Goal: Information Seeking & Learning: Learn about a topic

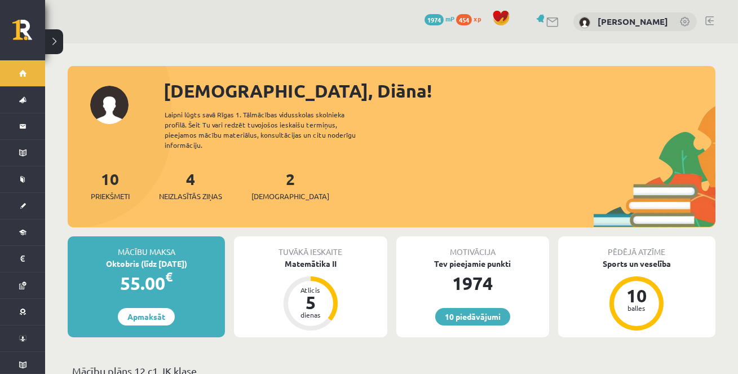
click at [197, 180] on div "4 Neizlasītās ziņas" at bounding box center [190, 184] width 63 height 35
click at [200, 191] on span "Neizlasītās ziņas" at bounding box center [190, 196] width 63 height 11
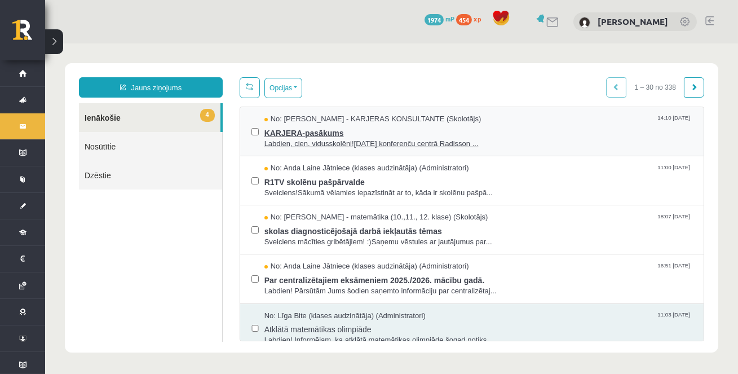
click at [289, 133] on span "KARJERA-pasākums" at bounding box center [478, 132] width 428 height 14
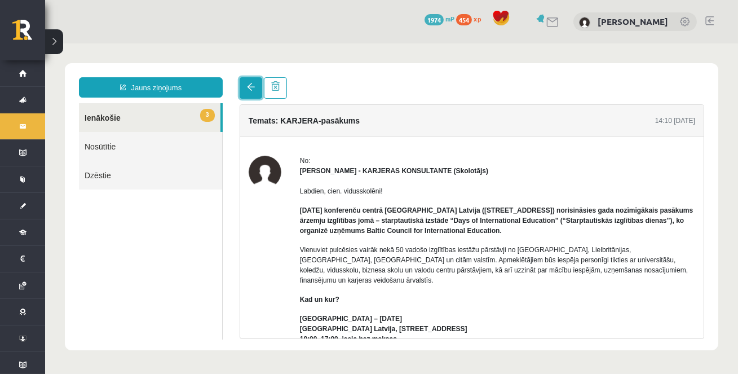
click at [246, 87] on link at bounding box center [251, 87] width 23 height 21
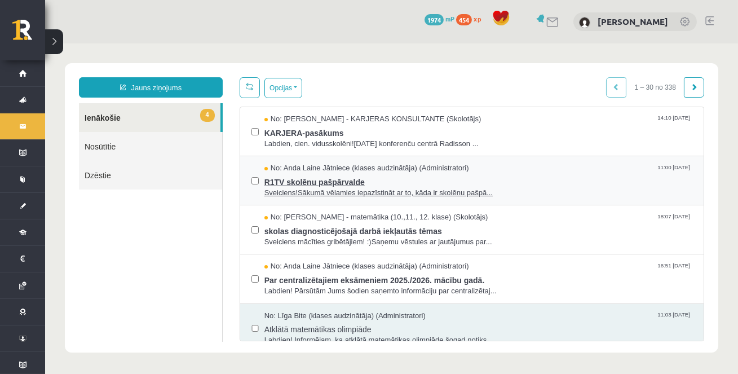
click at [311, 190] on span "Sveiciens!Sākumā vēlamies iepazīstināt ar to, kāda ir skolēnu pašpā..." at bounding box center [478, 193] width 428 height 11
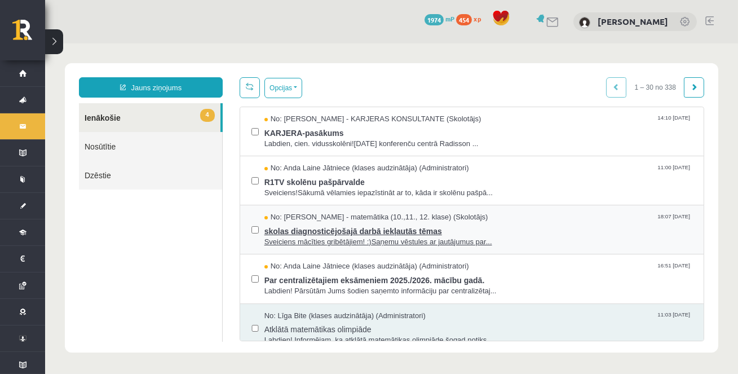
click at [271, 220] on span "No: Laima Tukāne - Grosa - matemātika (10.,11., 12. klase) (Skolotājs)" at bounding box center [376, 217] width 224 height 11
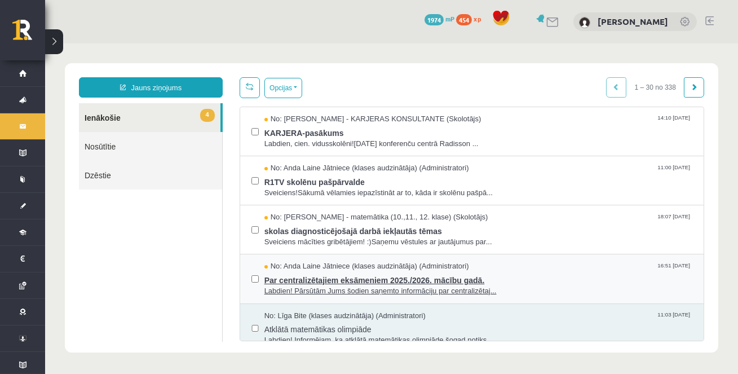
click at [314, 277] on span "Par centralizētajiem eksāmeniem 2025./2026. mācību gadā." at bounding box center [478, 279] width 428 height 14
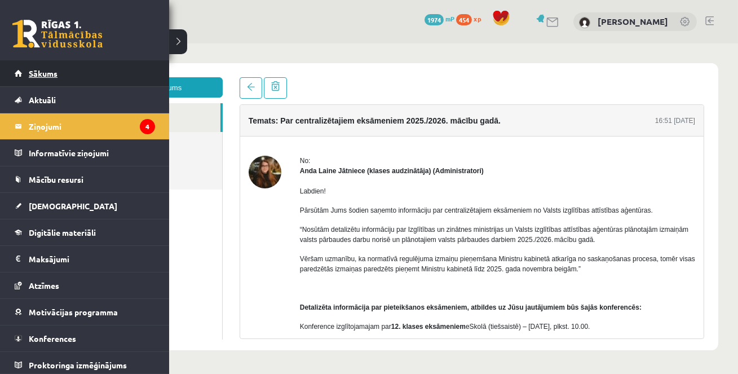
click at [38, 73] on span "Sākums" at bounding box center [43, 73] width 29 height 10
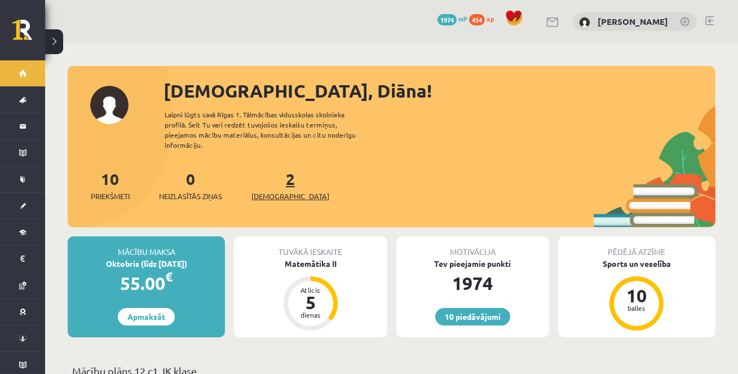
click at [277, 191] on span "[DEMOGRAPHIC_DATA]" at bounding box center [291, 196] width 78 height 11
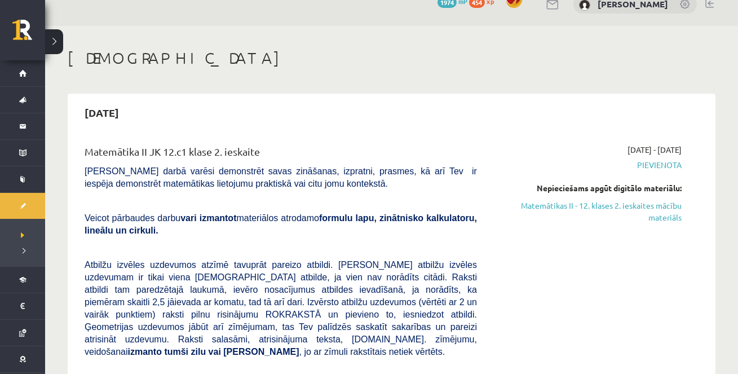
scroll to position [19, 0]
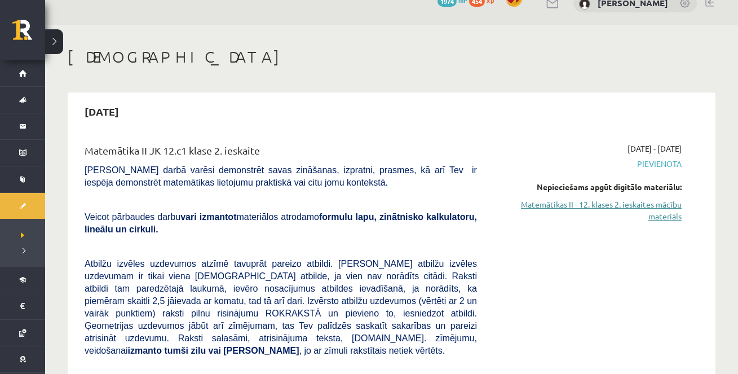
click at [551, 205] on link "Matemātikas II - 12. klases 2. ieskaites mācību materiāls" at bounding box center [588, 211] width 188 height 24
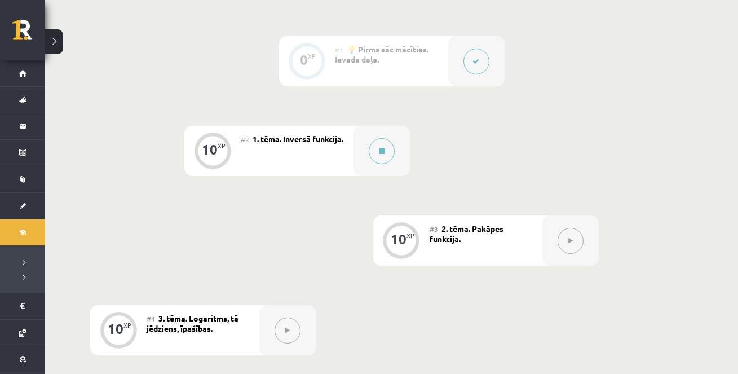
scroll to position [282, 0]
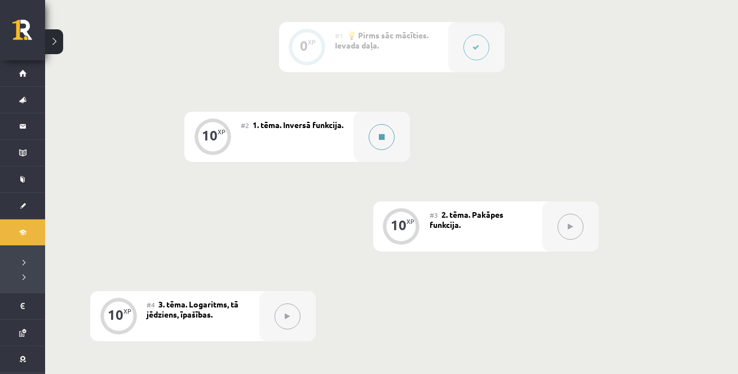
click at [382, 138] on icon at bounding box center [382, 137] width 6 height 7
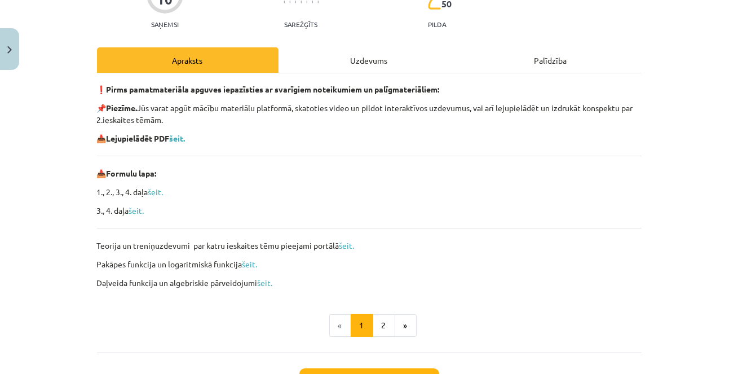
scroll to position [119, 0]
click at [181, 135] on b "šeit." at bounding box center [178, 138] width 16 height 10
click at [382, 319] on button "2" at bounding box center [384, 325] width 23 height 23
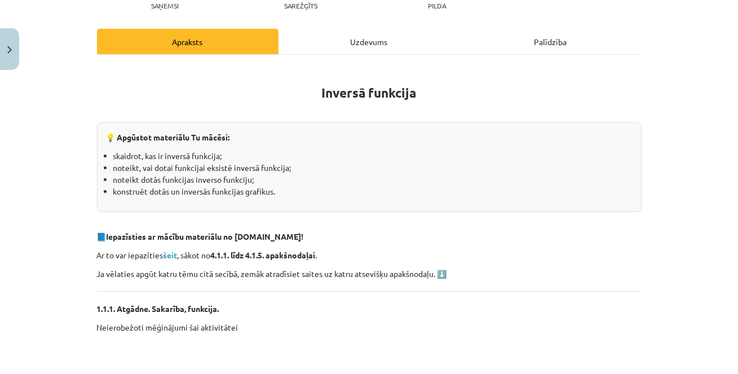
scroll to position [144, 0]
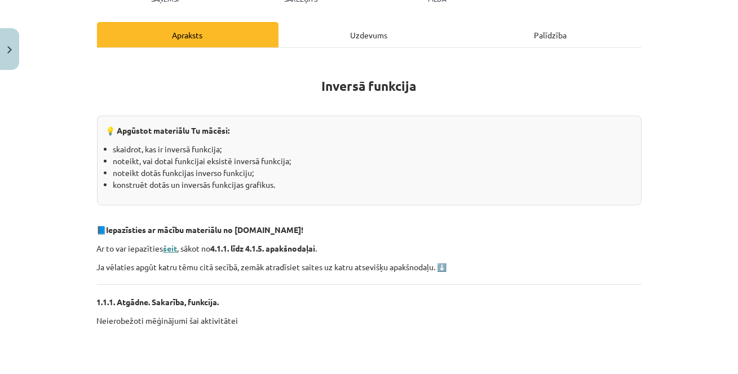
click at [170, 246] on strong "šeit" at bounding box center [171, 248] width 14 height 10
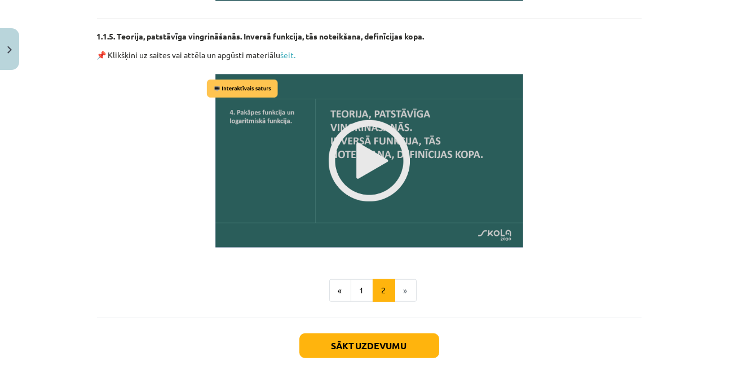
scroll to position [1454, 0]
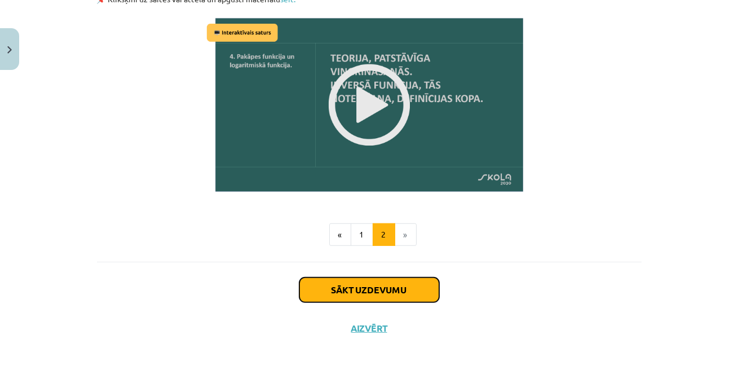
click at [340, 293] on button "Sākt uzdevumu" at bounding box center [369, 289] width 140 height 25
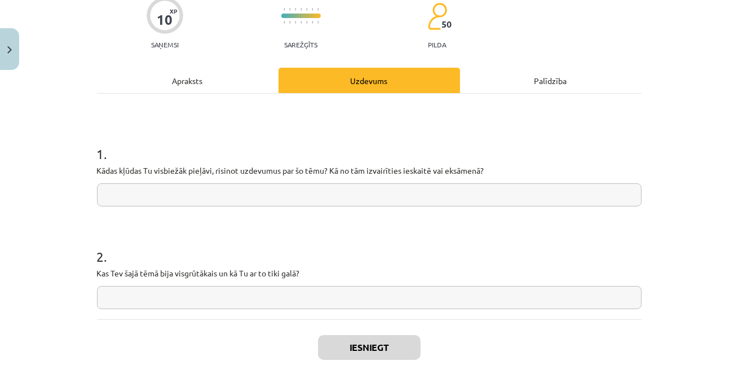
scroll to position [100, 0]
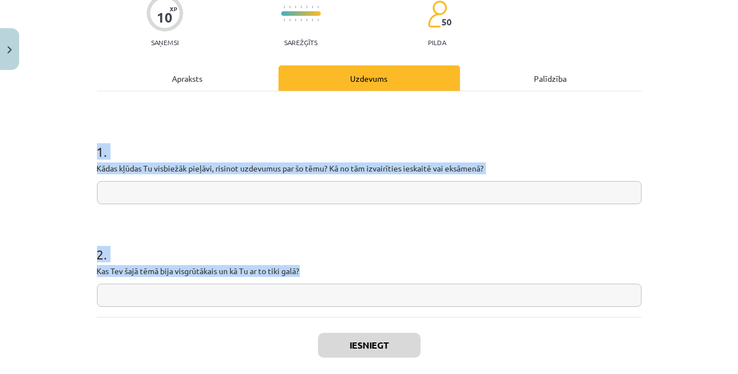
drag, startPoint x: 98, startPoint y: 148, endPoint x: 342, endPoint y: 274, distance: 275.4
click at [342, 276] on form "1 . Kādas kļūdas Tu visbiežāk pieļāvi, risinot uzdevumus par šo tēmu? Kā no tām…" at bounding box center [369, 215] width 545 height 183
copy form "1 . Kādas kļūdas Tu visbiežāk pieļāvi, risinot uzdevumus par šo tēmu? Kā no tām…"
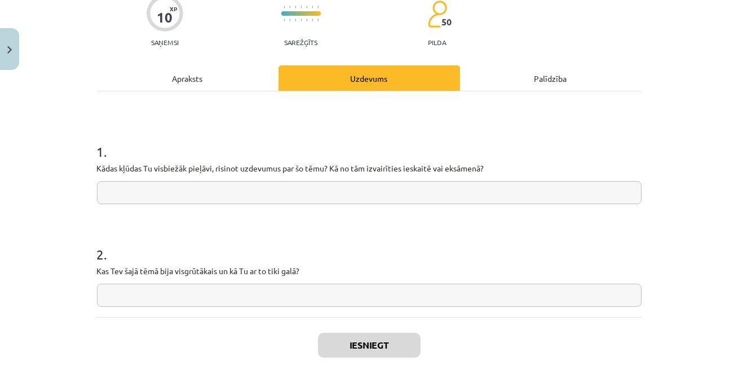
click at [198, 77] on div "Apraksts" at bounding box center [188, 77] width 182 height 25
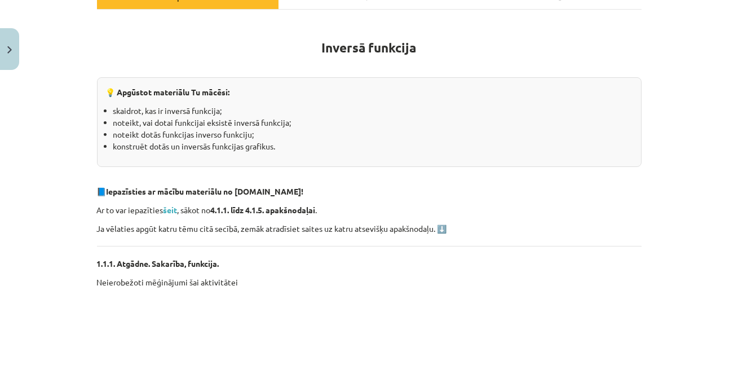
scroll to position [213, 0]
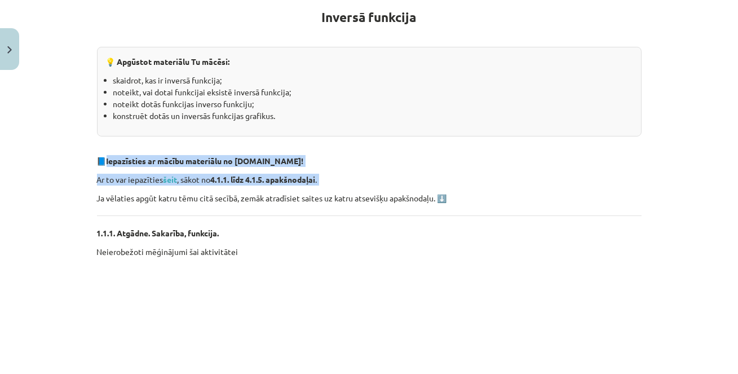
drag, startPoint x: 107, startPoint y: 159, endPoint x: 472, endPoint y: 190, distance: 366.7
copy div "Iepazīsties ar mācību materiālu no Skolo.lv! Ar to var iepazīties šeit , sākot …"
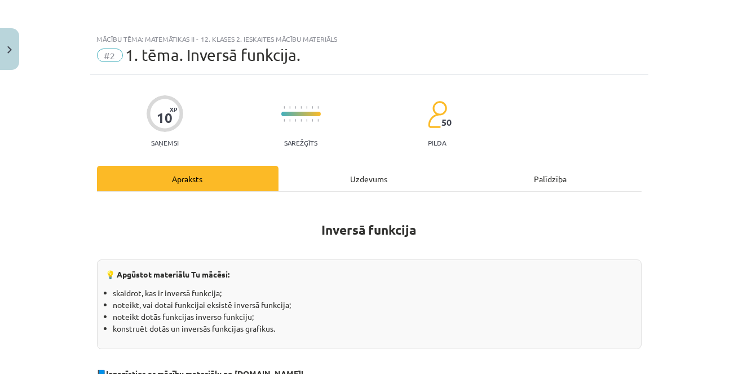
click at [364, 173] on div "Uzdevums" at bounding box center [370, 178] width 182 height 25
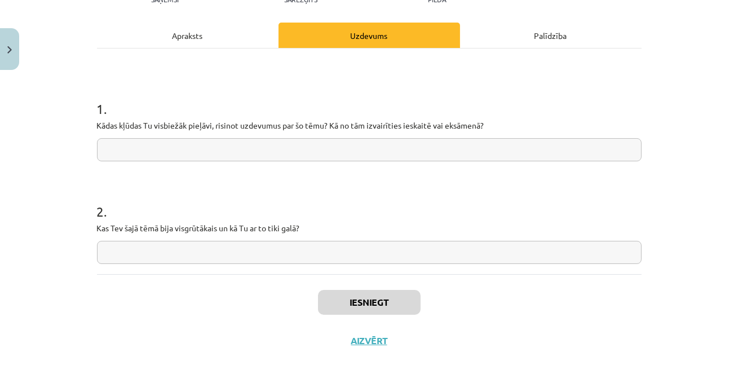
scroll to position [144, 0]
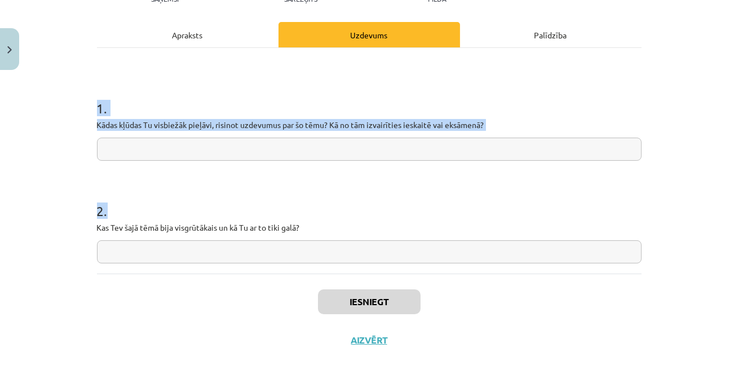
drag, startPoint x: 98, startPoint y: 103, endPoint x: 338, endPoint y: 235, distance: 274.4
click at [338, 235] on form "1 . Kādas kļūdas Tu visbiežāk pieļāvi, risinot uzdevumus par šo tēmu? Kā no tām…" at bounding box center [369, 172] width 545 height 183
copy form "1 . Kādas kļūdas Tu visbiežāk pieļāvi, risinot uzdevumus par šo tēmu? Kā no tām…"
click at [229, 135] on div "1 . Kādas kļūdas Tu visbiežāk pieļāvi, risinot uzdevumus par šo tēmu? Kā no tām…" at bounding box center [369, 121] width 545 height 80
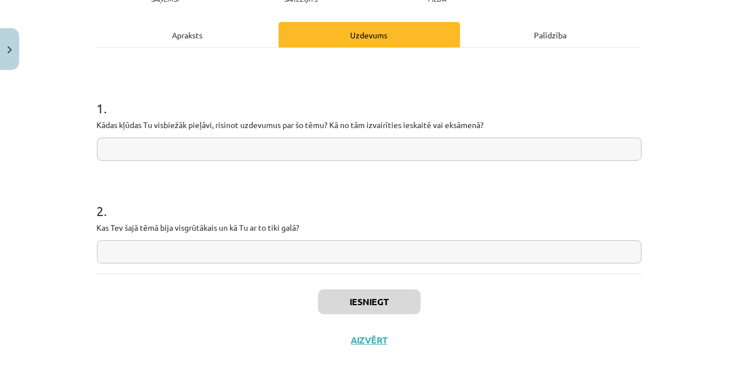
click at [229, 140] on input "text" at bounding box center [369, 149] width 545 height 23
paste input "**********"
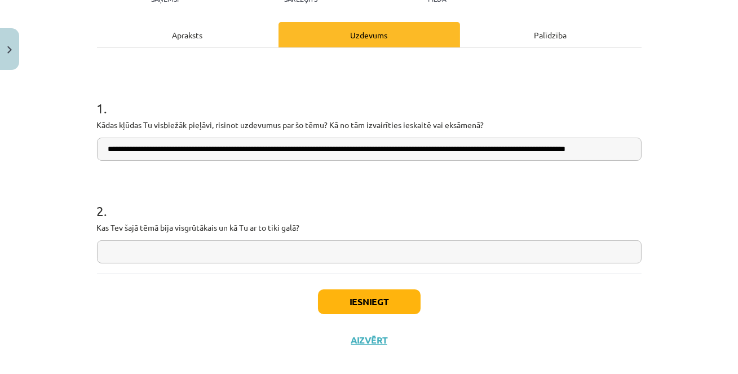
scroll to position [0, 18]
type input "**********"
click at [238, 252] on input "text" at bounding box center [369, 251] width 545 height 23
paste input "**********"
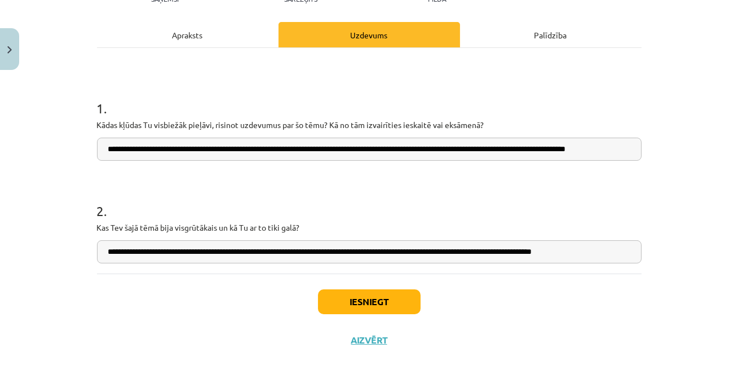
type input "**********"
click at [383, 310] on button "Iesniegt" at bounding box center [369, 301] width 103 height 25
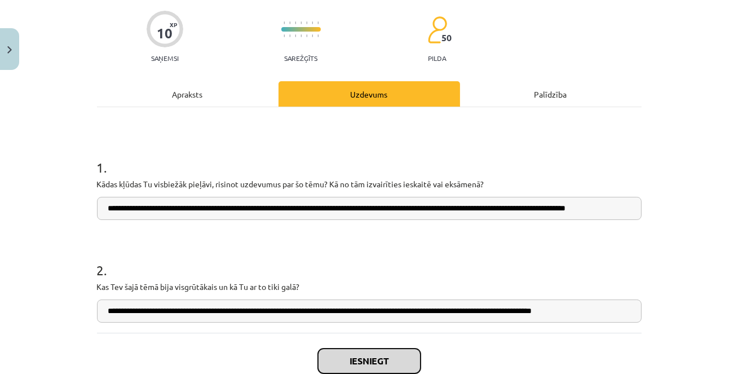
scroll to position [157, 0]
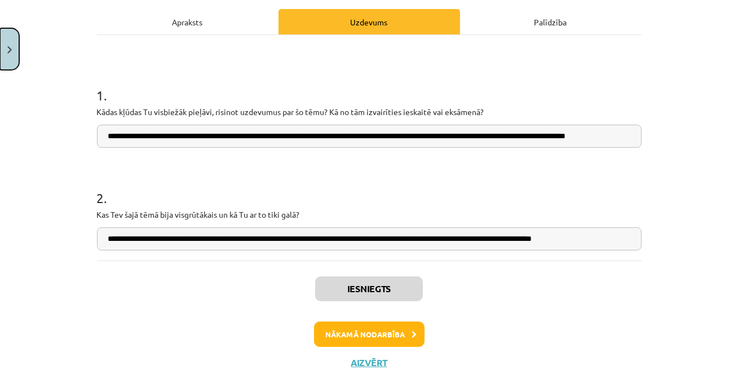
click at [15, 56] on button "Close" at bounding box center [9, 49] width 19 height 42
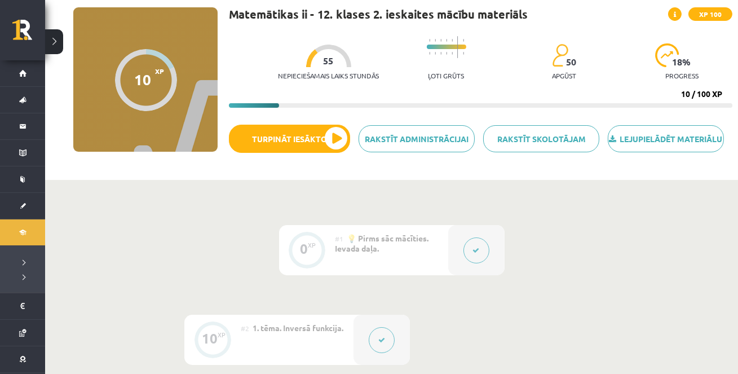
scroll to position [0, 0]
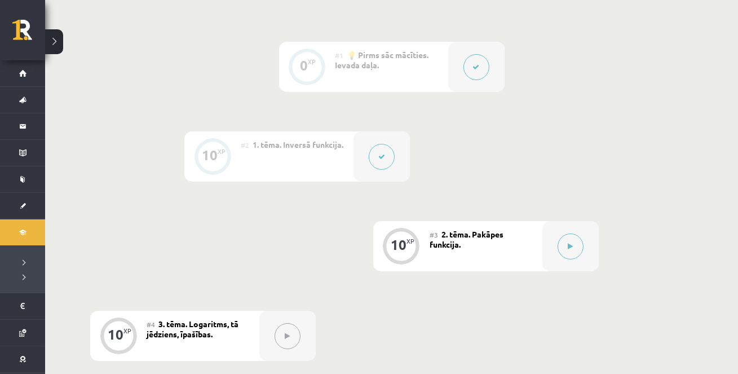
click at [528, 252] on div "#3 2. tēma. Pakāpes funkcija." at bounding box center [486, 246] width 113 height 50
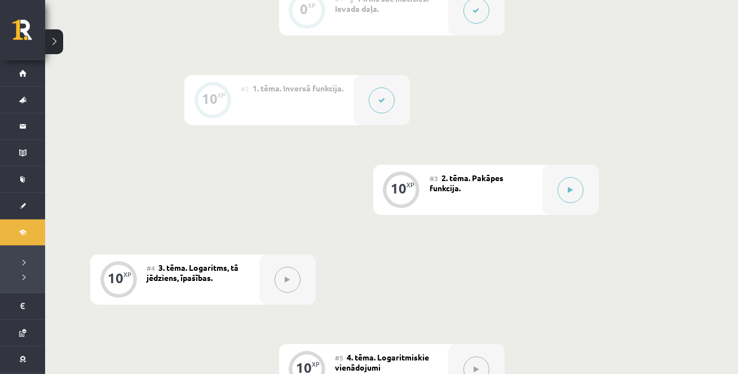
scroll to position [308, 0]
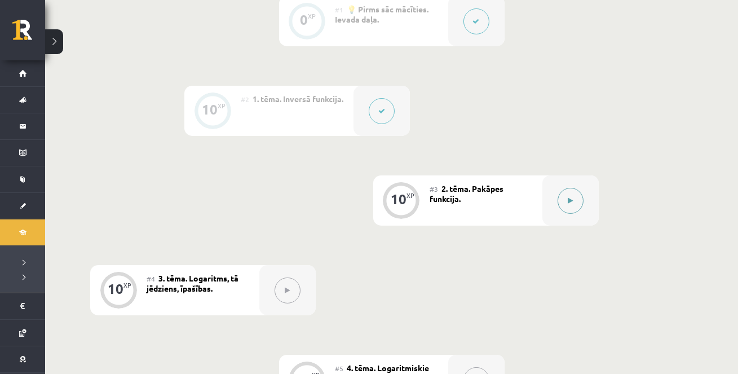
click at [562, 199] on button at bounding box center [571, 201] width 26 height 26
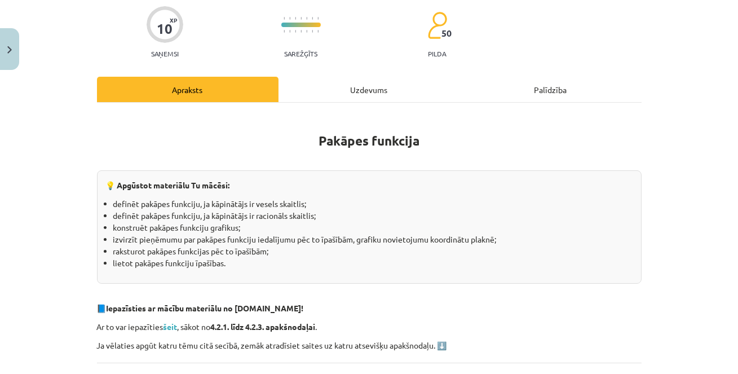
click at [372, 189] on p "💡 Apgūstot materiālu Tu mācēsi:" at bounding box center [369, 185] width 527 height 12
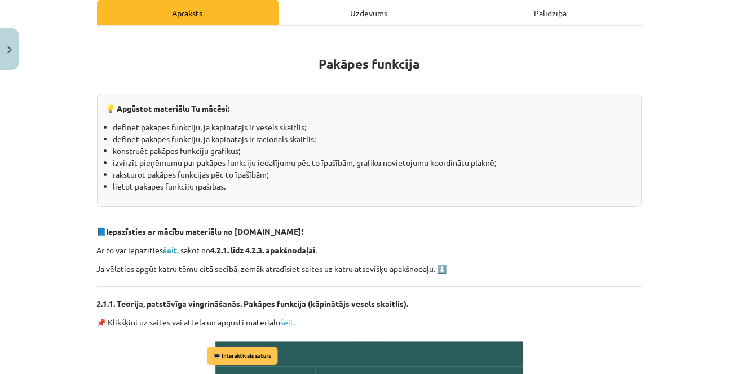
scroll to position [166, 0]
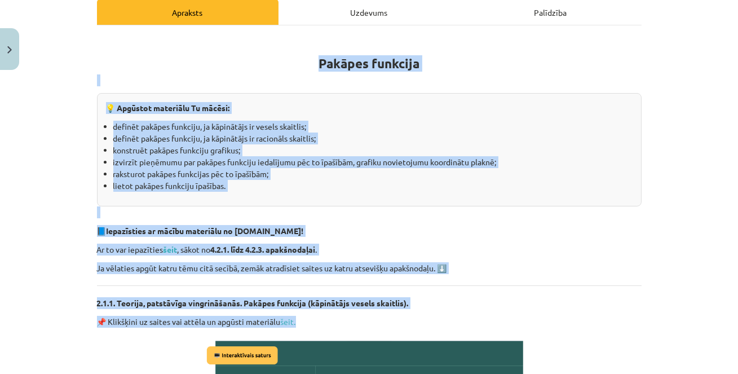
drag, startPoint x: 318, startPoint y: 61, endPoint x: 416, endPoint y: 326, distance: 282.1
copy div "Pakāpes funkcija 💡 Apgūstot materiālu Tu mācēsi: definēt pakāpes funkciju, ja k…"
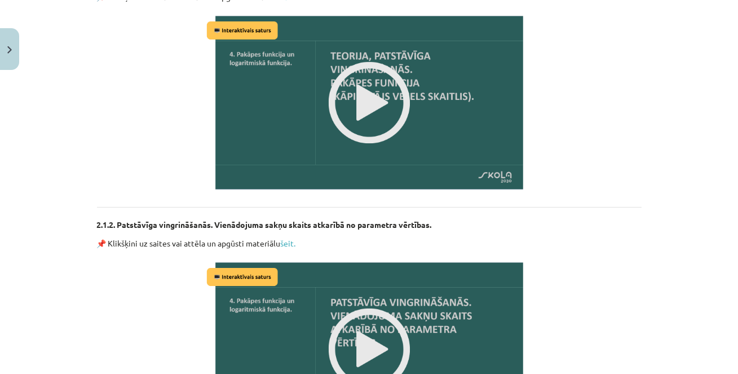
click at [523, 198] on div "Pakāpes funkcija 💡 Apgūstot materiālu Tu mācēsi: definēt pakāpes funkciju, ja k…" at bounding box center [369, 200] width 545 height 978
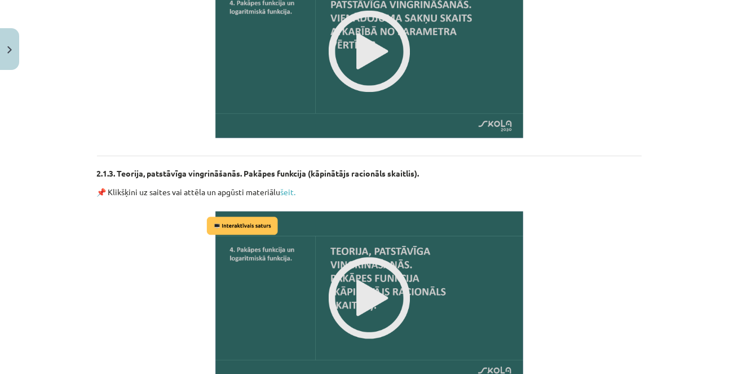
scroll to position [935, 0]
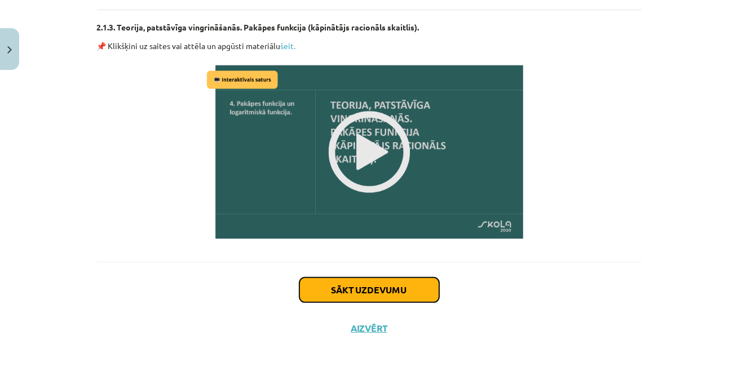
click at [375, 284] on button "Sākt uzdevumu" at bounding box center [369, 289] width 140 height 25
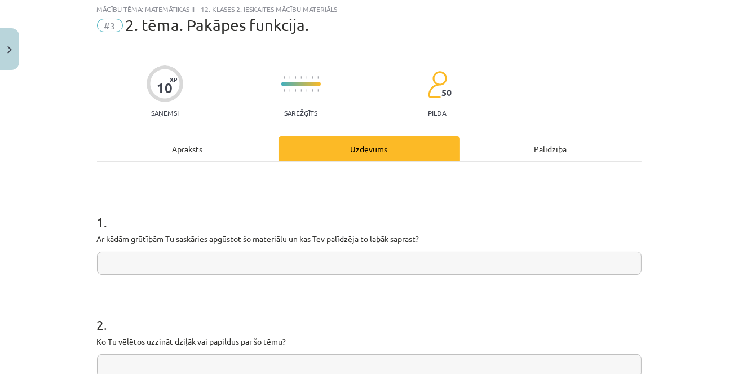
scroll to position [28, 0]
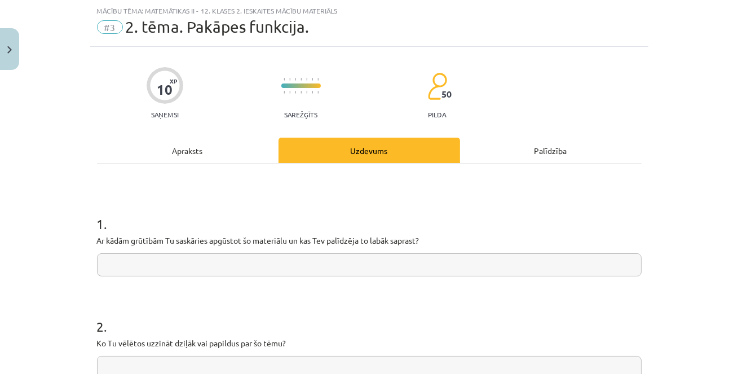
click at [179, 143] on div "Apraksts" at bounding box center [188, 150] width 182 height 25
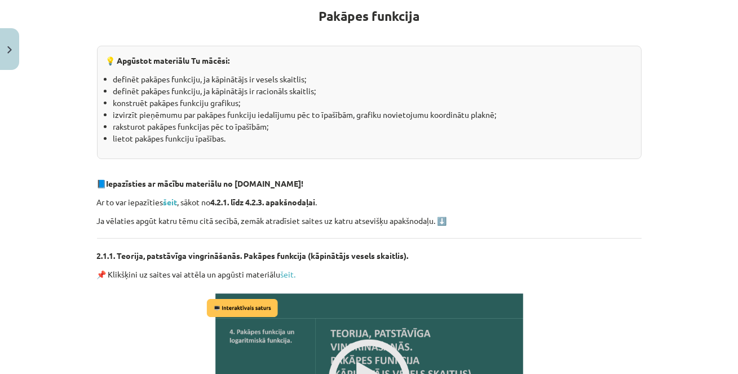
scroll to position [214, 0]
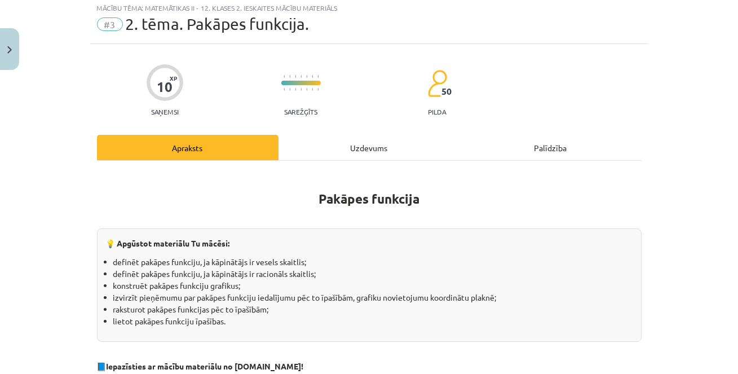
click at [373, 149] on div "Uzdevums" at bounding box center [370, 147] width 182 height 25
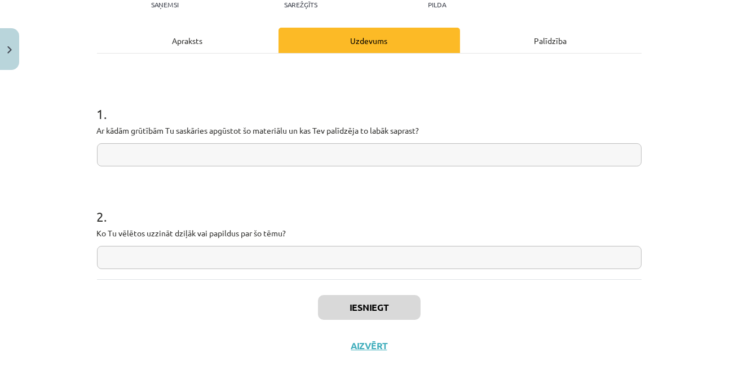
scroll to position [142, 0]
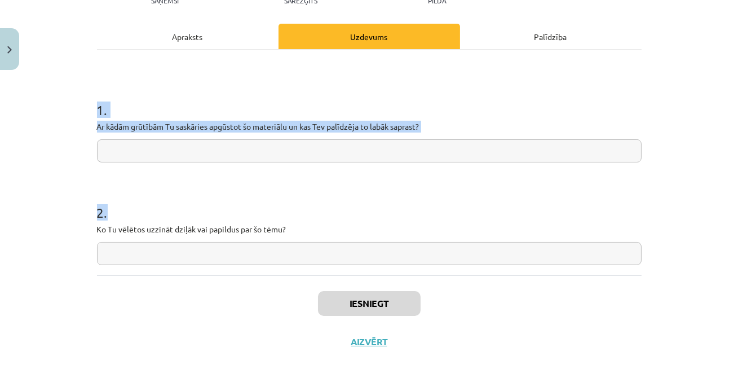
drag, startPoint x: 100, startPoint y: 110, endPoint x: 321, endPoint y: 240, distance: 257.1
click at [322, 240] on form "1 . Ar kādām grūtībām Tu saskāries apgūstot šo materiālu un kas Tev palīdzēja t…" at bounding box center [369, 173] width 545 height 183
copy form "1 . Ar kādām grūtībām Tu saskāries apgūstot šo materiālu un kas Tev palīdzēja t…"
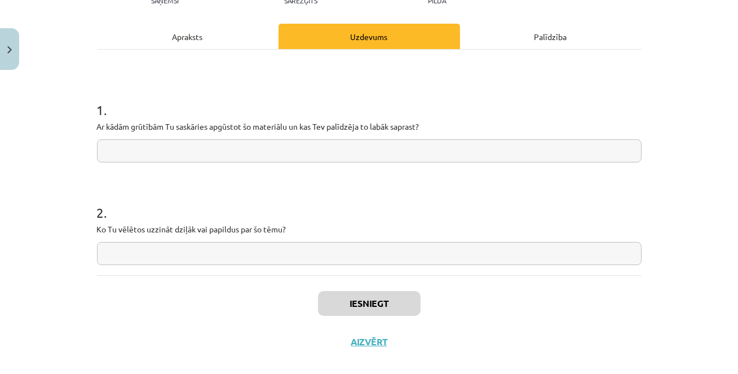
click at [268, 157] on input "text" at bounding box center [369, 150] width 545 height 23
paste input "**********"
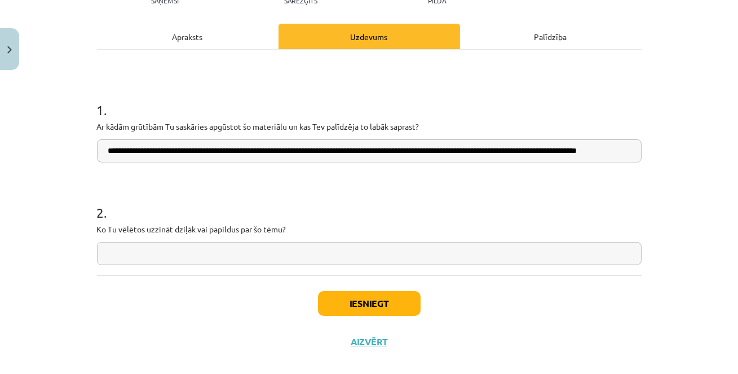
scroll to position [0, 58]
type input "**********"
click at [215, 255] on input "text" at bounding box center [369, 253] width 545 height 23
paste input "**********"
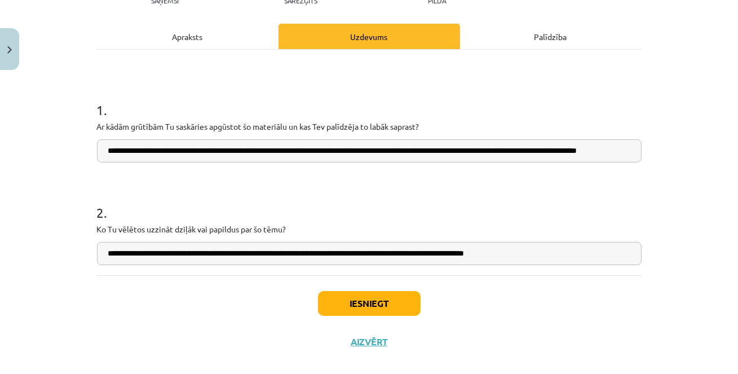
type input "**********"
click at [345, 302] on button "Iesniegt" at bounding box center [369, 303] width 103 height 25
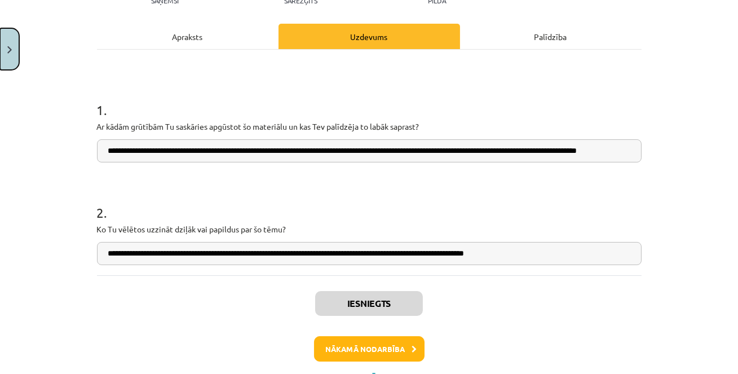
click at [10, 34] on button "Close" at bounding box center [9, 49] width 19 height 42
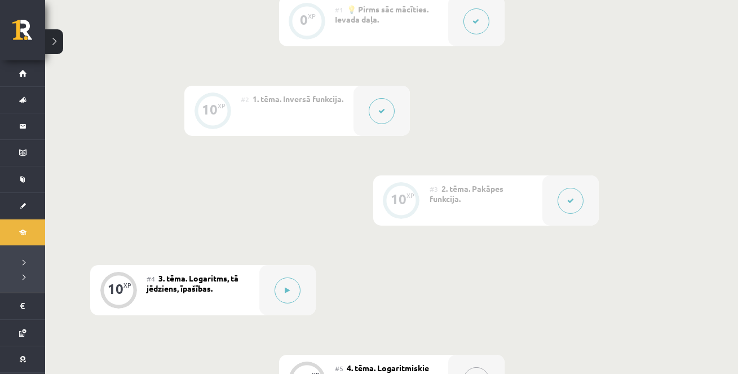
click at [347, 119] on div "#2 1. tēma. Inversā funkcija." at bounding box center [297, 111] width 113 height 50
click at [381, 108] on icon at bounding box center [381, 111] width 7 height 7
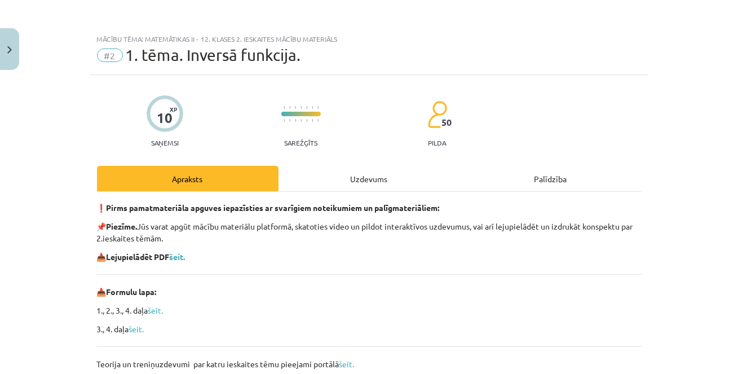
click at [378, 176] on div "Uzdevums" at bounding box center [370, 178] width 182 height 25
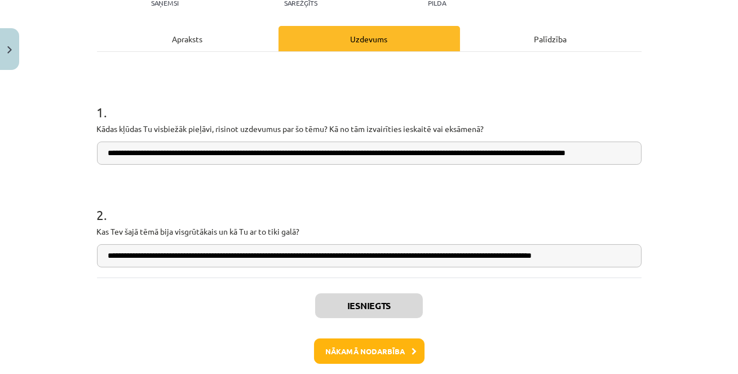
scroll to position [0, 18]
click at [10, 46] on img "Close" at bounding box center [9, 49] width 5 height 7
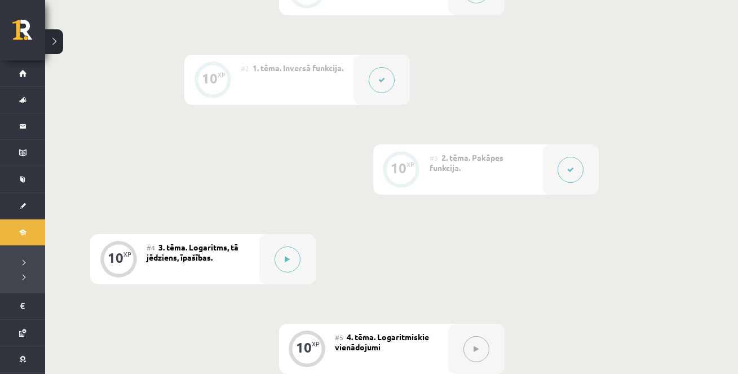
scroll to position [339, 0]
click at [286, 259] on icon at bounding box center [287, 258] width 5 height 7
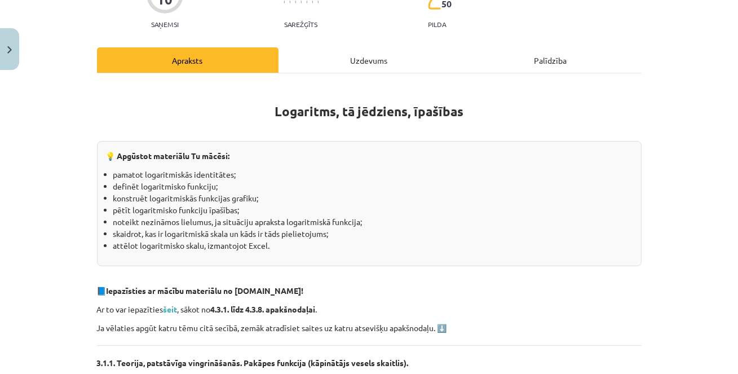
scroll to position [142, 0]
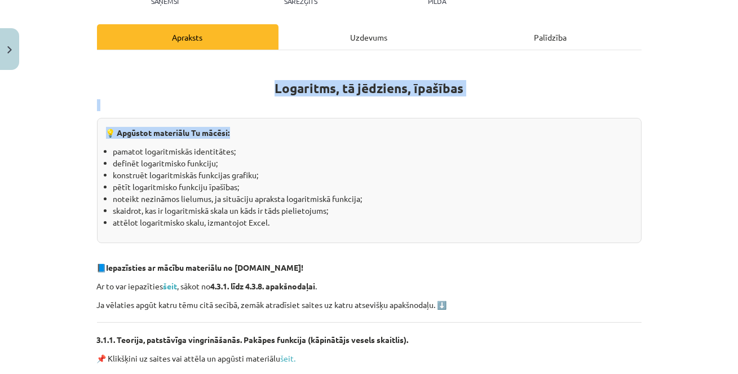
drag, startPoint x: 276, startPoint y: 88, endPoint x: 275, endPoint y: 129, distance: 41.2
click at [275, 129] on p "💡 Apgūstot materiālu Tu mācēsi:" at bounding box center [369, 133] width 527 height 12
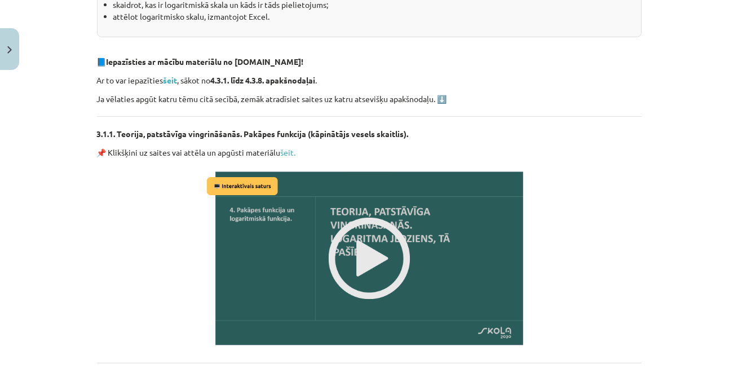
scroll to position [472, 0]
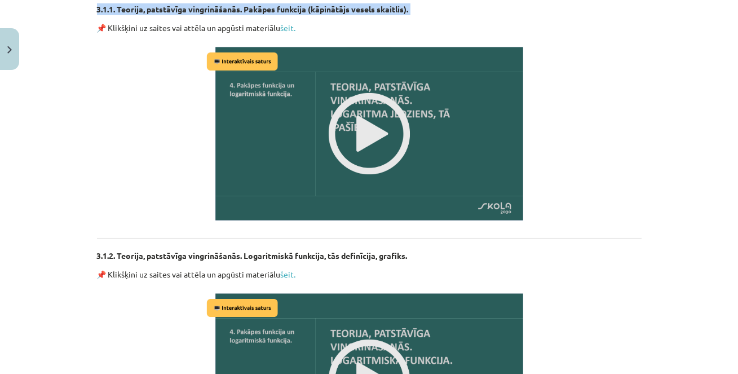
drag, startPoint x: 274, startPoint y: 86, endPoint x: 356, endPoint y: 19, distance: 105.9
copy div "Logaritms, tā jēdziens, īpašības 💡 Apgūstot materiālu Tu mācēsi: pamatot logari…"
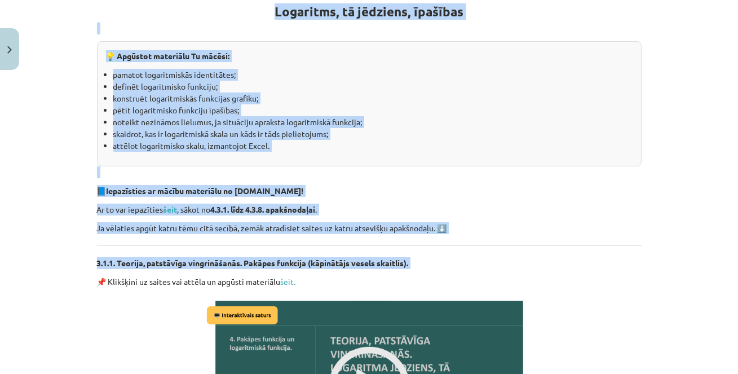
click at [246, 104] on li "pētīt logaritmisko funkciju īpašības;" at bounding box center [372, 110] width 519 height 12
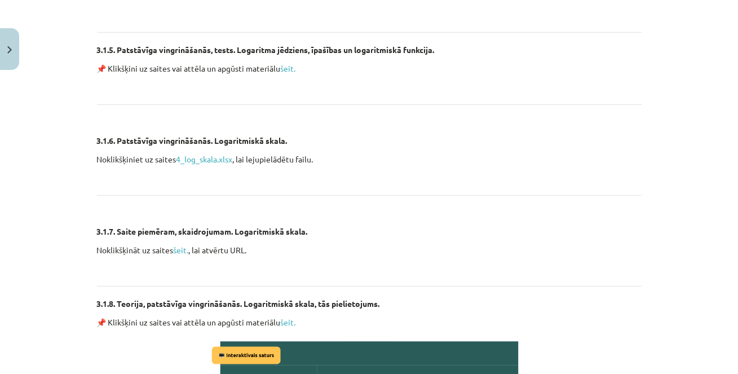
scroll to position [1631, 0]
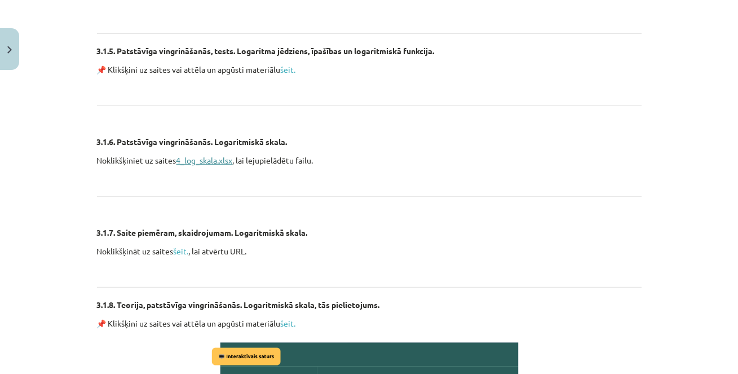
click at [195, 161] on link "4_log_skala.xlsx" at bounding box center [205, 160] width 56 height 10
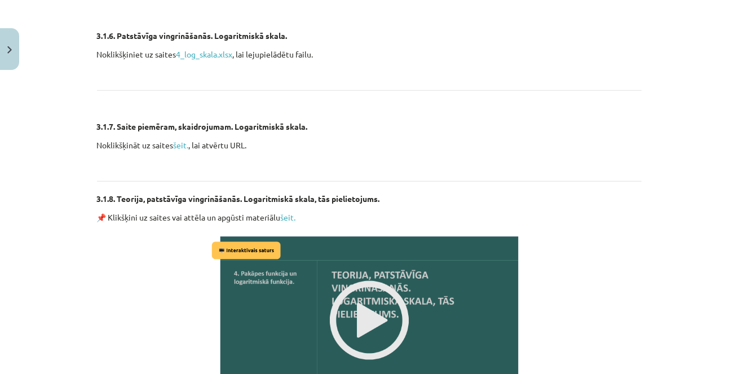
scroll to position [1902, 0]
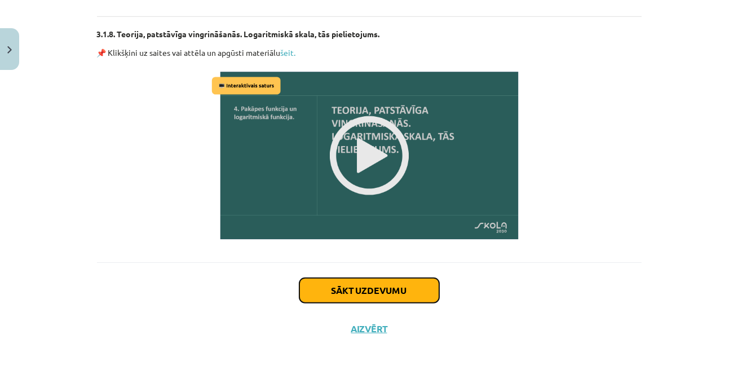
click at [361, 296] on button "Sākt uzdevumu" at bounding box center [369, 290] width 140 height 25
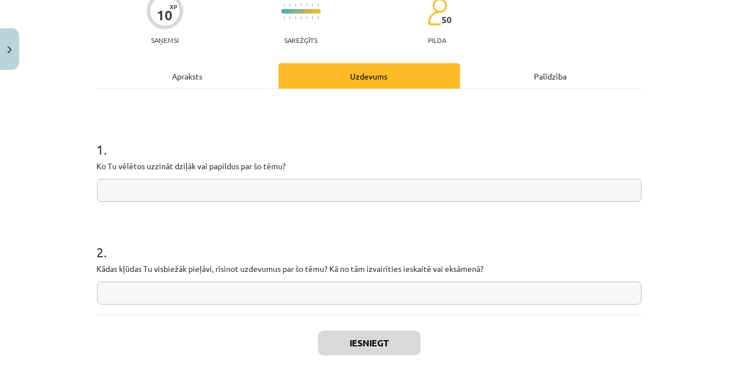
scroll to position [118, 0]
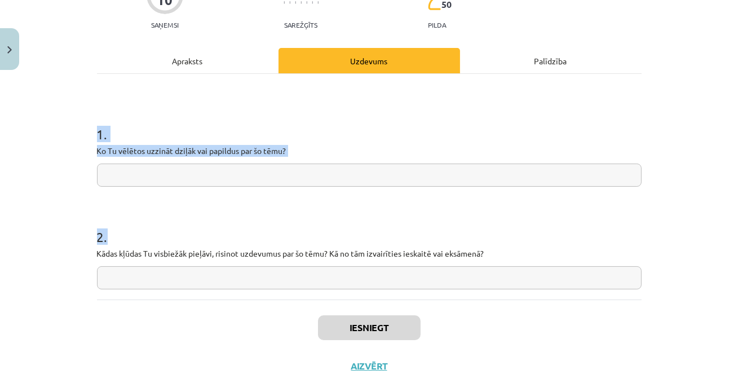
drag, startPoint x: 96, startPoint y: 132, endPoint x: 458, endPoint y: 270, distance: 387.5
click at [458, 270] on form "1 . Ko Tu vēlētos uzzināt dziļāk vai papildus par šo tēmu? 2 . Kādas kļūdas Tu …" at bounding box center [369, 198] width 545 height 183
copy form "1 . Ko Tu vēlētos uzzināt dziļāk vai papildus par šo tēmu? 2 ."
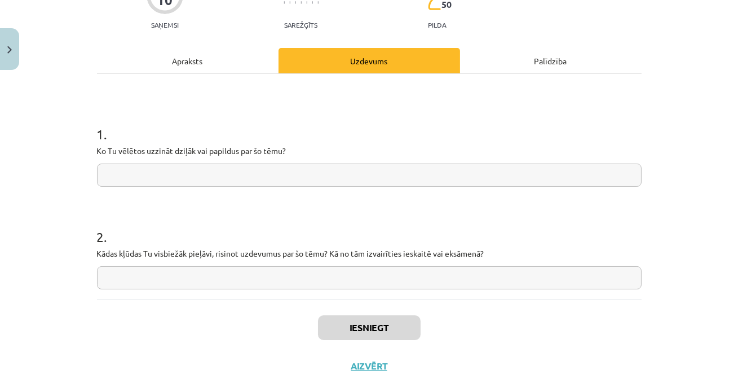
click at [259, 181] on input "text" at bounding box center [369, 175] width 545 height 23
paste input "**********"
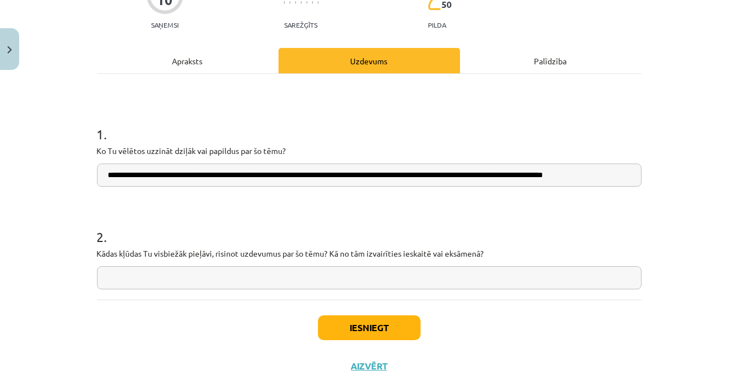
scroll to position [0, 20]
type input "**********"
click at [226, 283] on input "text" at bounding box center [369, 277] width 545 height 23
paste input "**********"
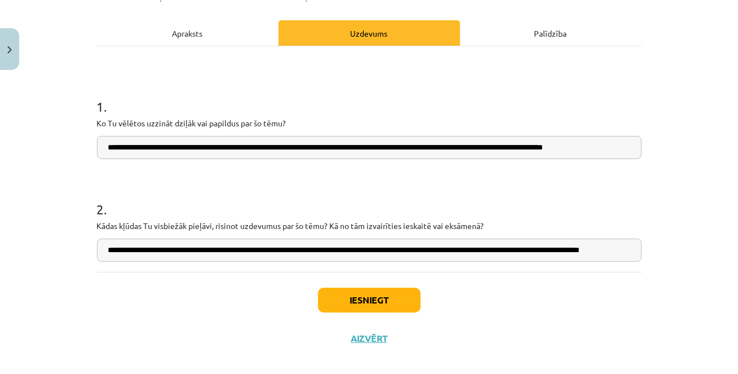
scroll to position [157, 0]
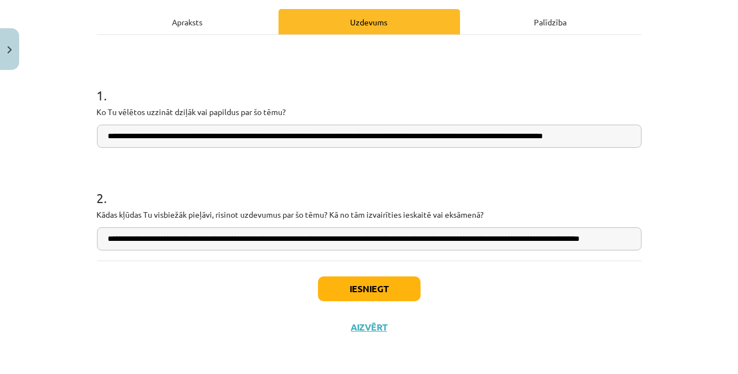
type input "**********"
click at [365, 290] on button "Iesniegt" at bounding box center [369, 288] width 103 height 25
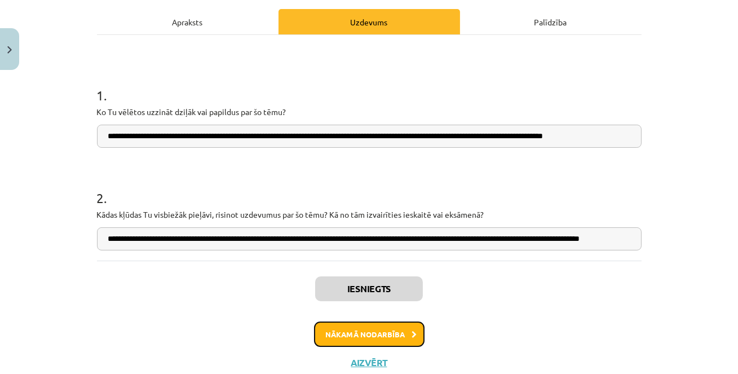
click at [368, 329] on button "Nākamā nodarbība" at bounding box center [369, 334] width 111 height 26
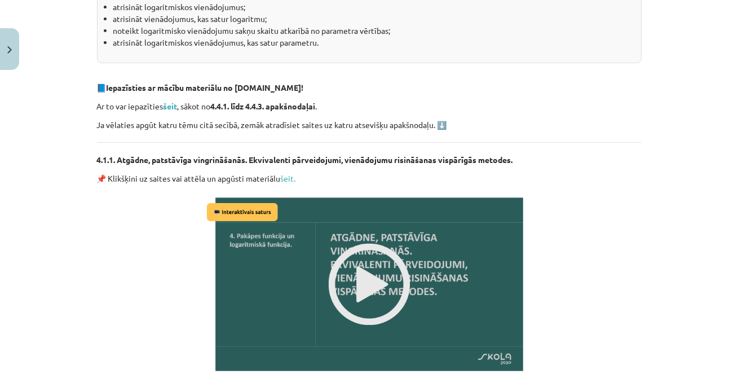
scroll to position [378, 0]
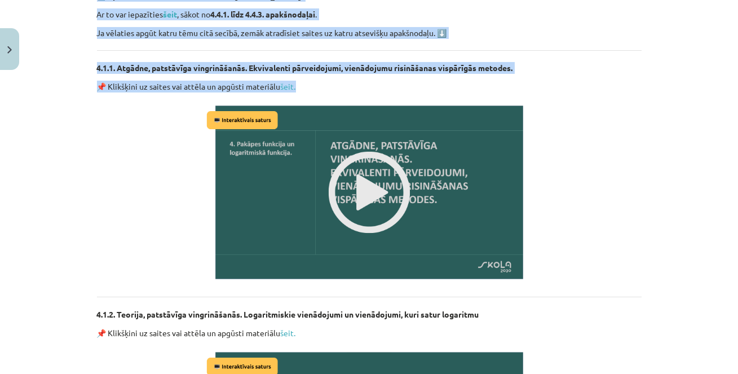
drag, startPoint x: 290, startPoint y: 153, endPoint x: 349, endPoint y: 96, distance: 81.8
click at [349, 95] on div "Logaritmiskie vienādojumi 💡 Apgūstot materiālu Tu mācēsi: atrisināt logaritmisk…" at bounding box center [369, 301] width 545 height 954
copy div "Logaritmiskie vienādojumi 💡 Apgūstot materiālu Tu mācēsi: atrisināt logaritmisk…"
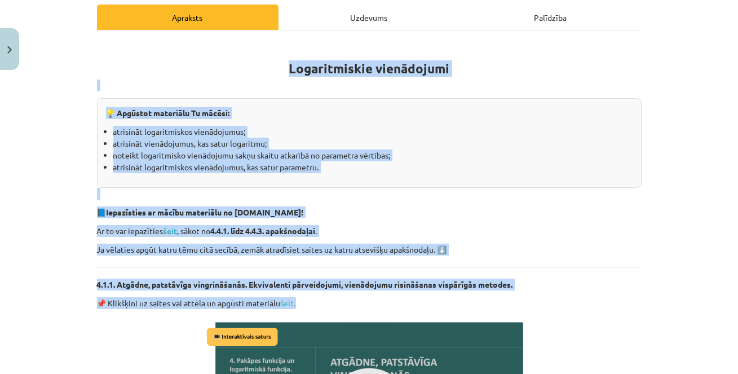
scroll to position [157, 0]
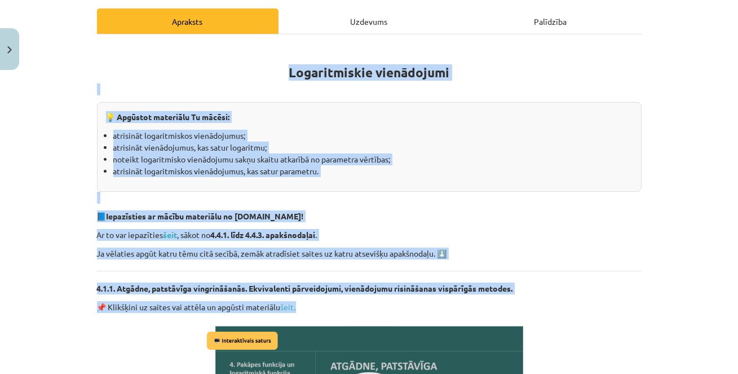
click at [78, 172] on div "Mācību tēma: Matemātikas ii - 12. klases 2. ieskaites mācību materiāls #5 4. tē…" at bounding box center [369, 187] width 738 height 374
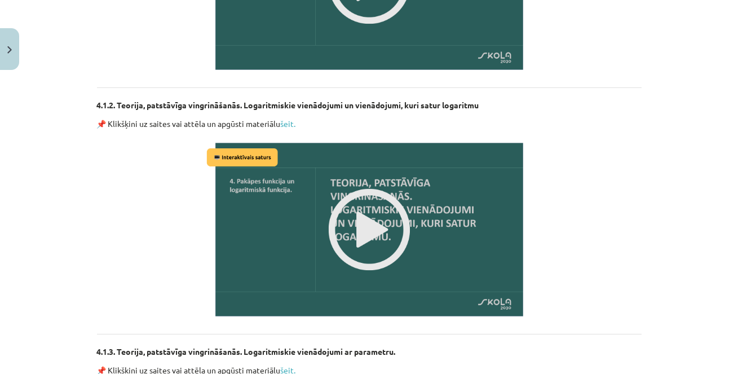
scroll to position [911, 0]
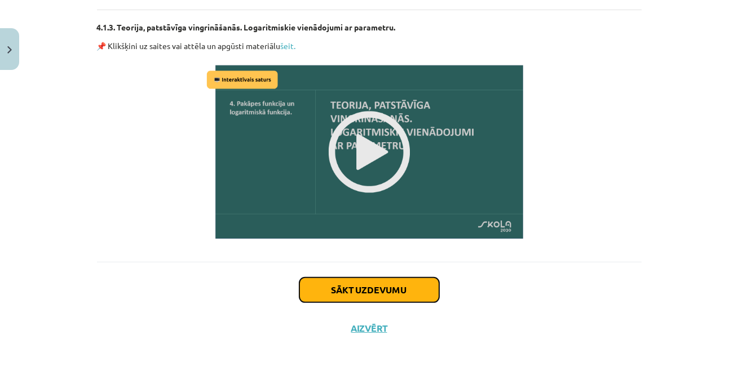
click at [359, 293] on button "Sākt uzdevumu" at bounding box center [369, 289] width 140 height 25
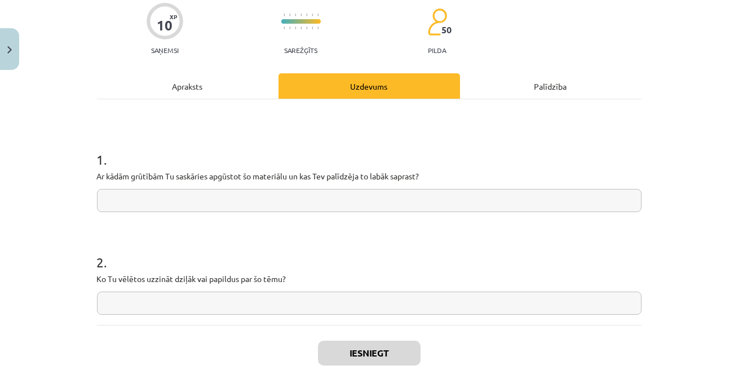
scroll to position [97, 0]
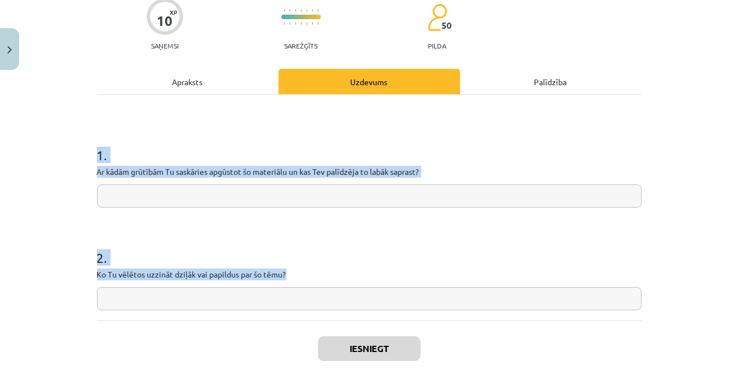
drag, startPoint x: 99, startPoint y: 152, endPoint x: 331, endPoint y: 279, distance: 264.5
click at [331, 279] on form "1 . Ar kādām grūtībām Tu saskāries apgūstot šo materiālu un kas Tev palīdzēja t…" at bounding box center [369, 218] width 545 height 183
copy form "1 . Ar kādām grūtībām Tu saskāries apgūstot šo materiālu un kas Tev palīdzēja t…"
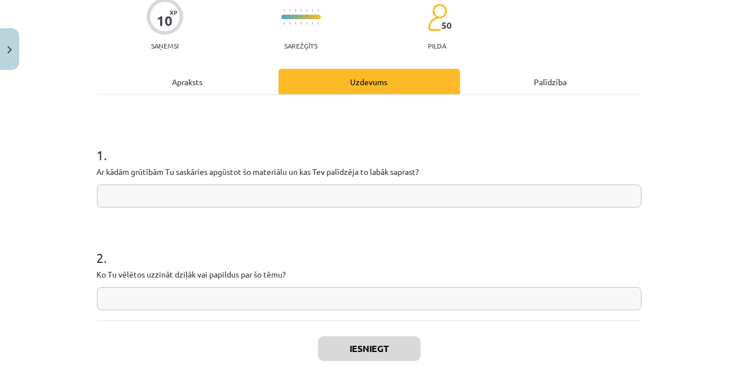
click at [201, 199] on input "text" at bounding box center [369, 195] width 545 height 23
paste input "**********"
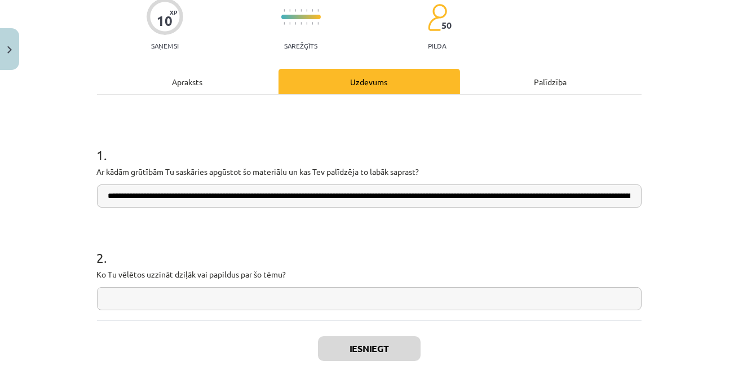
scroll to position [0, 121]
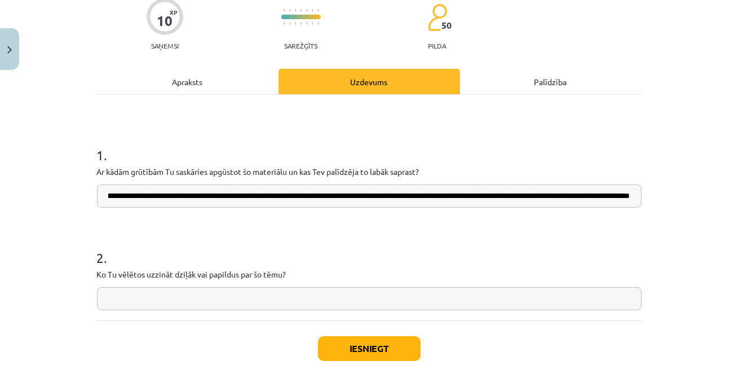
type input "**********"
click at [254, 305] on input "text" at bounding box center [369, 298] width 545 height 23
paste input "**********"
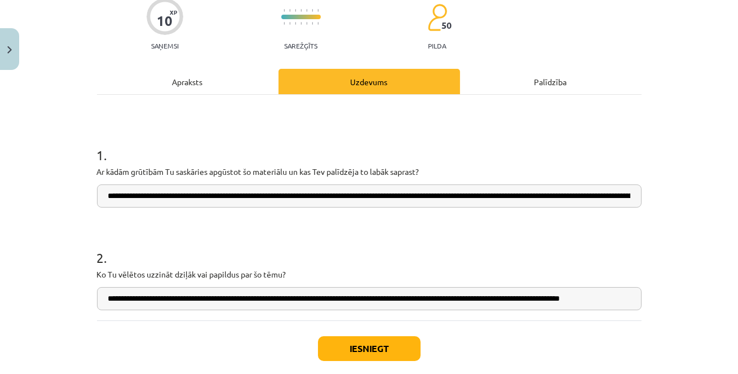
scroll to position [0, 27]
type input "**********"
click at [346, 342] on button "Iesniegt" at bounding box center [369, 348] width 103 height 25
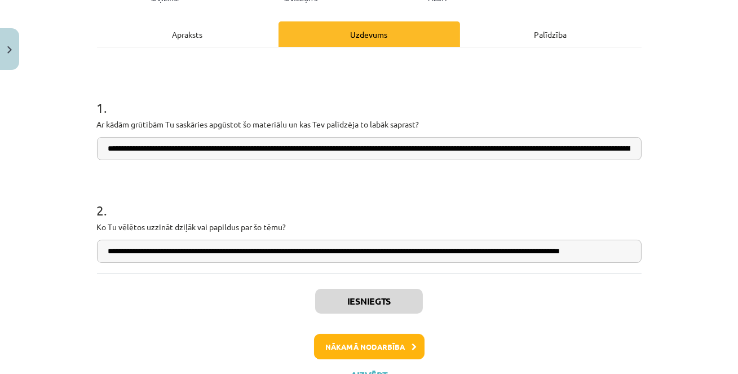
scroll to position [192, 0]
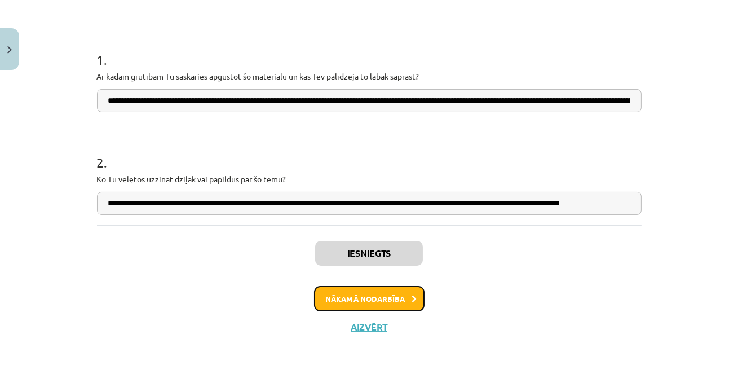
click at [370, 298] on button "Nākamā nodarbība" at bounding box center [369, 299] width 111 height 26
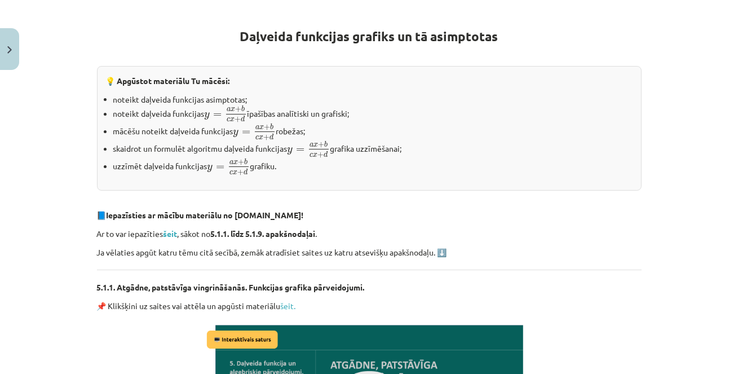
scroll to position [196, 0]
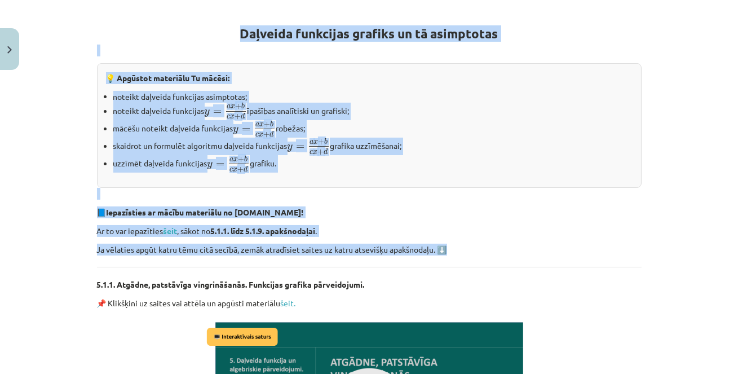
drag, startPoint x: 241, startPoint y: 31, endPoint x: 461, endPoint y: 245, distance: 307.1
copy div "Daļveida funkcijas grafiks un tā asimptotas 💡 Apgūstot materiālu Tu mācēsi: not…"
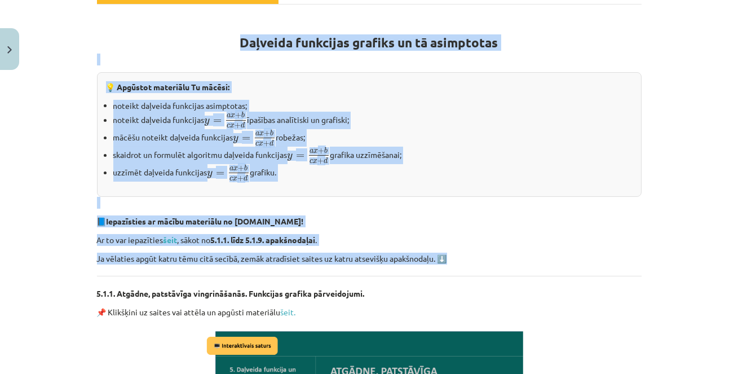
scroll to position [186, 0]
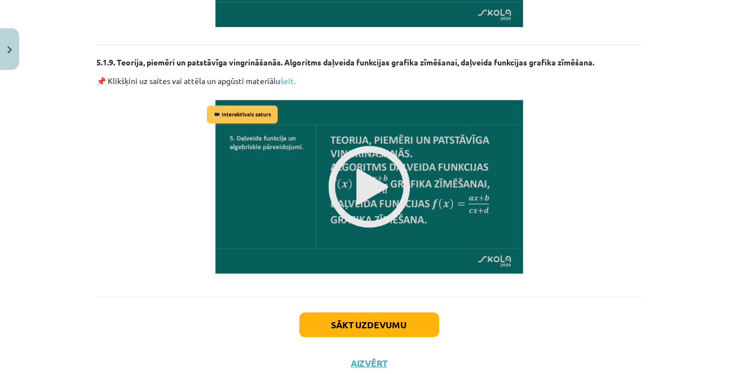
scroll to position [2424, 0]
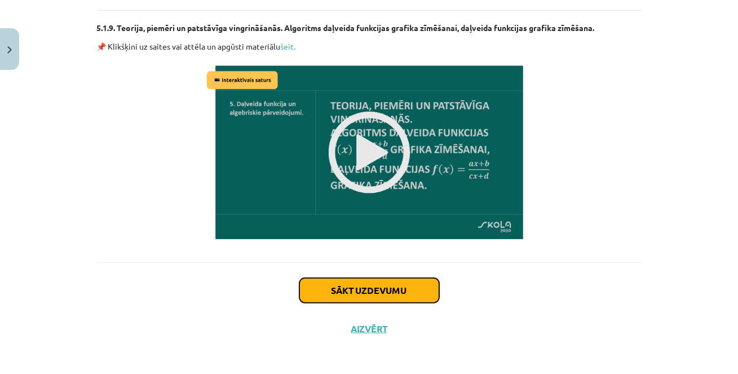
click at [338, 294] on button "Sākt uzdevumu" at bounding box center [369, 290] width 140 height 25
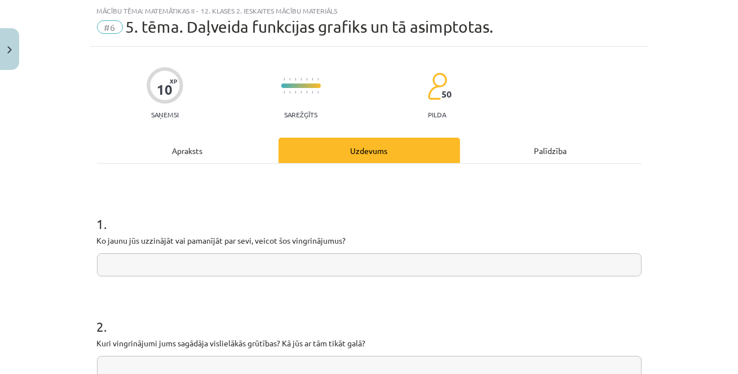
scroll to position [92, 0]
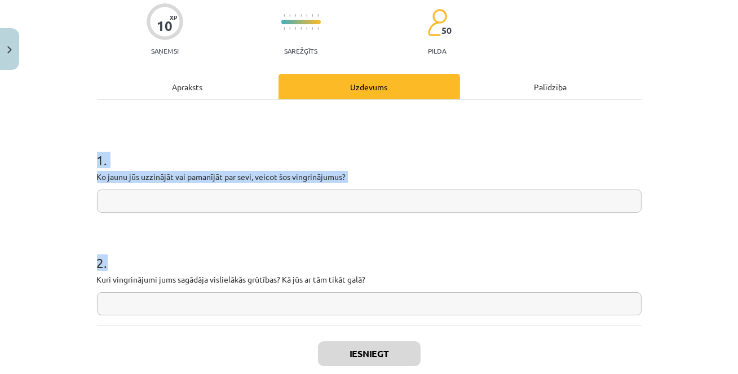
drag, startPoint x: 96, startPoint y: 158, endPoint x: 398, endPoint y: 290, distance: 329.3
click at [399, 290] on form "1 . Ko jaunu jūs uzzinājāt vai pamanījāt par sevi, veicot šos vingrinājumus? 2 …" at bounding box center [369, 224] width 545 height 183
click at [216, 195] on input "text" at bounding box center [369, 200] width 545 height 23
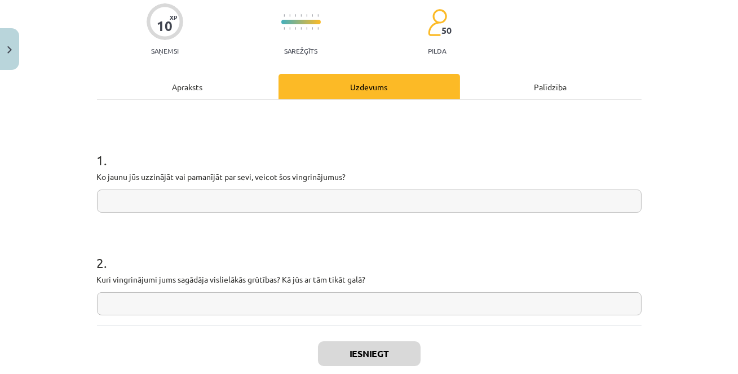
paste input "**********"
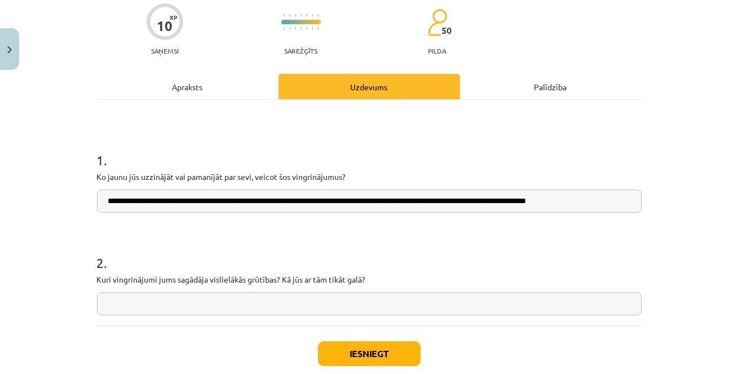
scroll to position [0, 1]
type input "**********"
click at [217, 293] on input "text" at bounding box center [369, 303] width 545 height 23
paste input "**********"
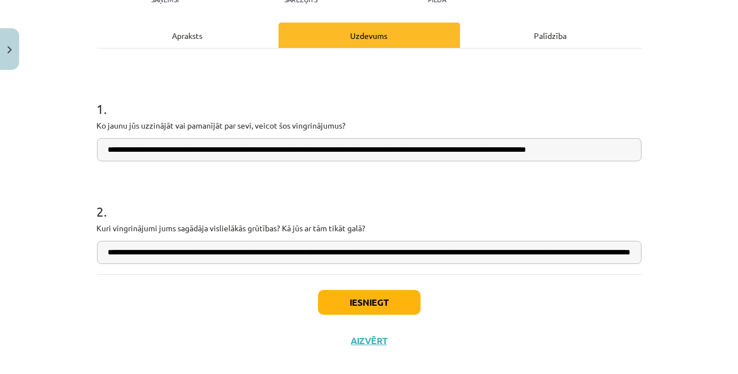
scroll to position [145, 0]
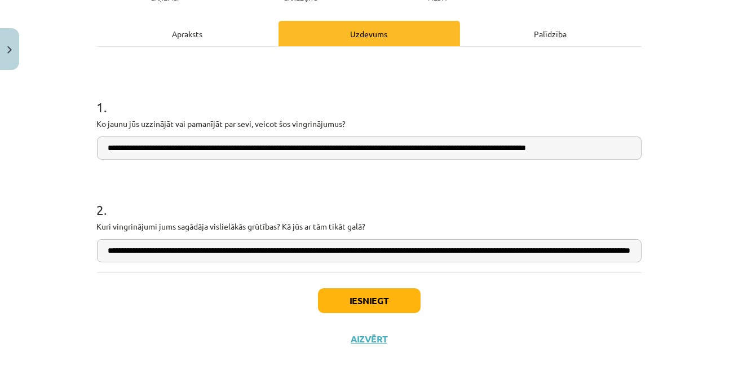
type input "**********"
click at [338, 301] on button "Iesniegt" at bounding box center [369, 300] width 103 height 25
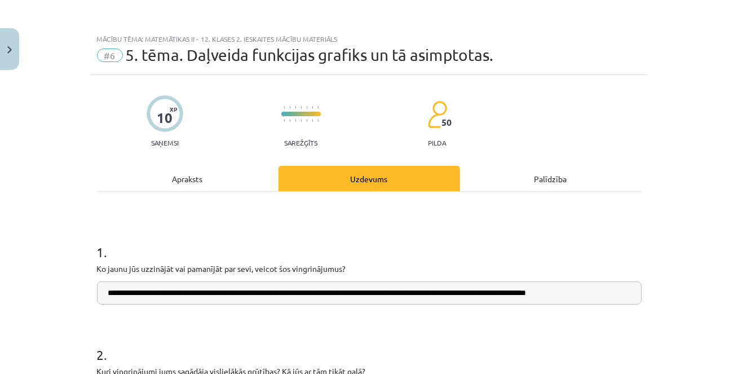
scroll to position [192, 0]
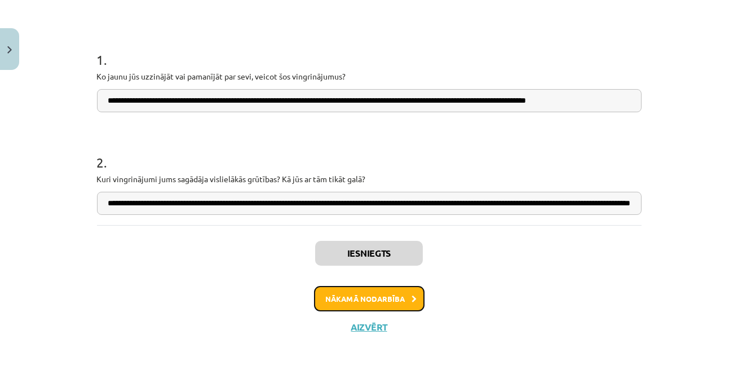
click at [338, 301] on button "Nākamā nodarbība" at bounding box center [369, 299] width 111 height 26
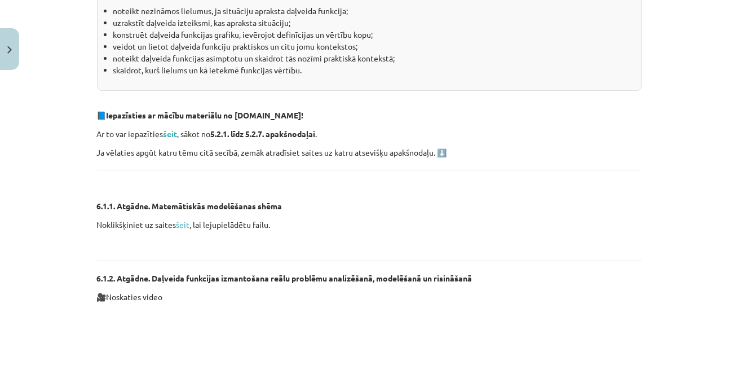
scroll to position [326, 0]
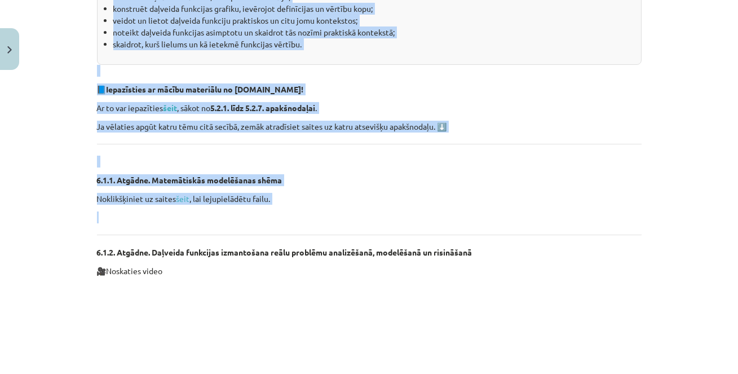
drag, startPoint x: 126, startPoint y: 68, endPoint x: 306, endPoint y: 218, distance: 234.7
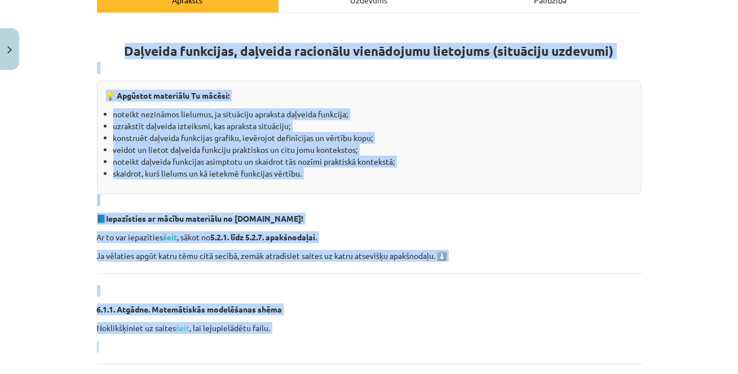
scroll to position [0, 0]
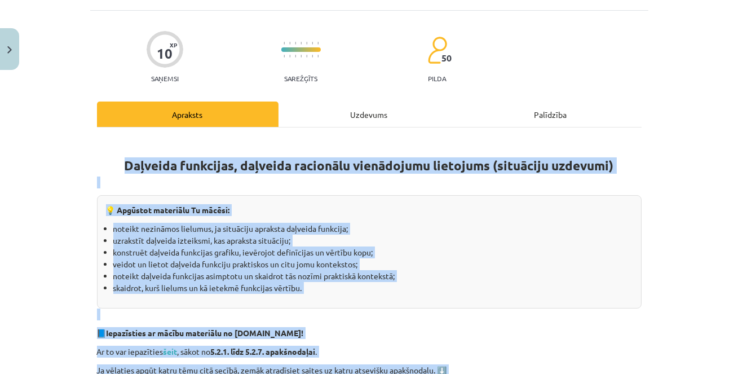
click at [252, 196] on div "💡 Apgūstot materiālu Tu mācēsi: noteikt nezināmos lielumus, ja situāciju apraks…" at bounding box center [369, 251] width 545 height 113
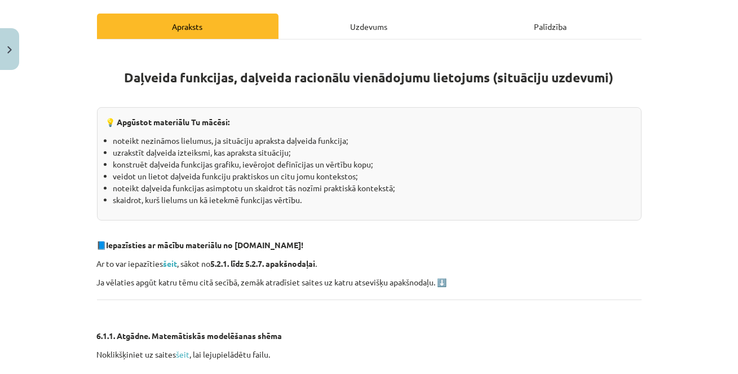
scroll to position [174, 0]
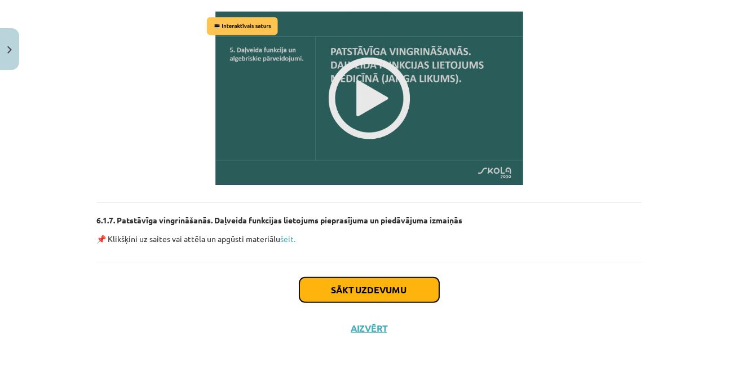
click at [348, 293] on button "Sākt uzdevumu" at bounding box center [369, 289] width 140 height 25
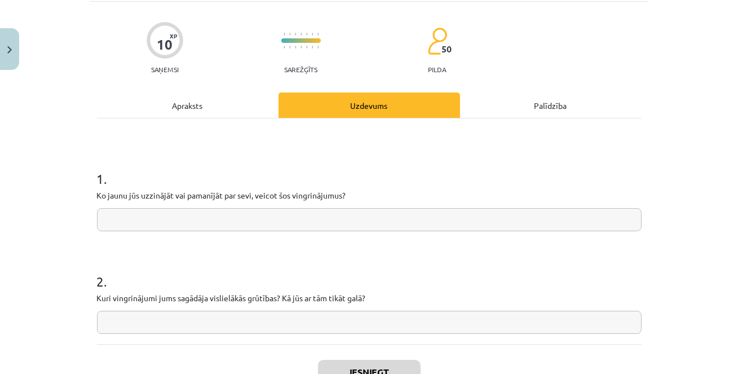
scroll to position [108, 0]
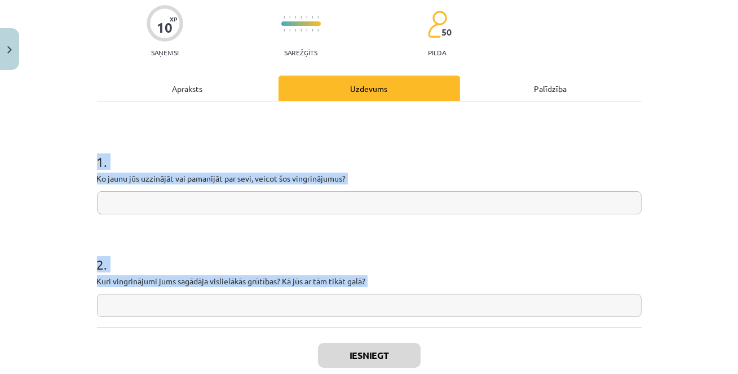
drag, startPoint x: 99, startPoint y: 161, endPoint x: 346, endPoint y: 327, distance: 297.5
click at [346, 327] on div "10 XP Saņemsi Sarežģīts 50 pilda Apraksts Uzdevums Palīdzība 1 . Ko jaunu jūs u…" at bounding box center [369, 199] width 558 height 428
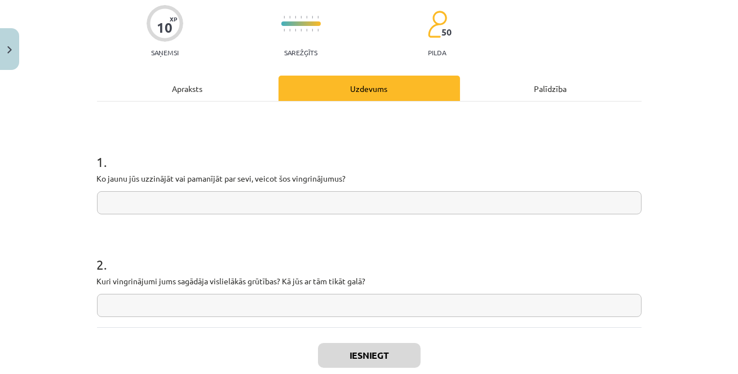
click at [224, 203] on input "text" at bounding box center [369, 202] width 545 height 23
paste input "**********"
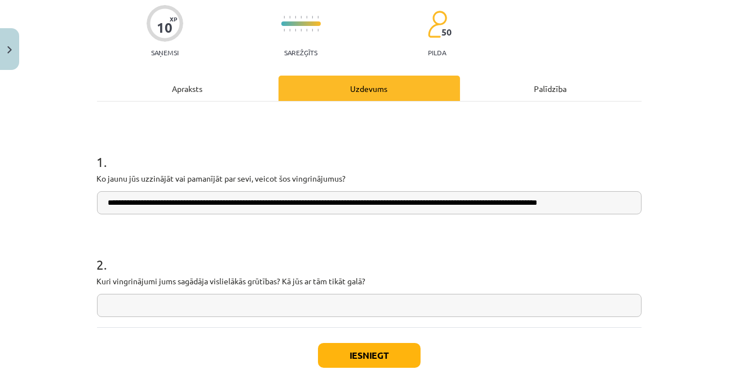
scroll to position [0, 0]
type input "**********"
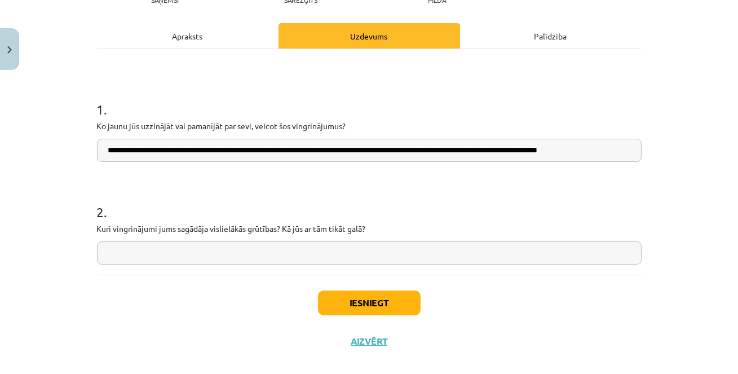
scroll to position [161, 0]
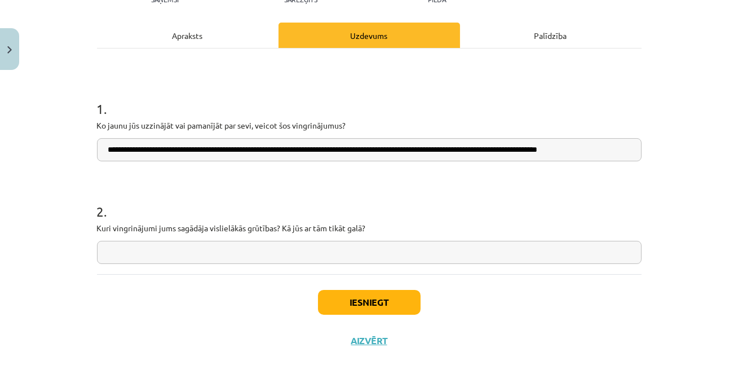
click at [195, 255] on input "text" at bounding box center [369, 252] width 545 height 23
paste input "**********"
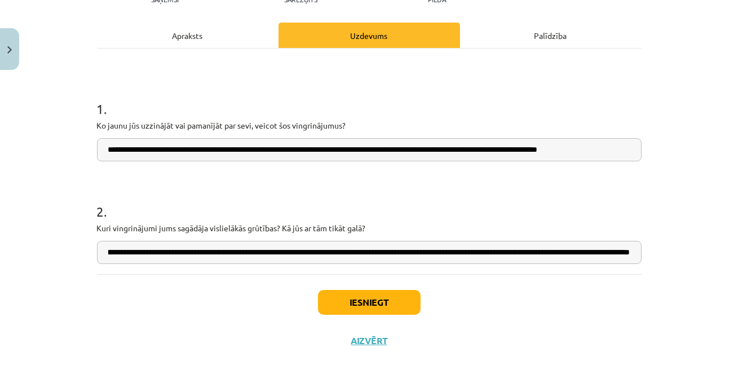
scroll to position [0, 0]
type input "**********"
click at [272, 304] on div "Iesniegt Aizvērt" at bounding box center [369, 313] width 545 height 79
click at [360, 303] on button "Iesniegt" at bounding box center [369, 302] width 103 height 25
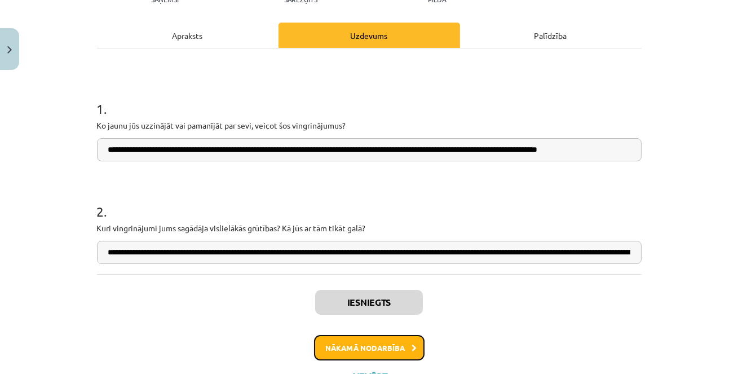
click at [349, 350] on button "Nākamā nodarbība" at bounding box center [369, 348] width 111 height 26
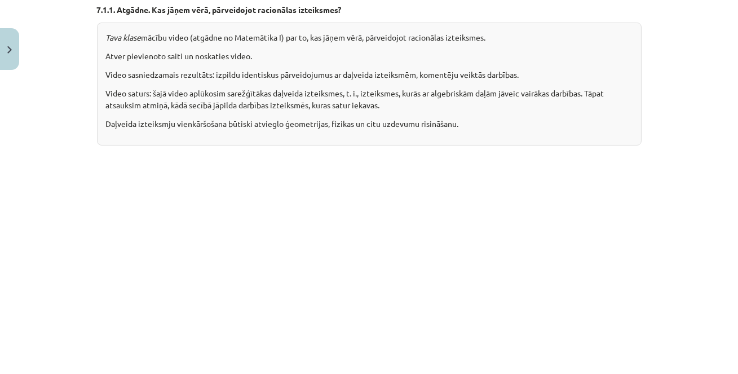
scroll to position [505, 0]
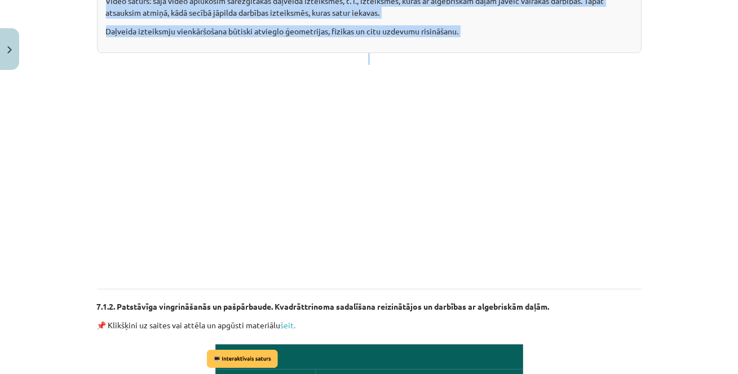
drag, startPoint x: 276, startPoint y: 133, endPoint x: 417, endPoint y: 60, distance: 158.6
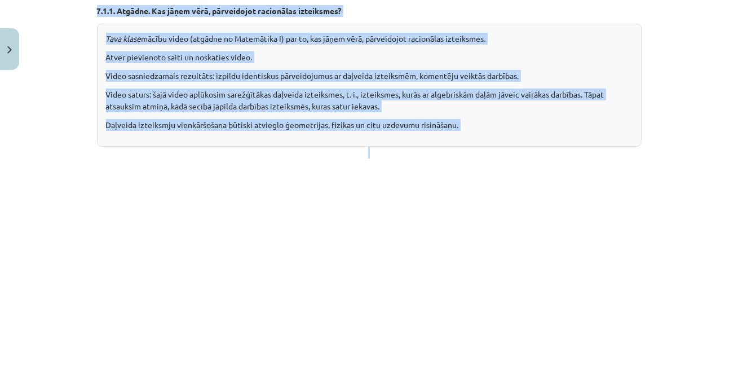
scroll to position [388, 0]
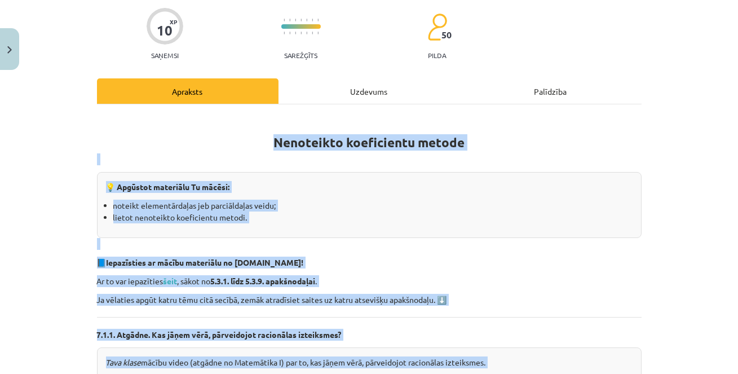
click at [120, 144] on h1 "Nenoteikto koeficientu metode" at bounding box center [369, 132] width 545 height 36
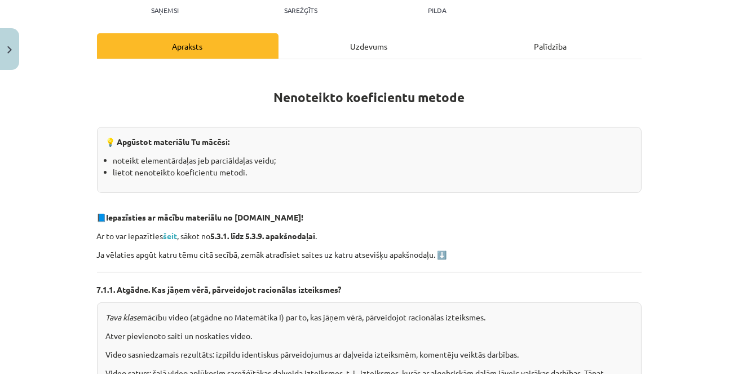
scroll to position [137, 0]
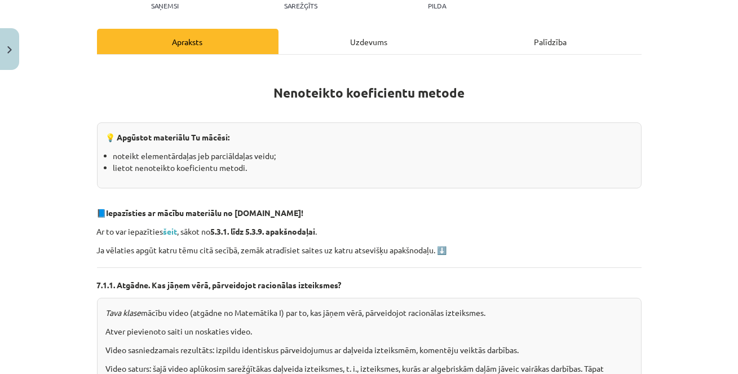
click at [166, 109] on p at bounding box center [369, 110] width 545 height 12
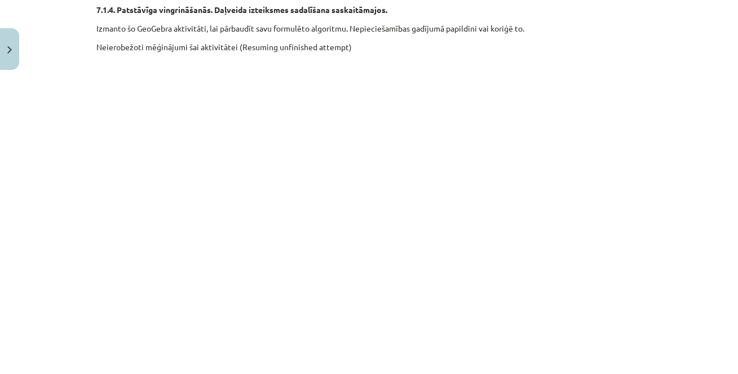
scroll to position [1313, 0]
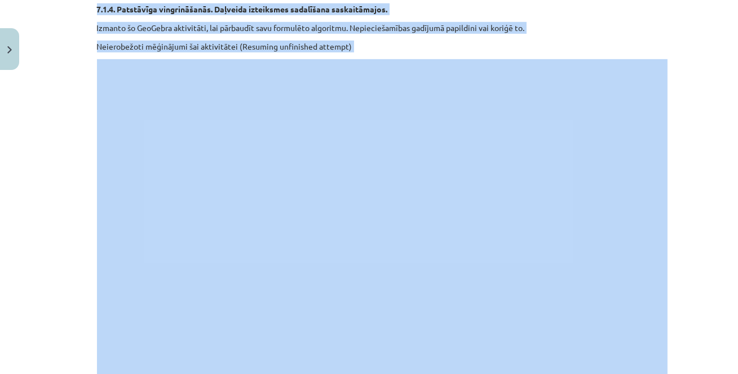
drag, startPoint x: 97, startPoint y: 7, endPoint x: 229, endPoint y: 80, distance: 150.7
click at [349, 289] on div "Nenoteikto koeficientu metode 💡 Apgūstot materiālu Tu mācēsi: noteikt elementār…" at bounding box center [369, 305] width 545 height 2833
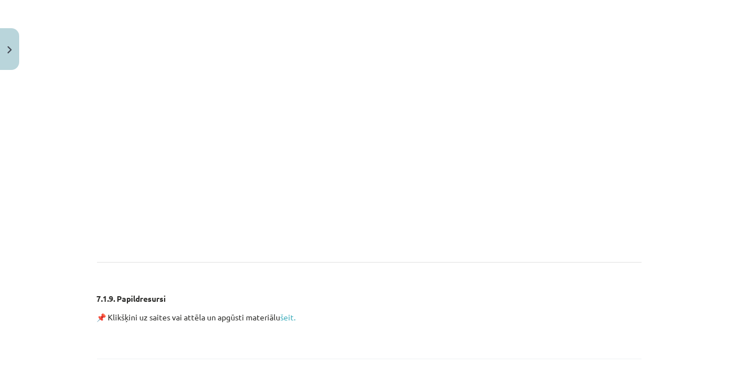
scroll to position [2790, 0]
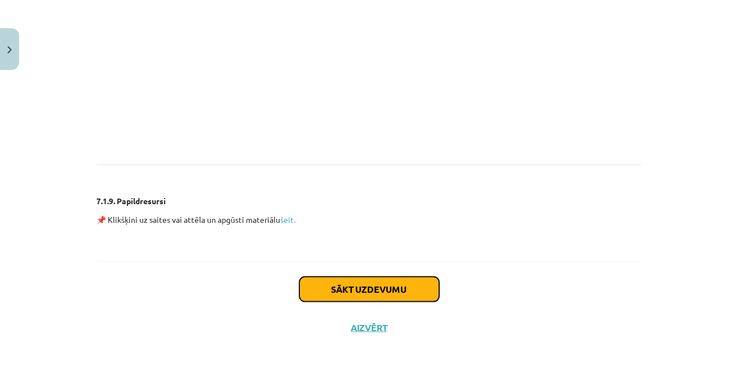
click at [410, 285] on button "Sākt uzdevumu" at bounding box center [369, 289] width 140 height 25
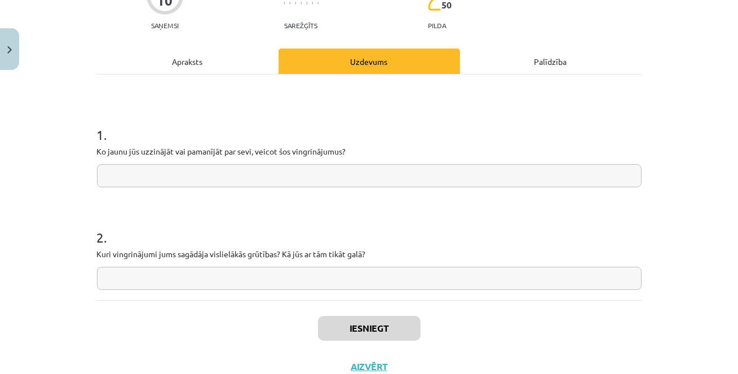
scroll to position [136, 0]
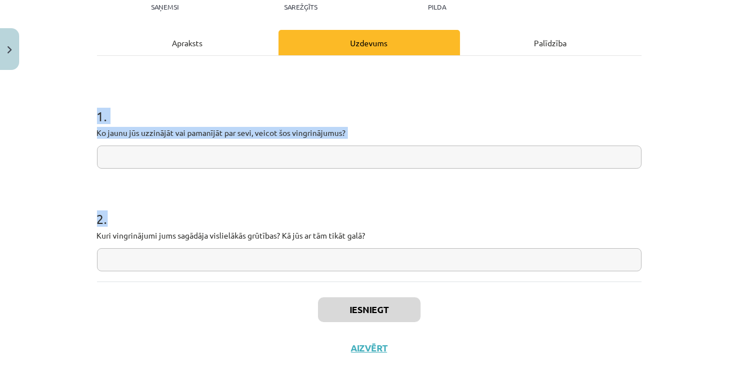
drag, startPoint x: 97, startPoint y: 111, endPoint x: 342, endPoint y: 240, distance: 276.7
click at [342, 242] on form "1 . Ko jaunu jūs uzzinājāt vai pamanījāt par sevi, veicot šos vingrinājumus? 2 …" at bounding box center [369, 180] width 545 height 183
click at [228, 157] on input "text" at bounding box center [369, 156] width 545 height 23
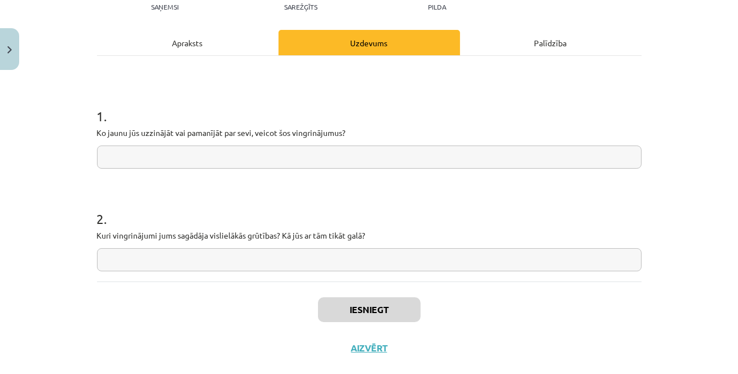
paste input "**********"
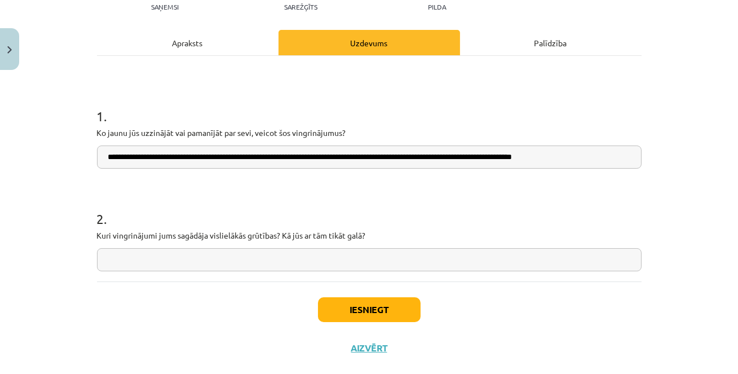
type input "**********"
click at [218, 263] on input "text" at bounding box center [369, 259] width 545 height 23
paste input "**********"
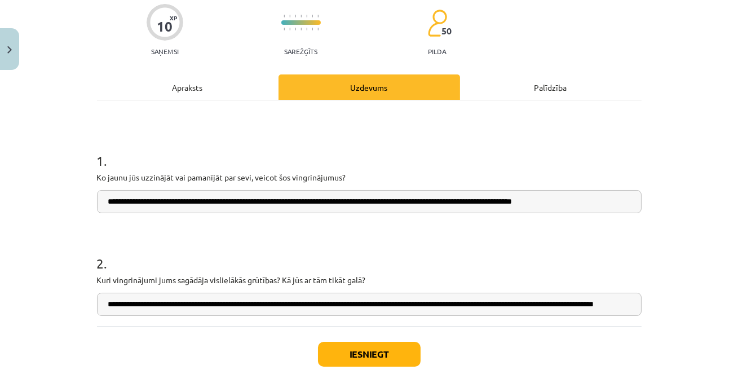
scroll to position [90, 0]
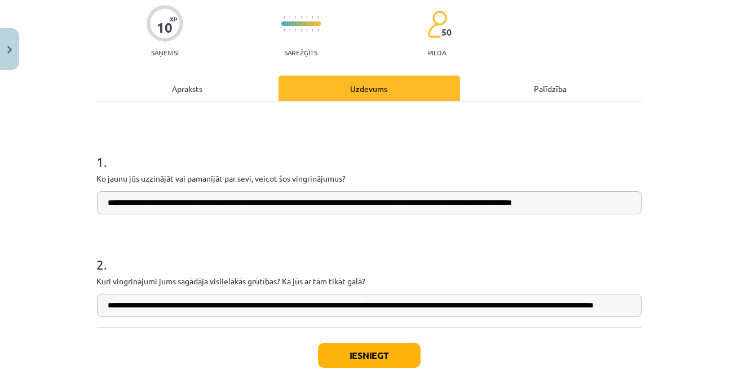
type input "**********"
click at [360, 351] on button "Iesniegt" at bounding box center [369, 355] width 103 height 25
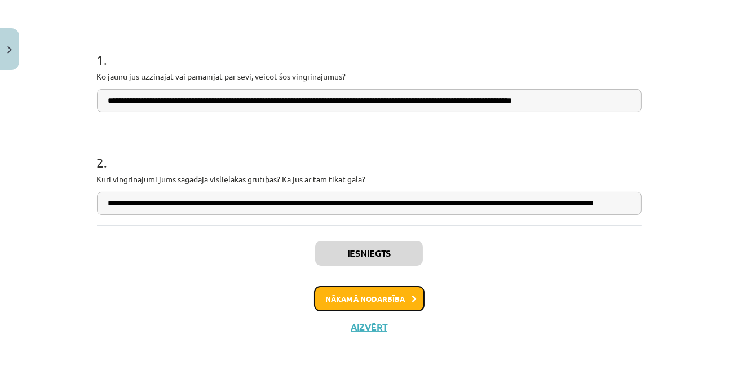
click at [360, 293] on button "Nākamā nodarbība" at bounding box center [369, 299] width 111 height 26
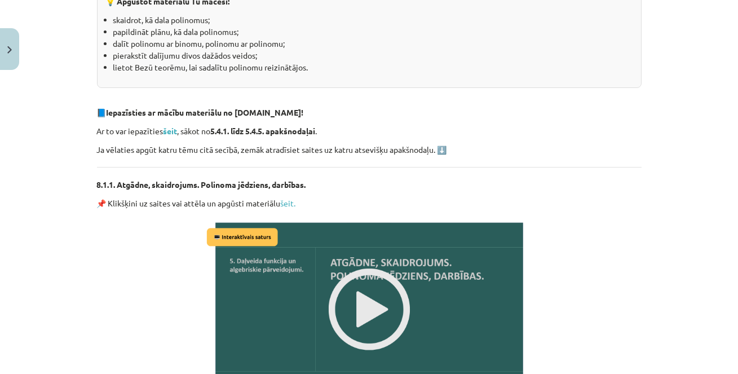
scroll to position [316, 0]
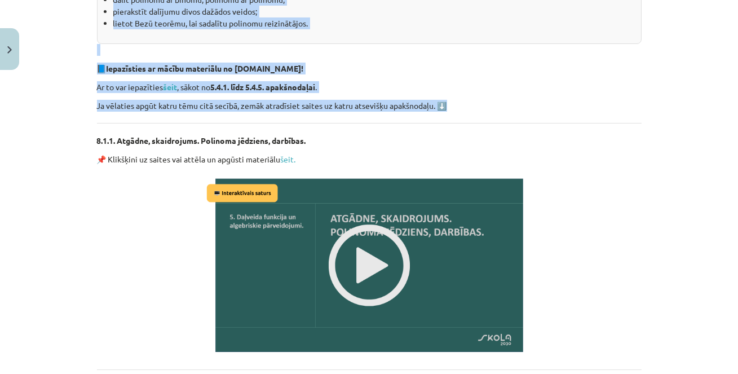
drag, startPoint x: 283, startPoint y: 114, endPoint x: 377, endPoint y: 127, distance: 94.6
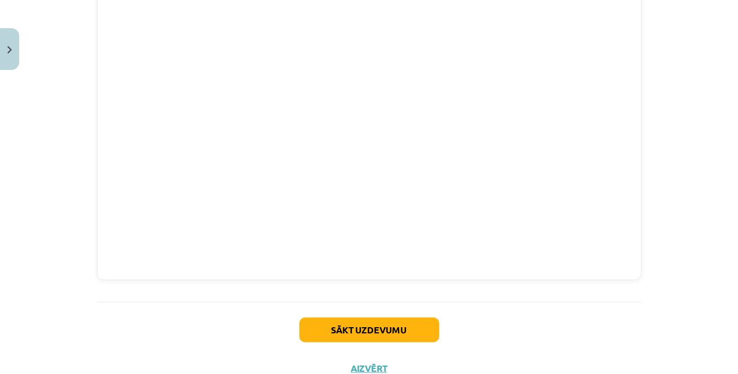
scroll to position [2071, 0]
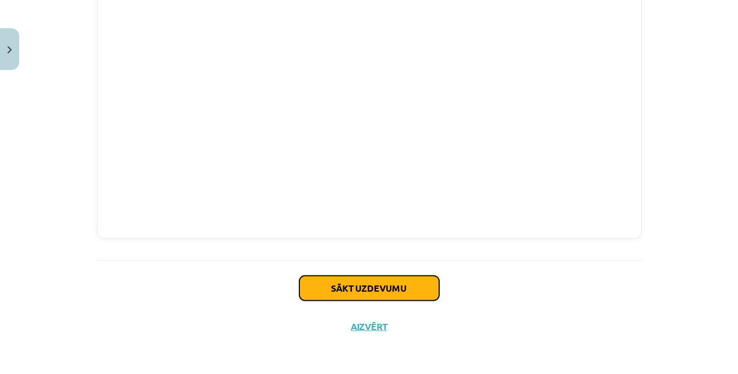
click at [383, 281] on button "Sākt uzdevumu" at bounding box center [369, 288] width 140 height 25
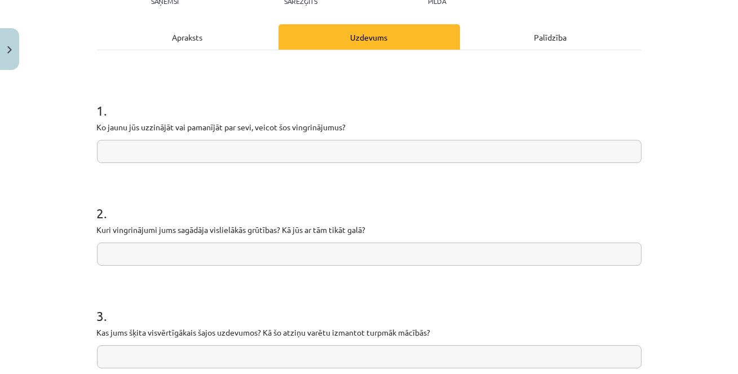
scroll to position [164, 0]
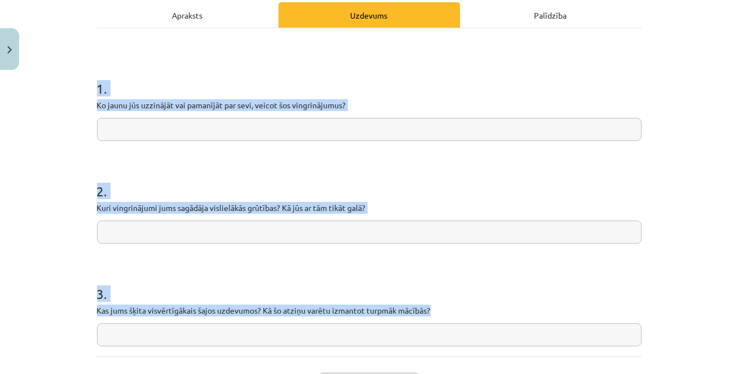
drag, startPoint x: 98, startPoint y: 83, endPoint x: 306, endPoint y: 351, distance: 339.5
click at [308, 353] on div "1 . Ko jaunu jūs uzzinājāt vai pamanījāt par sevi, veicot šos vingrinājumus? 2 …" at bounding box center [369, 192] width 545 height 328
click at [232, 131] on input "text" at bounding box center [369, 129] width 545 height 23
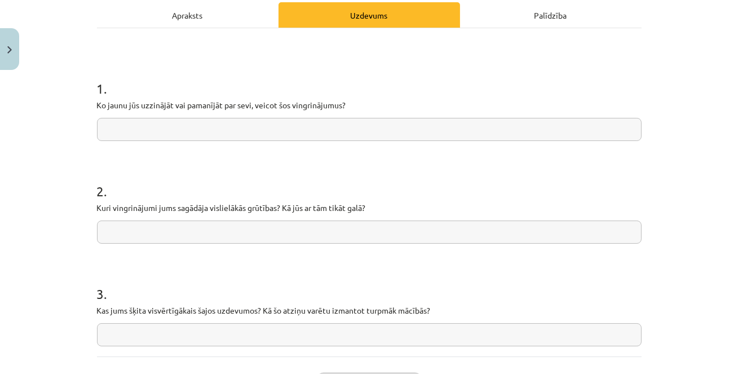
paste input "**********"
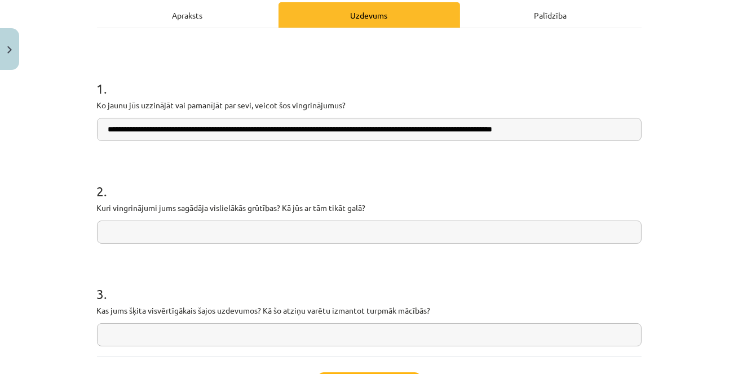
type input "**********"
click at [267, 242] on input "text" at bounding box center [369, 231] width 545 height 23
paste input "**********"
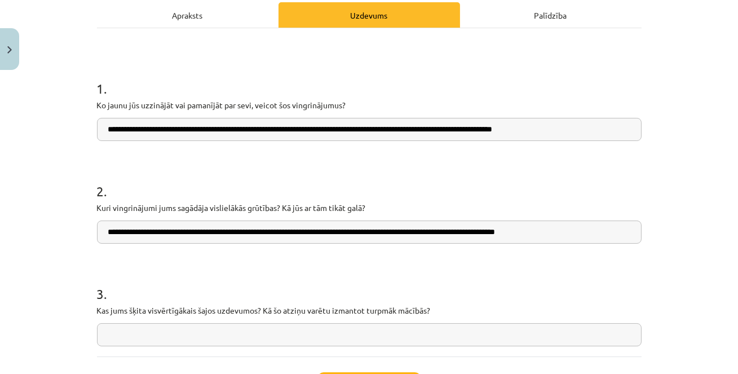
type input "**********"
click at [203, 327] on input "text" at bounding box center [369, 334] width 545 height 23
paste input "**********"
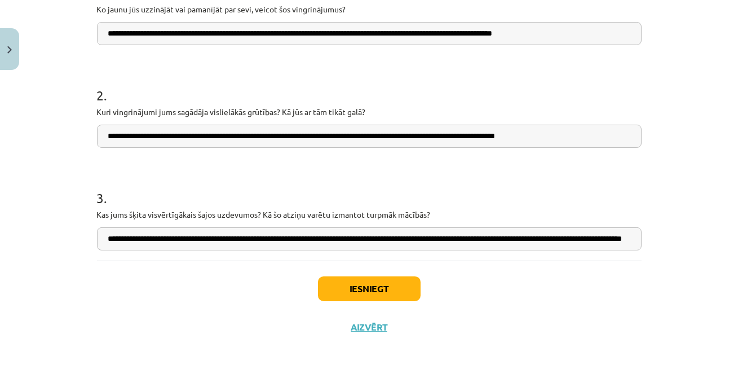
scroll to position [0, 0]
type input "**********"
click at [360, 291] on button "Iesniegt" at bounding box center [369, 288] width 103 height 25
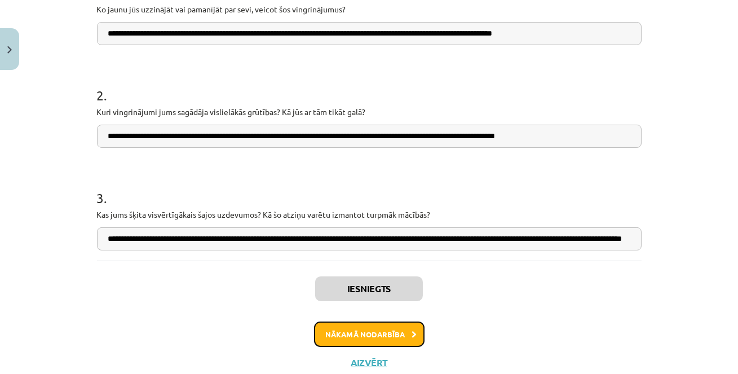
click at [358, 335] on button "Nākamā nodarbība" at bounding box center [369, 334] width 111 height 26
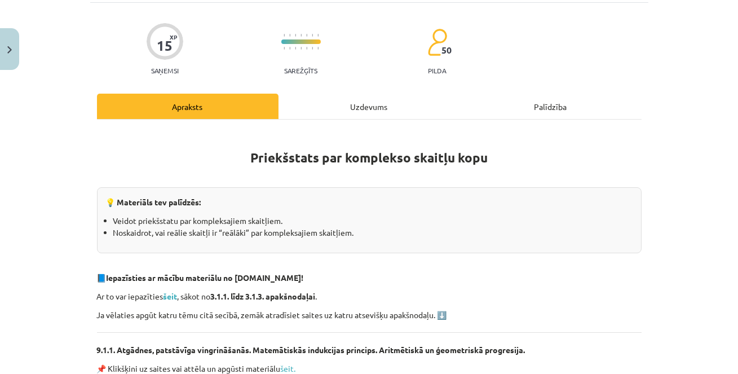
scroll to position [105, 0]
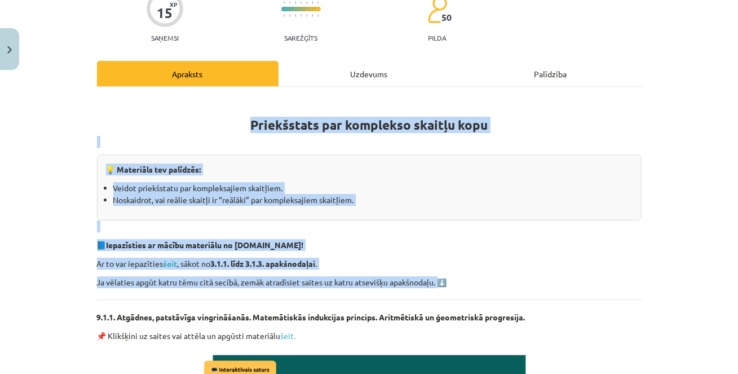
drag, startPoint x: 251, startPoint y: 125, endPoint x: 439, endPoint y: 283, distance: 246.1
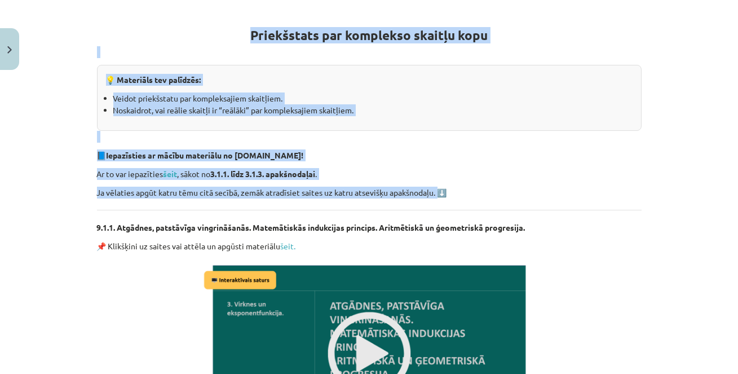
scroll to position [198, 0]
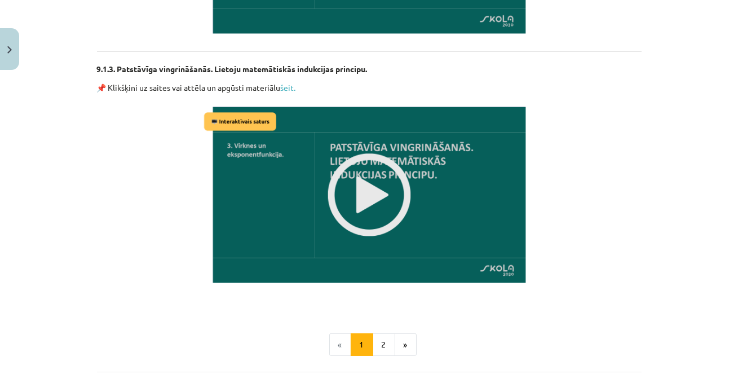
scroll to position [961, 0]
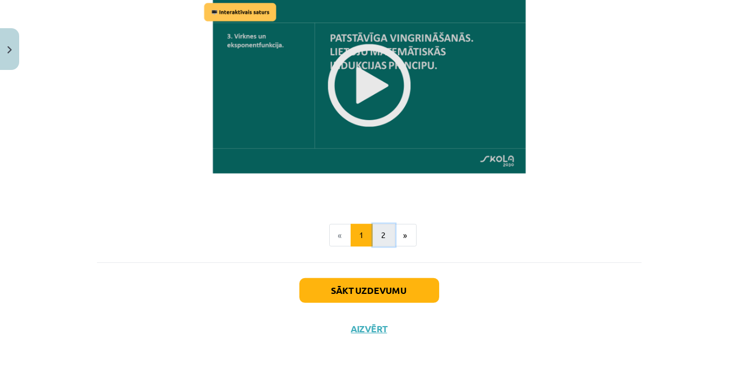
click at [383, 224] on button "2" at bounding box center [384, 235] width 23 height 23
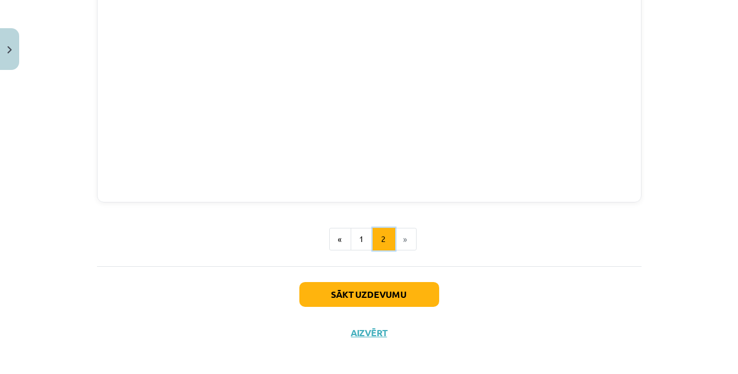
scroll to position [338, 0]
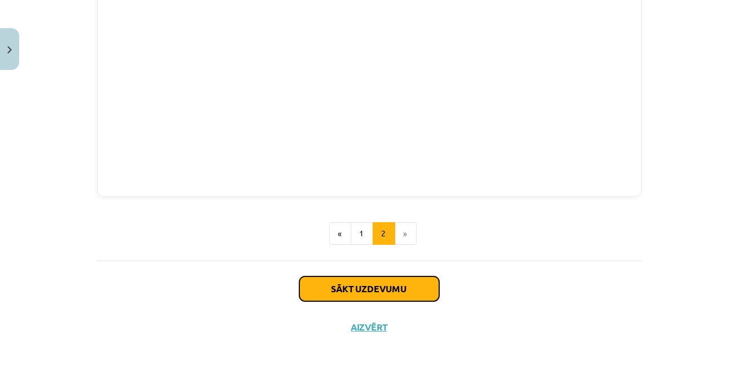
click at [337, 292] on button "Sākt uzdevumu" at bounding box center [369, 288] width 140 height 25
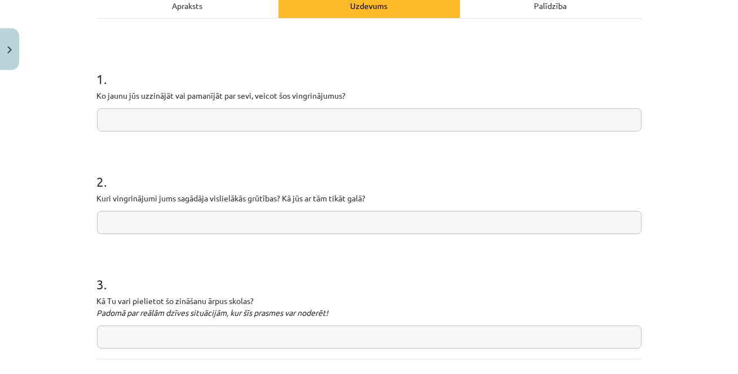
scroll to position [185, 0]
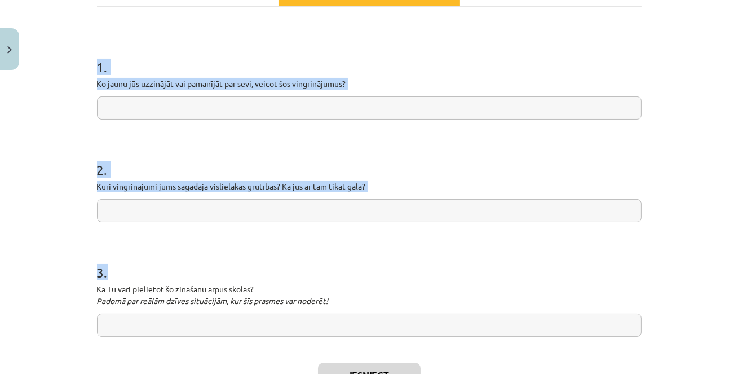
drag, startPoint x: 99, startPoint y: 64, endPoint x: 384, endPoint y: 308, distance: 375.6
click at [384, 309] on form "1 . Ko jaunu jūs uzzinājāt vai pamanījāt par sevi, veicot šos vingrinājumus? 2 …" at bounding box center [369, 187] width 545 height 297
click at [204, 112] on input "text" at bounding box center [369, 107] width 545 height 23
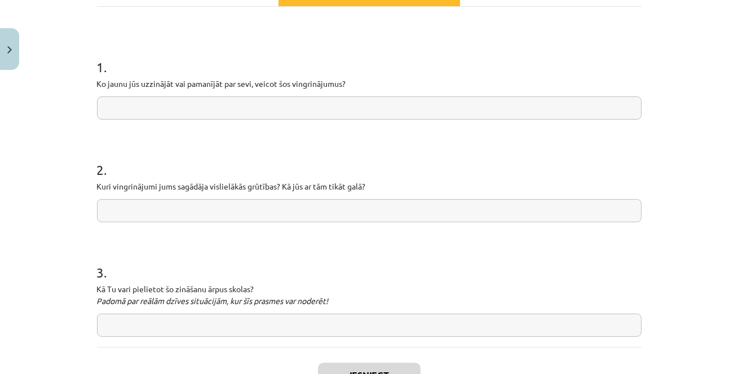
paste input "**********"
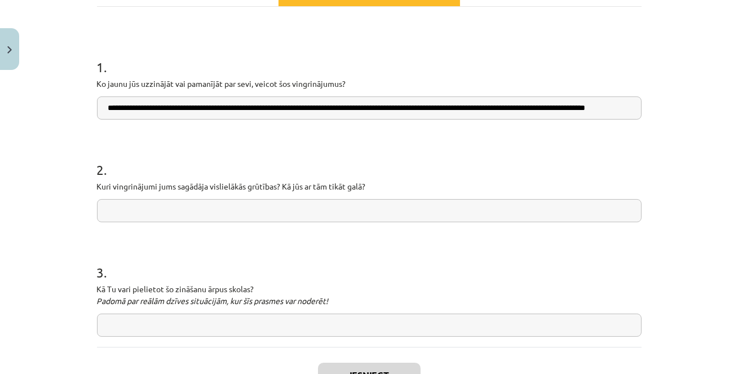
scroll to position [0, 64]
type input "**********"
click at [177, 202] on input "text" at bounding box center [369, 210] width 545 height 23
paste input "**********"
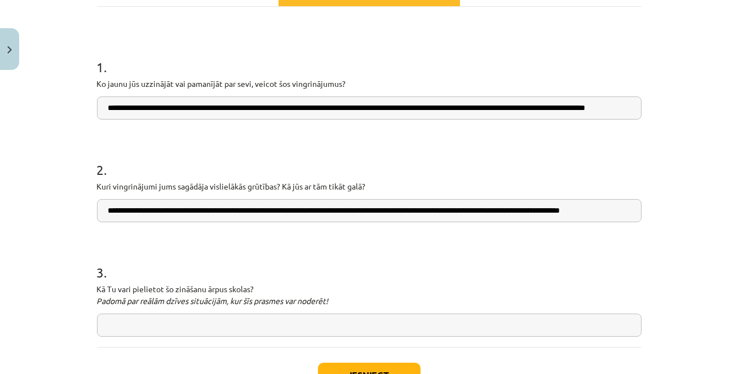
scroll to position [0, 25]
type input "**********"
click at [234, 317] on input "text" at bounding box center [369, 325] width 545 height 23
paste input "**********"
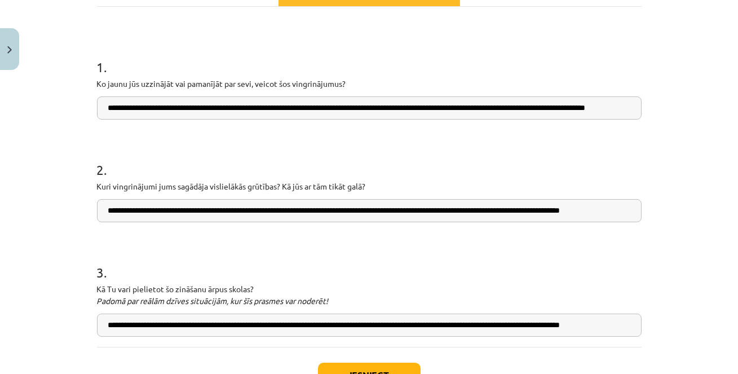
scroll to position [271, 0]
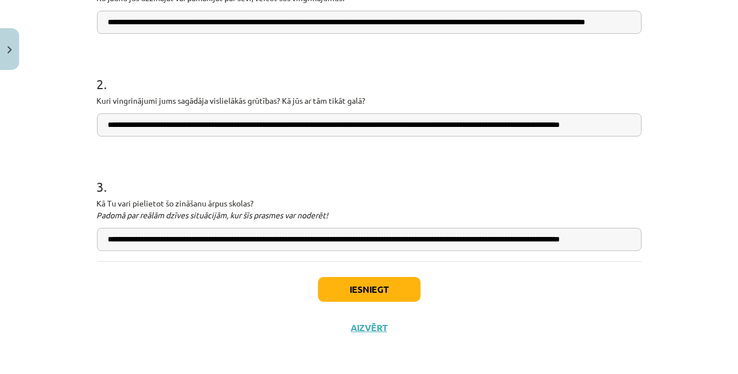
type input "**********"
click at [350, 285] on button "Iesniegt" at bounding box center [369, 289] width 103 height 25
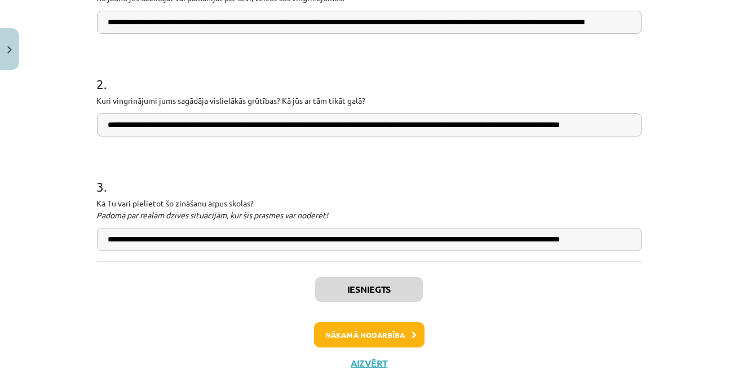
scroll to position [307, 0]
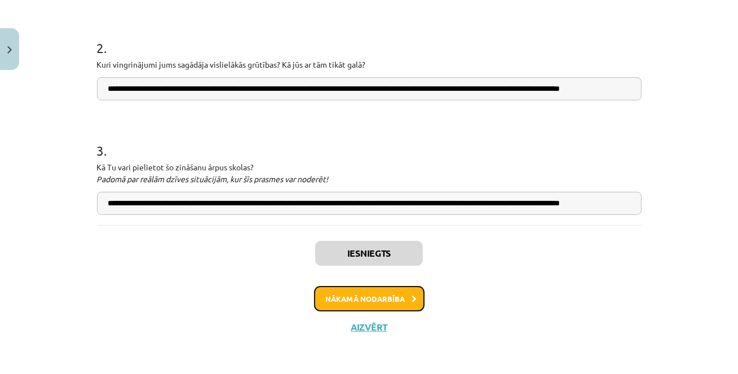
click at [376, 292] on button "Nākamā nodarbība" at bounding box center [369, 299] width 111 height 26
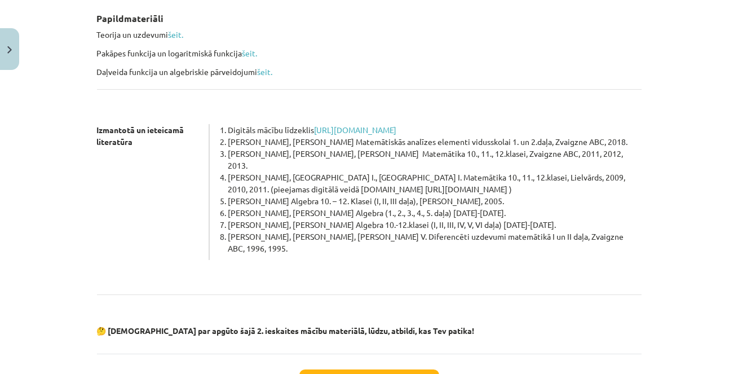
scroll to position [215, 0]
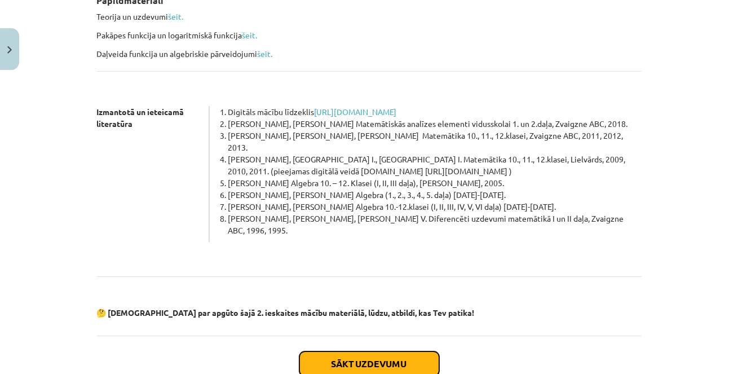
click at [359, 351] on button "Sākt uzdevumu" at bounding box center [369, 363] width 140 height 25
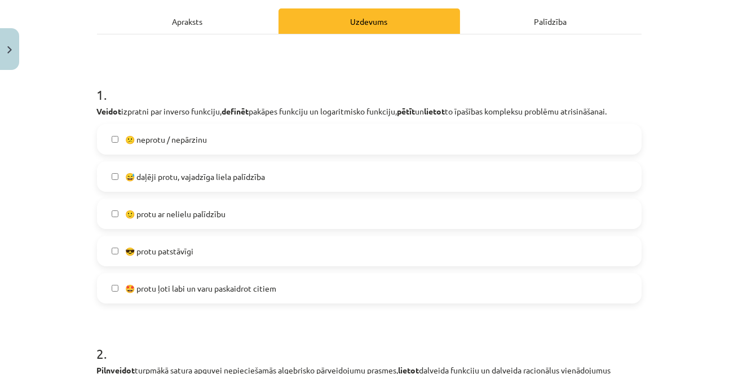
scroll to position [157, 0]
click at [215, 213] on span "🙂 protu ar nelielu palīdzību" at bounding box center [175, 215] width 100 height 12
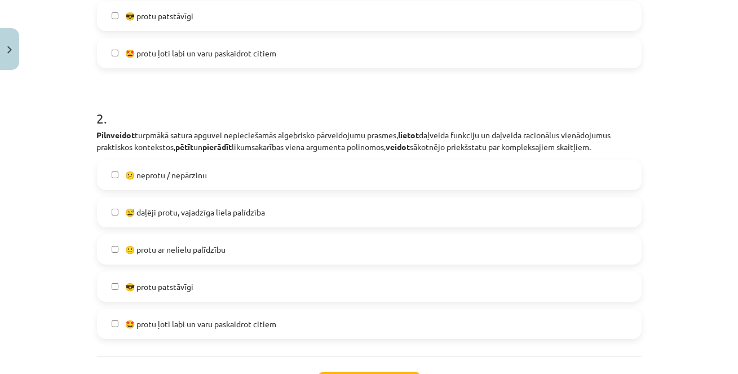
scroll to position [404, 0]
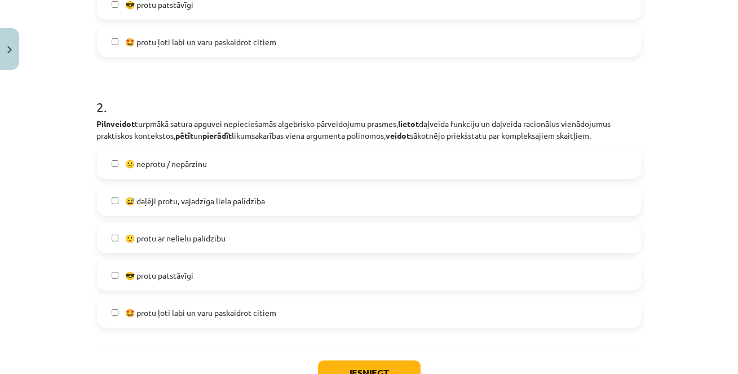
click at [213, 242] on span "🙂 protu ar nelielu palīdzību" at bounding box center [175, 238] width 100 height 12
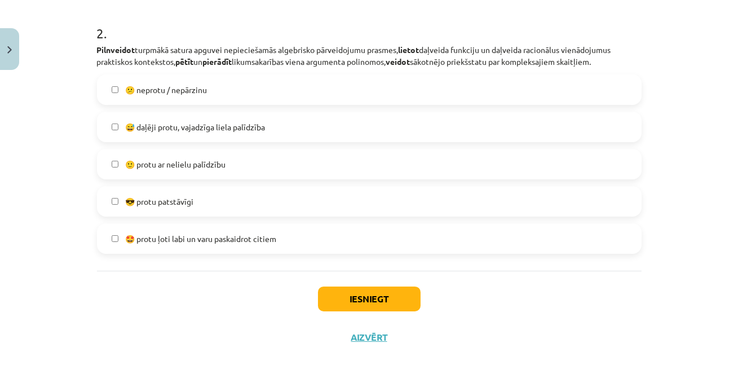
scroll to position [488, 0]
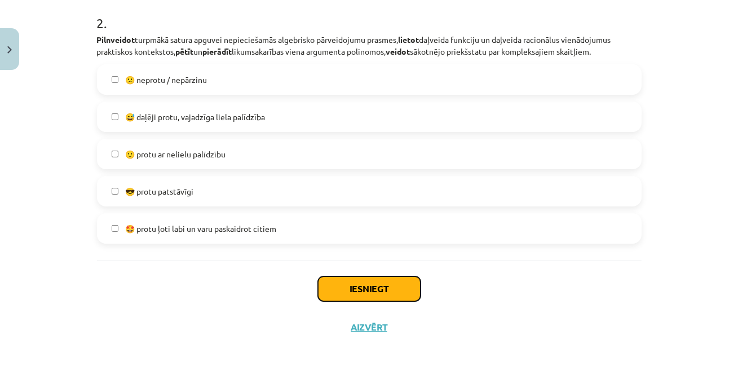
click at [334, 285] on button "Iesniegt" at bounding box center [369, 288] width 103 height 25
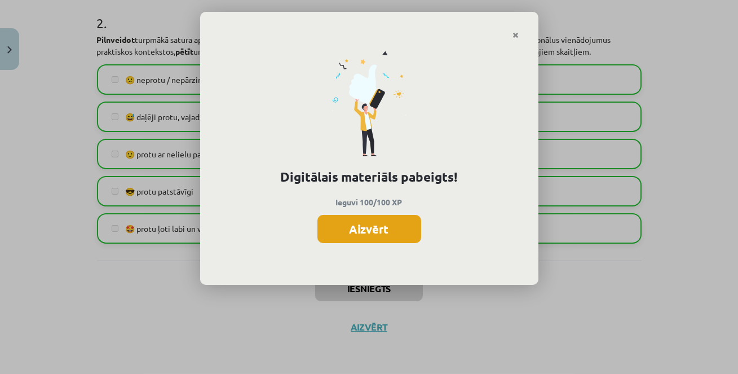
click at [367, 233] on button "Aizvērt" at bounding box center [369, 229] width 104 height 28
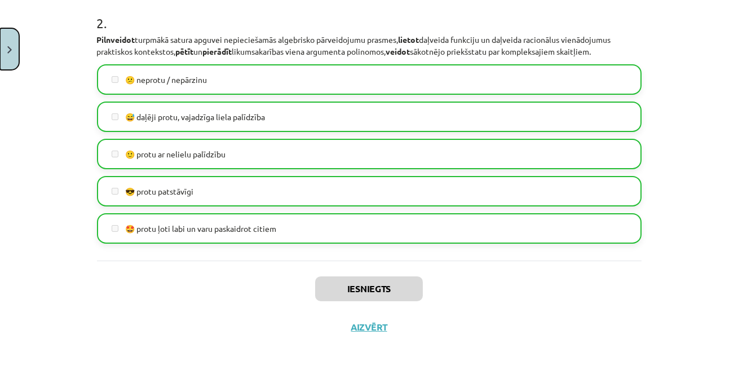
click at [10, 62] on button "Close" at bounding box center [9, 49] width 19 height 42
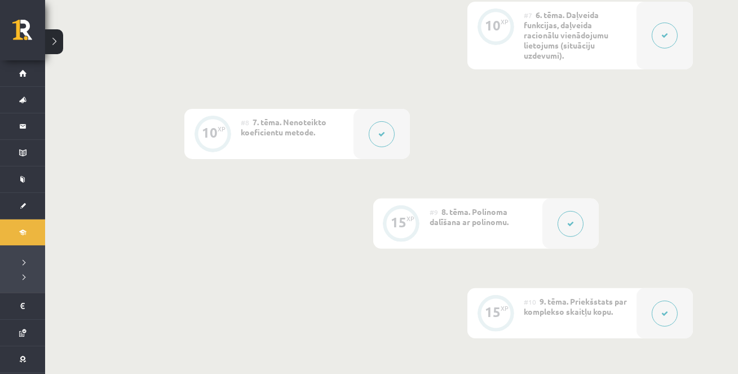
scroll to position [1091, 0]
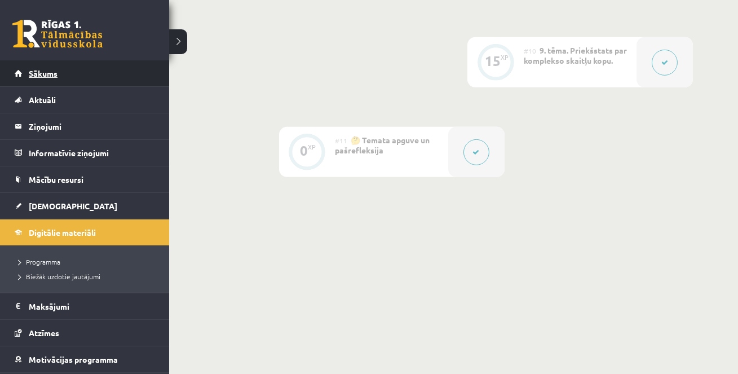
click at [27, 74] on link "Sākums" at bounding box center [85, 73] width 140 height 26
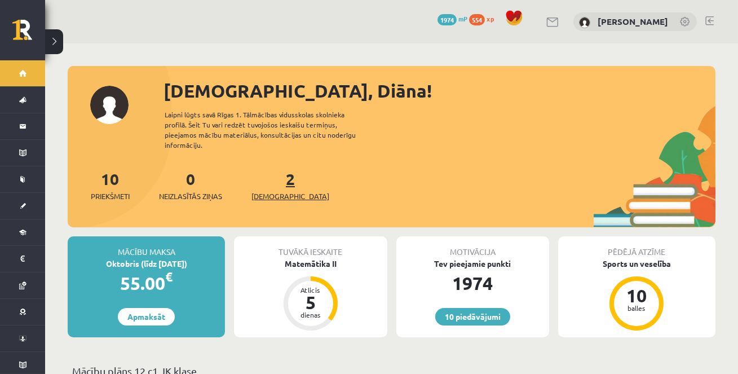
click at [274, 191] on span "[DEMOGRAPHIC_DATA]" at bounding box center [291, 196] width 78 height 11
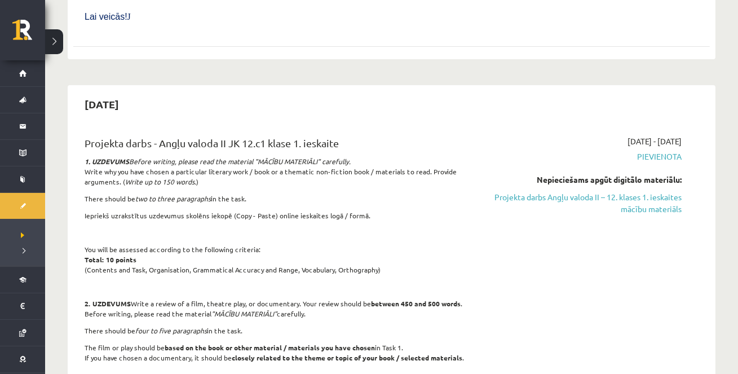
scroll to position [537, 0]
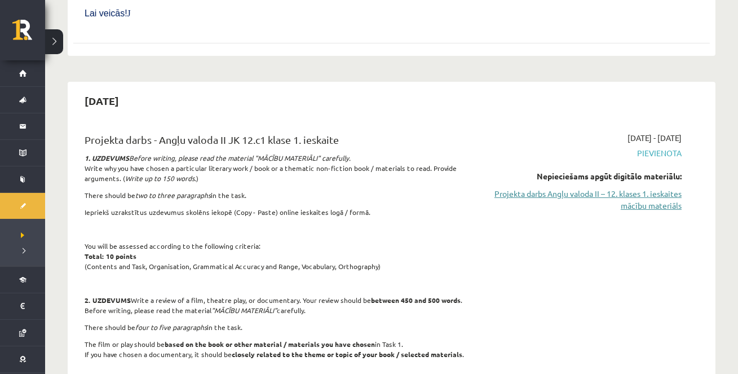
click at [573, 188] on link "Projekta darbs Angļu valoda II – 12. klases 1. ieskaites mācību materiāls" at bounding box center [588, 200] width 188 height 24
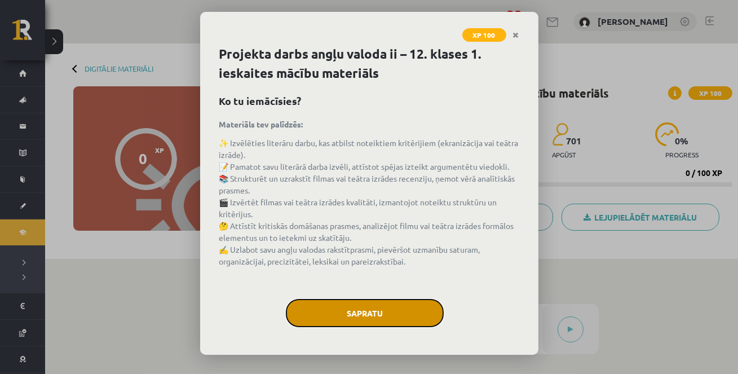
click at [369, 308] on button "Sapratu" at bounding box center [365, 313] width 158 height 28
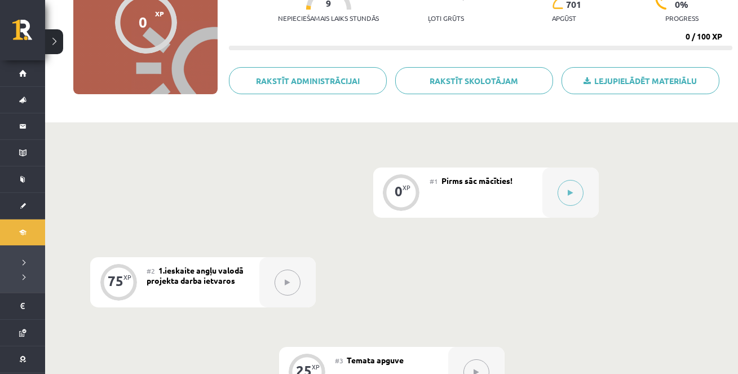
scroll to position [111, 0]
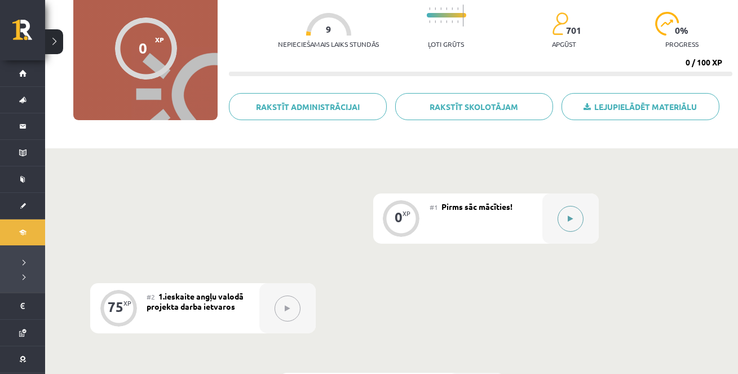
click at [575, 219] on button at bounding box center [571, 219] width 26 height 26
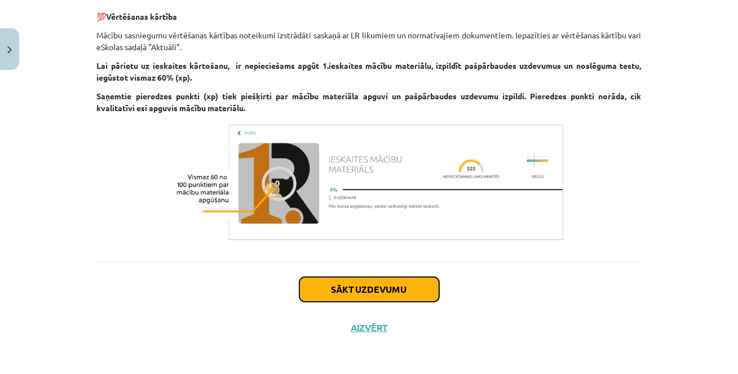
click at [397, 287] on button "Sākt uzdevumu" at bounding box center [369, 289] width 140 height 25
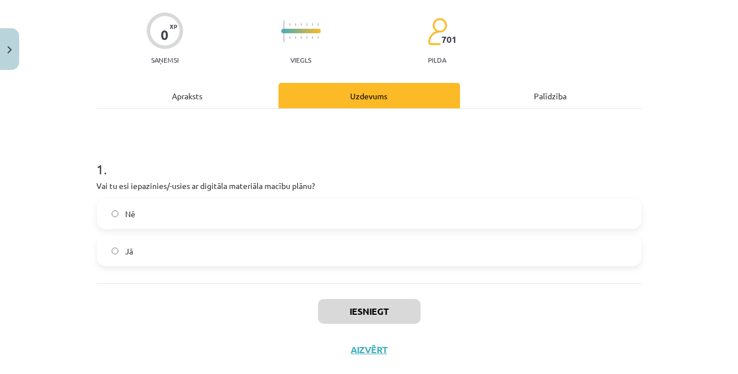
scroll to position [89, 0]
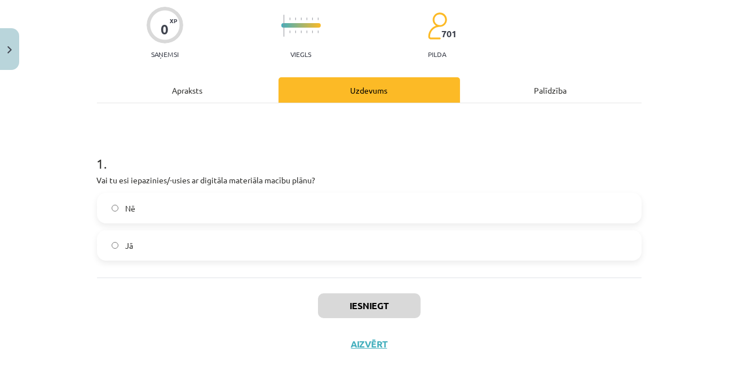
click at [358, 262] on div "1 . Vai tu esi iepazinies/-usies ar digitāla materiāla macību plānu? Nē Jā" at bounding box center [369, 190] width 545 height 174
click at [365, 249] on label "Jā" at bounding box center [369, 245] width 542 height 28
click at [376, 305] on button "Iesniegt" at bounding box center [369, 305] width 103 height 25
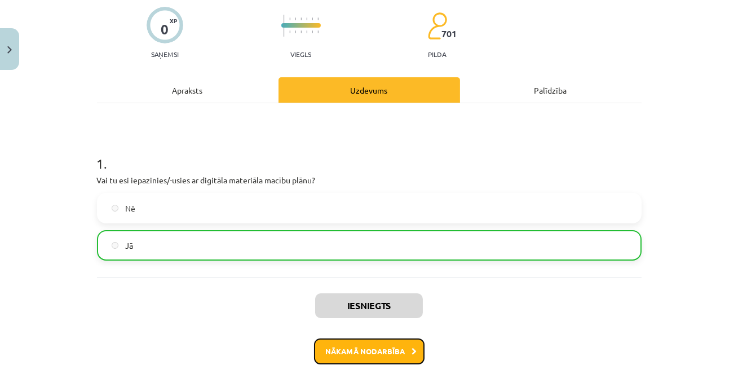
click at [374, 345] on button "Nākamā nodarbība" at bounding box center [369, 351] width 111 height 26
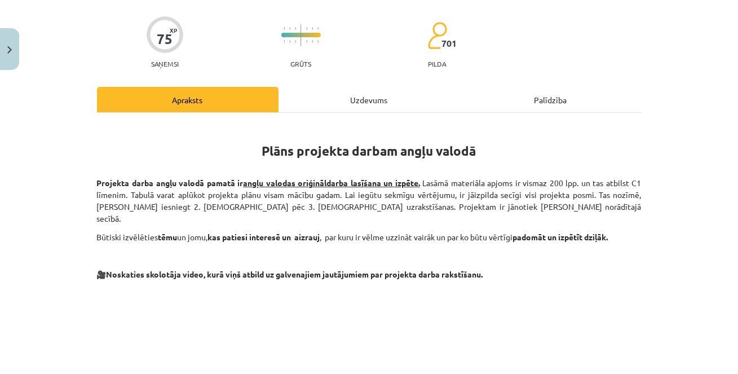
scroll to position [80, 0]
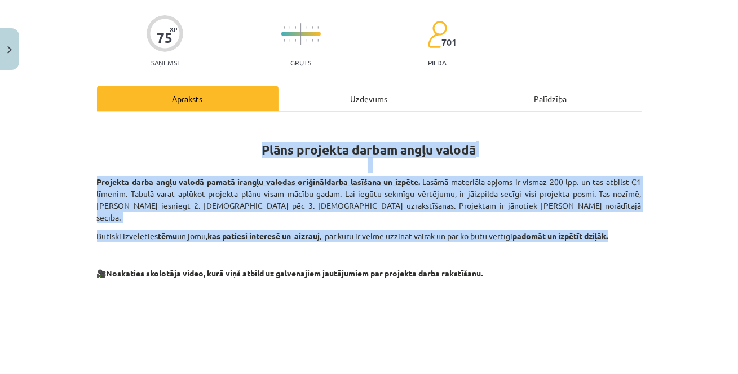
drag, startPoint x: 262, startPoint y: 148, endPoint x: 642, endPoint y: 226, distance: 388.0
copy div "Plāns projekta darbam angļu valodā Projekta darba angļu valodā pamatā ir angļu …"
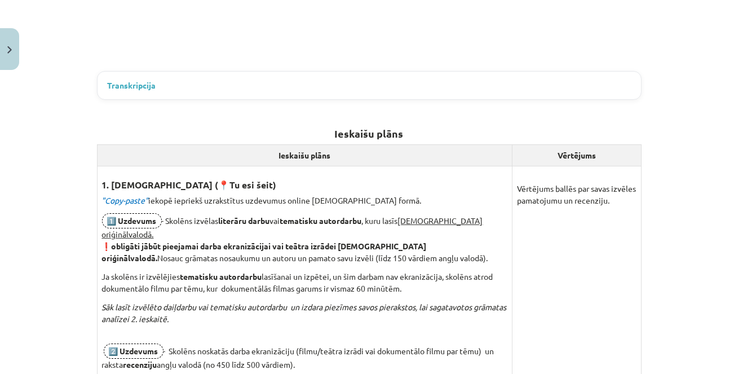
scroll to position [507, 0]
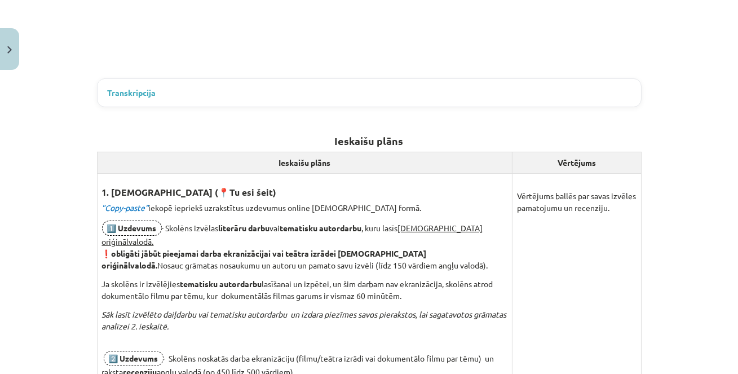
click at [123, 87] on span "Transkripcija" at bounding box center [132, 93] width 48 height 12
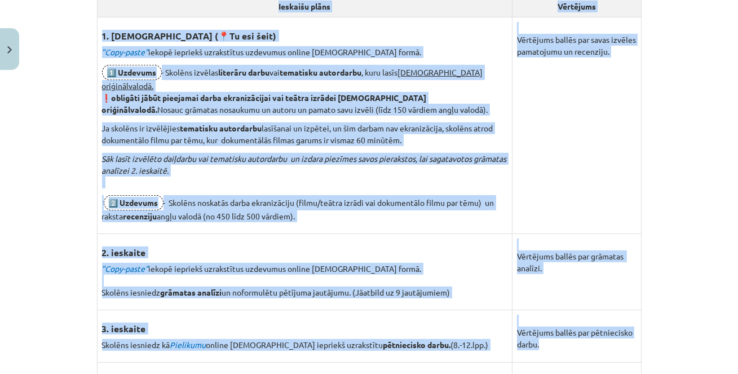
scroll to position [1138, 0]
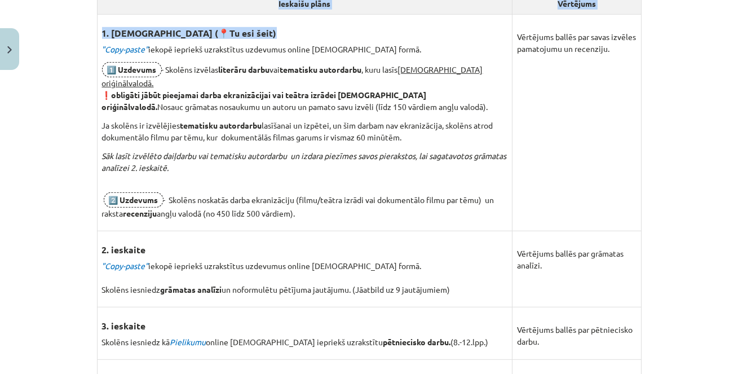
drag, startPoint x: 124, startPoint y: 72, endPoint x: 318, endPoint y: 22, distance: 200.4
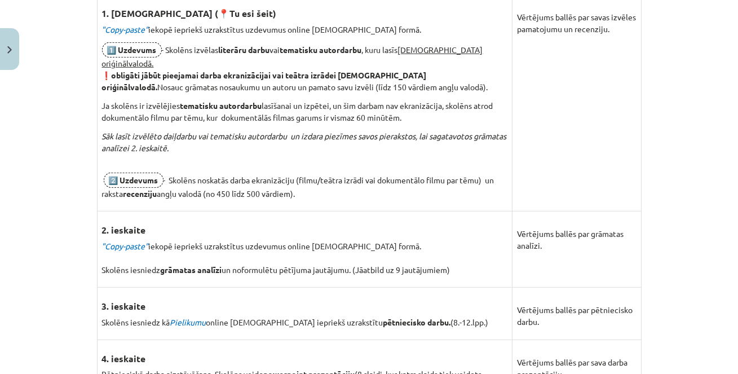
scroll to position [1273, 0]
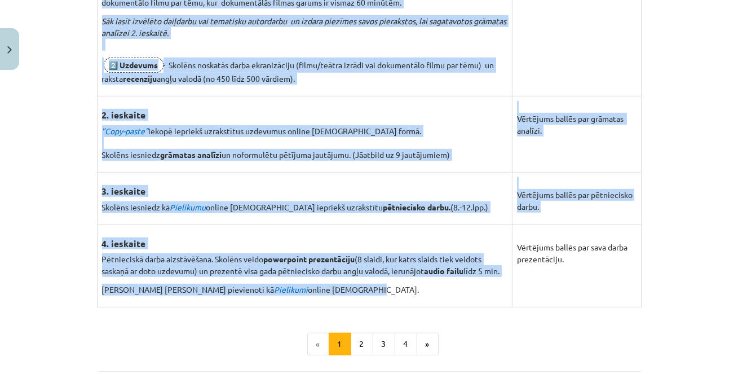
drag, startPoint x: 125, startPoint y: 122, endPoint x: 275, endPoint y: 284, distance: 221.1
copy div "Hello, dear students, I am Katrīne Laizāne, a English teacher, and my main resp…"
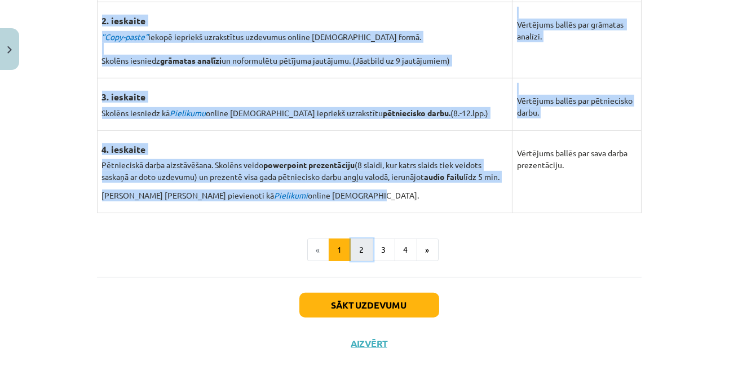
click at [354, 239] on button "2" at bounding box center [362, 250] width 23 height 23
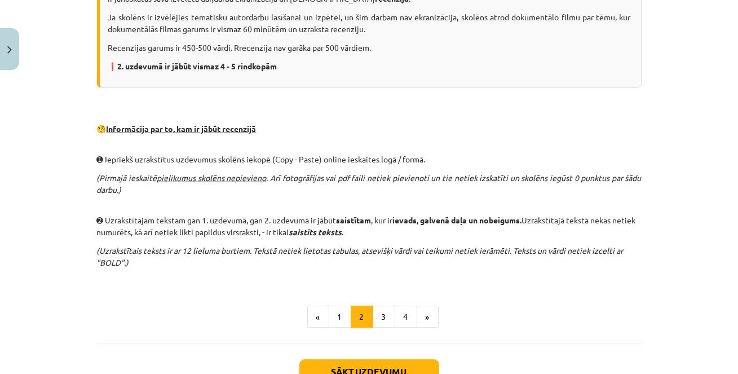
scroll to position [711, 0]
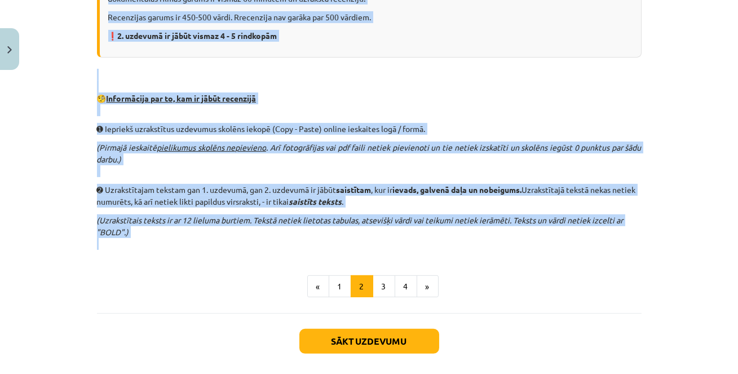
drag, startPoint x: 167, startPoint y: 39, endPoint x: 254, endPoint y: 235, distance: 213.6
copy div "Detalizēts skaidrojums par 1. ieskaites projekta darbu angļu valodā Lai veiksmī…"
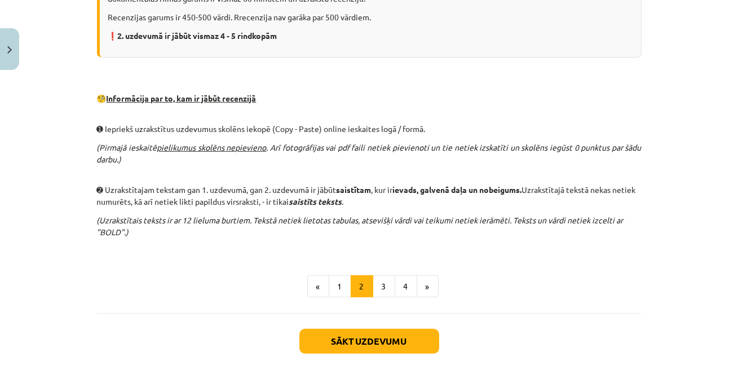
click at [383, 275] on button "3" at bounding box center [384, 286] width 23 height 23
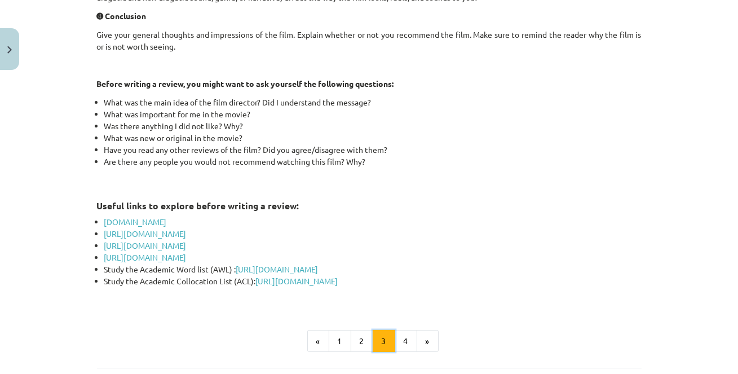
scroll to position [632, 0]
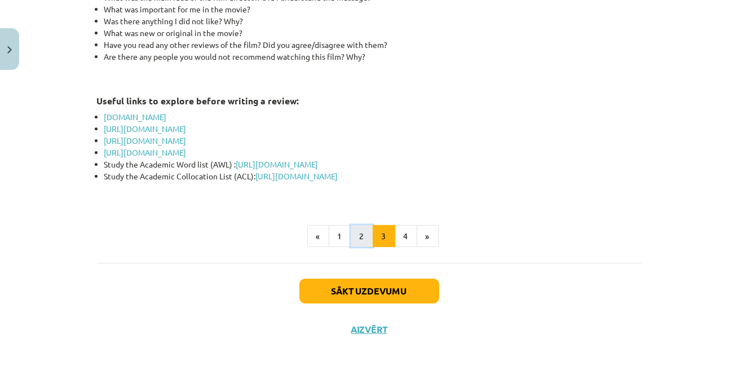
click at [355, 230] on button "2" at bounding box center [362, 236] width 23 height 23
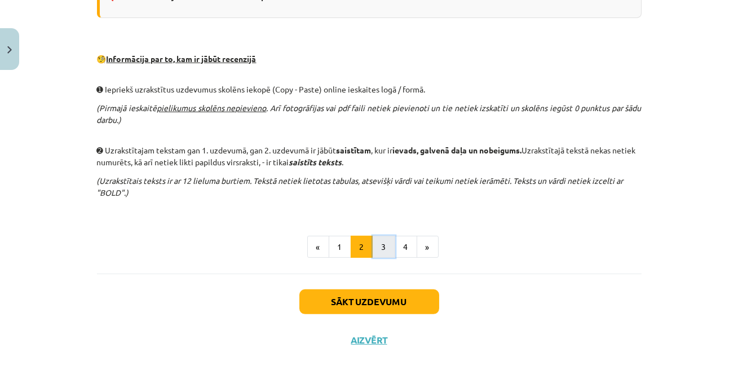
click at [380, 236] on button "3" at bounding box center [384, 247] width 23 height 23
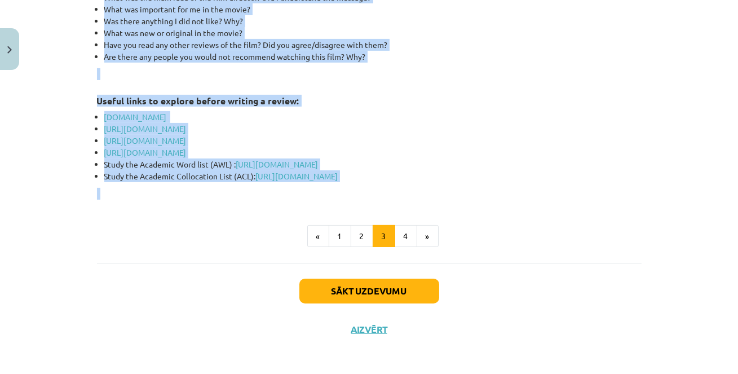
drag, startPoint x: 252, startPoint y: 41, endPoint x: 285, endPoint y: 200, distance: 162.9
copy div "How to write a film/theatre play review Writing a review requires a lot of prep…"
click at [408, 233] on button "4" at bounding box center [406, 236] width 23 height 23
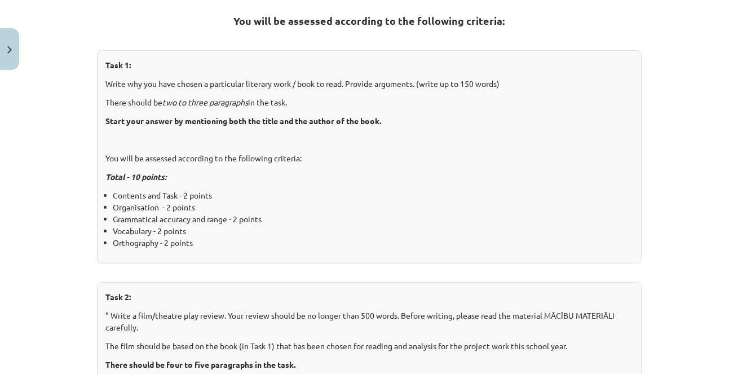
click at [218, 56] on div "Task 1: Write why you have chosen a particular literary work / book to read. Pr…" at bounding box center [369, 156] width 545 height 213
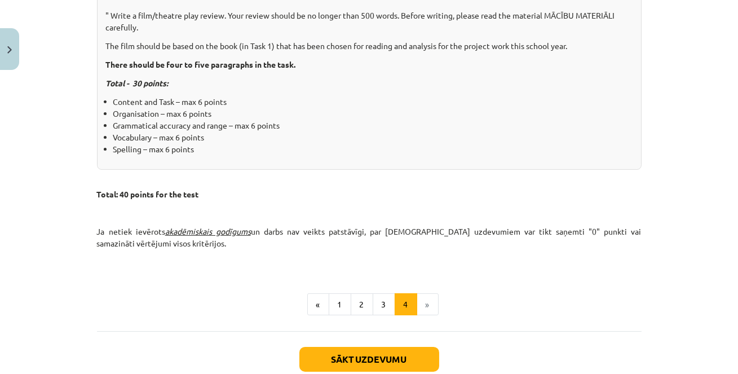
scroll to position [571, 0]
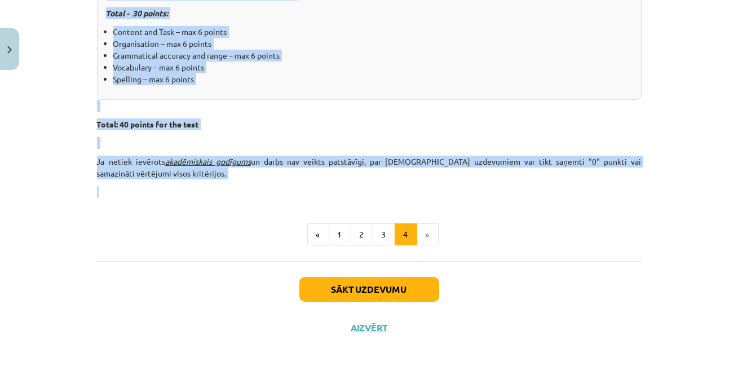
drag, startPoint x: 235, startPoint y: 86, endPoint x: 249, endPoint y: 191, distance: 105.8
copy div "You will be assessed according to the following criteria: Task 1: Write why you…"
click at [230, 193] on p at bounding box center [369, 192] width 545 height 12
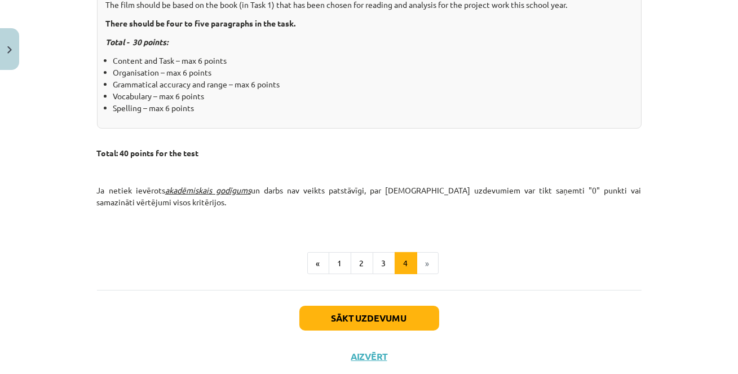
scroll to position [540, 0]
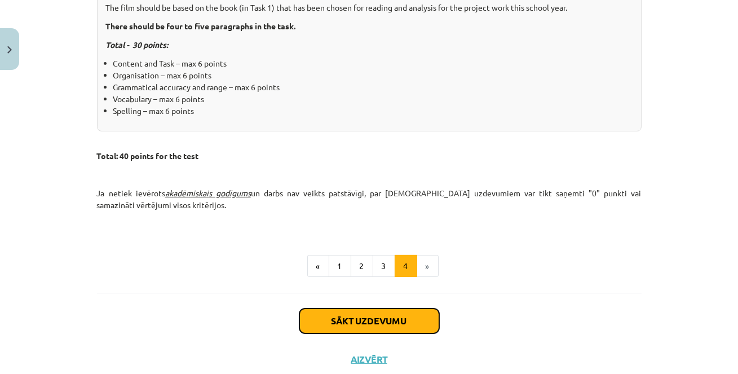
click at [332, 316] on button "Sākt uzdevumu" at bounding box center [369, 320] width 140 height 25
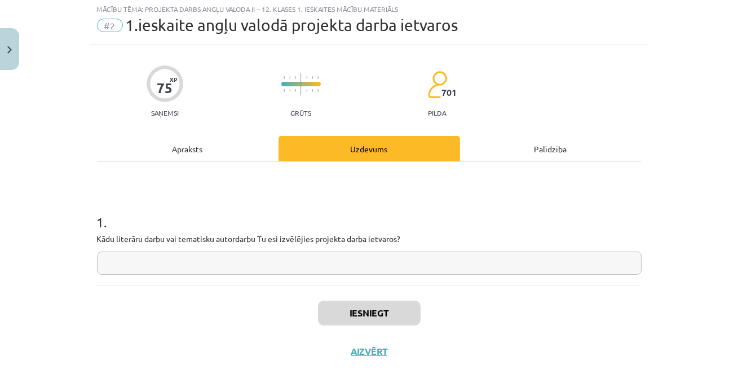
scroll to position [28, 0]
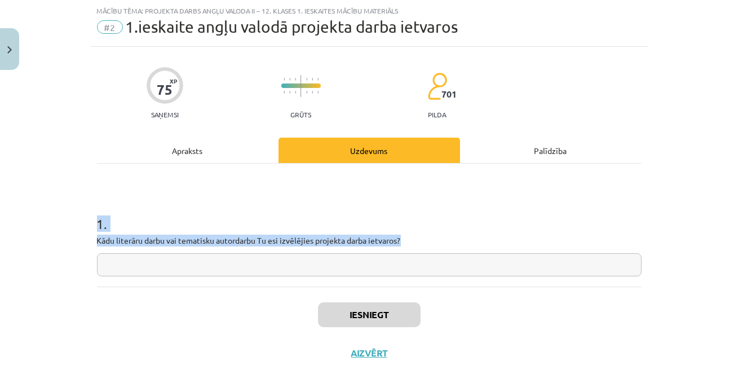
drag, startPoint x: 99, startPoint y: 224, endPoint x: 409, endPoint y: 241, distance: 311.2
click at [409, 241] on div "1 . Kādu literāru darbu vai tematisku autordarbu Tu esi izvēlējies projekta dar…" at bounding box center [369, 236] width 545 height 80
copy div "1 . Kādu literāru darbu vai tematisku autordarbu Tu esi izvēlējies projekta dar…"
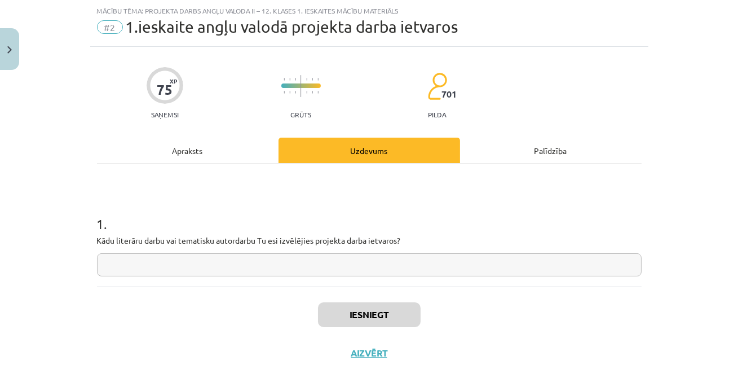
click at [280, 264] on input "text" at bounding box center [369, 264] width 545 height 23
paste input "**********"
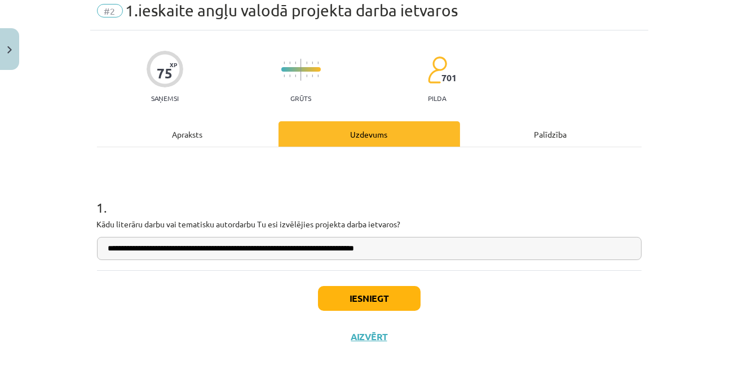
scroll to position [54, 0]
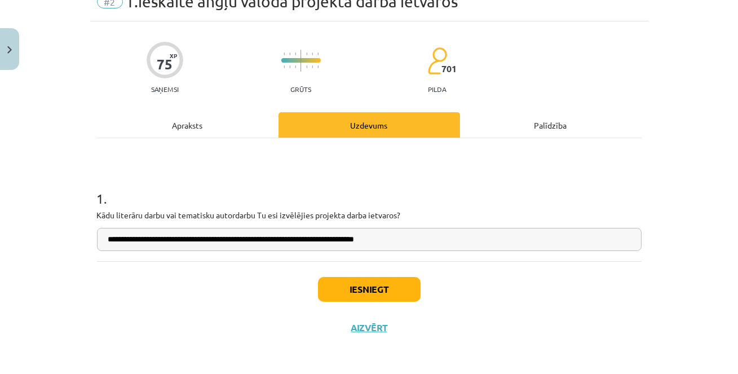
type input "**********"
click at [366, 288] on button "Iesniegt" at bounding box center [369, 289] width 103 height 25
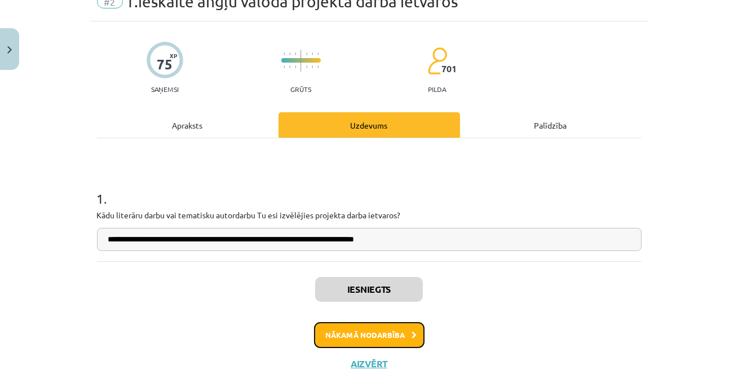
click at [364, 335] on button "Nākamā nodarbība" at bounding box center [369, 335] width 111 height 26
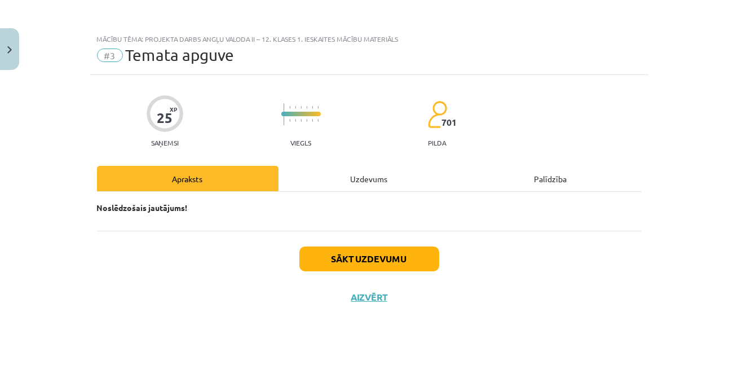
scroll to position [0, 0]
click at [10, 54] on button "Close" at bounding box center [9, 49] width 19 height 42
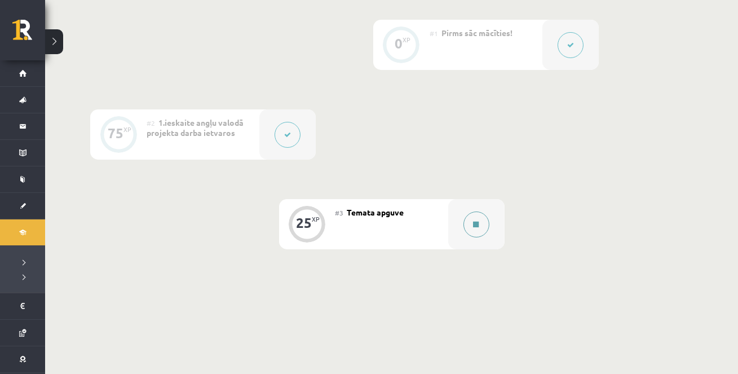
scroll to position [288, 0]
click at [475, 215] on button at bounding box center [477, 221] width 26 height 26
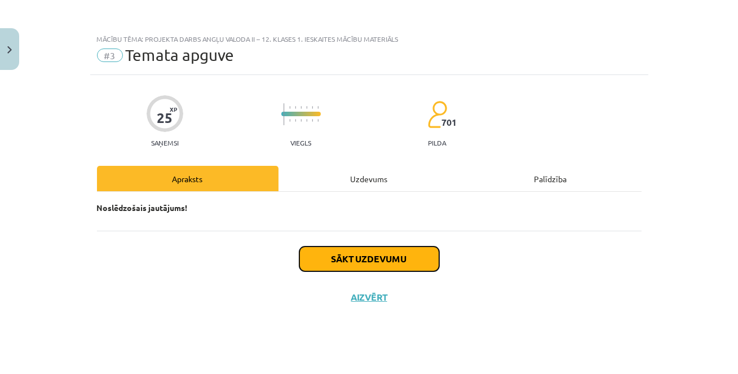
click at [342, 259] on button "Sākt uzdevumu" at bounding box center [369, 258] width 140 height 25
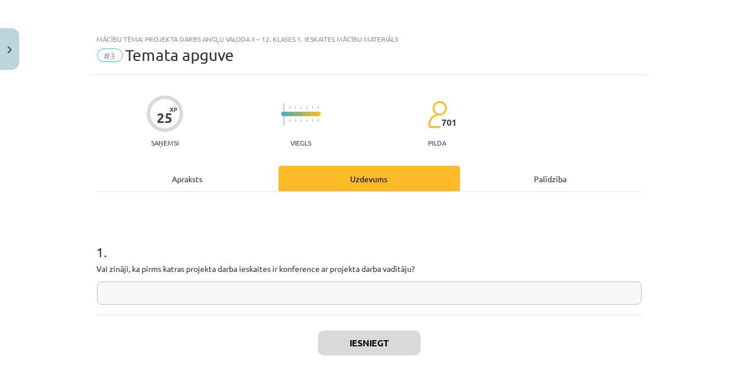
scroll to position [54, 0]
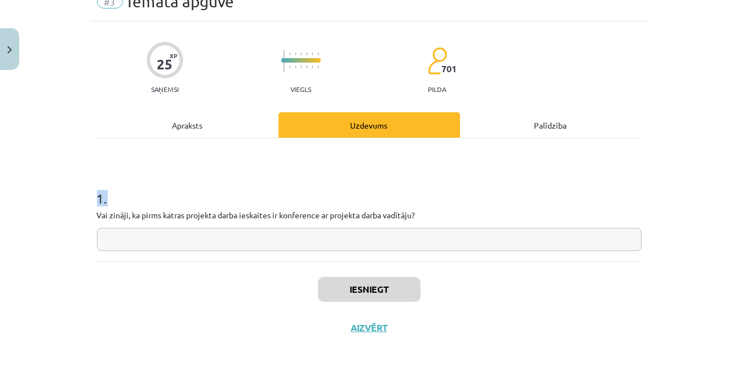
drag, startPoint x: 97, startPoint y: 197, endPoint x: 460, endPoint y: 219, distance: 363.3
click at [461, 222] on div "1 . Vai zināji, ka pirms katras projekta darba ieskaites ir konference ar proje…" at bounding box center [369, 211] width 545 height 80
copy h1 "1 ."
click at [255, 239] on input "text" at bounding box center [369, 239] width 545 height 23
paste input "**********"
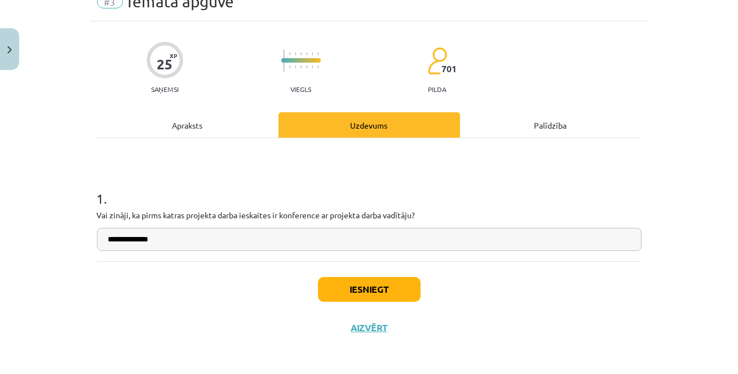
type input "**********"
click at [366, 288] on button "Iesniegt" at bounding box center [369, 289] width 103 height 25
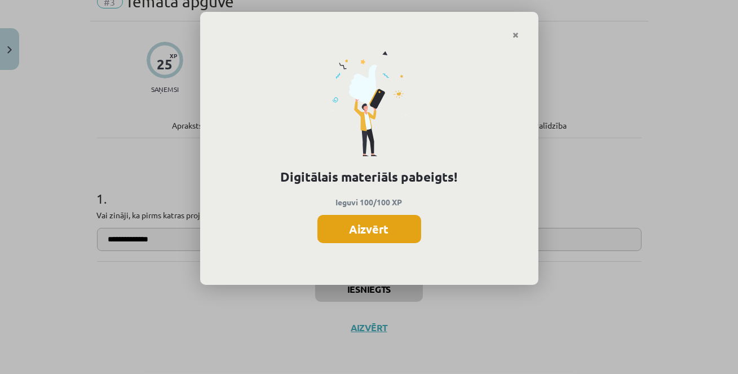
click at [367, 226] on button "Aizvērt" at bounding box center [369, 229] width 104 height 28
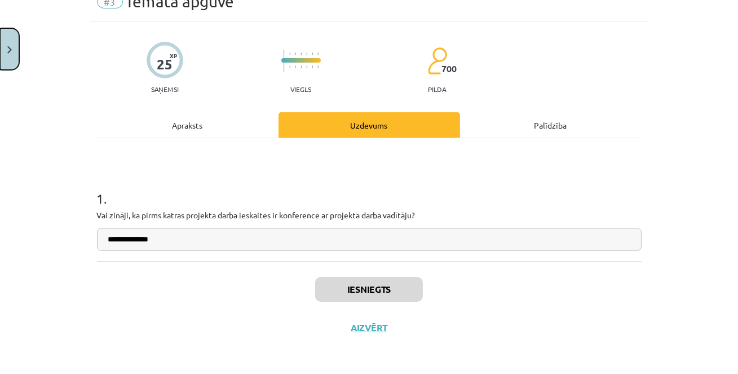
click at [19, 47] on button "Close" at bounding box center [9, 49] width 19 height 42
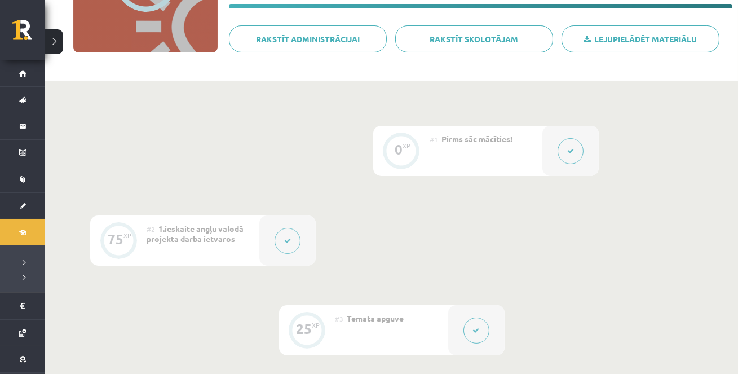
scroll to position [0, 0]
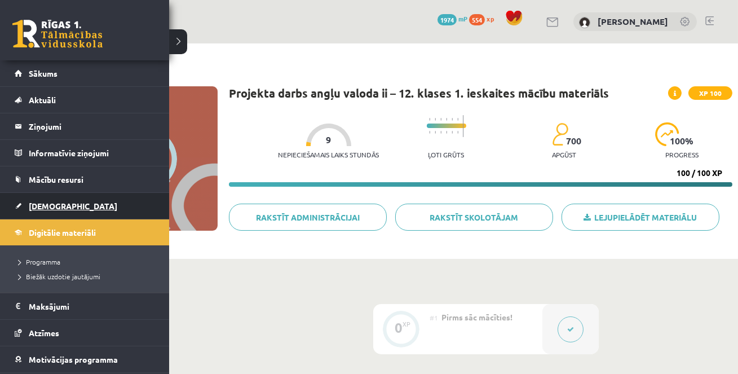
click at [51, 204] on span "[DEMOGRAPHIC_DATA]" at bounding box center [73, 206] width 89 height 10
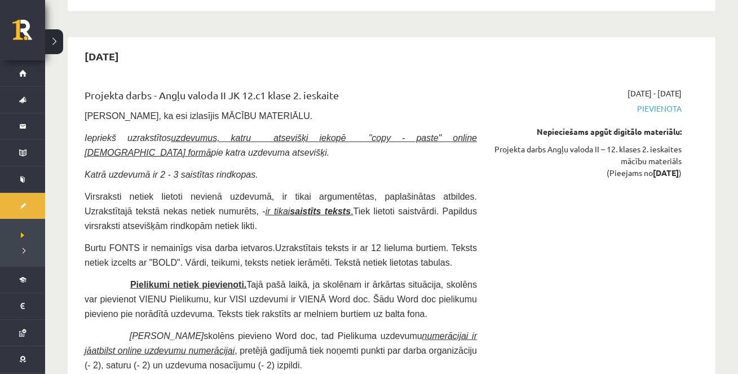
scroll to position [1773, 0]
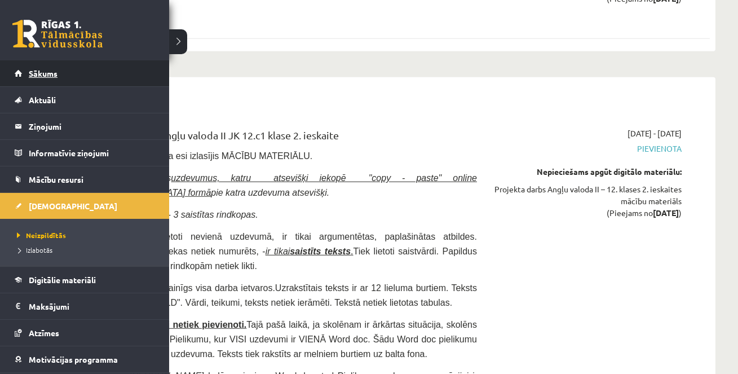
click at [30, 69] on span "Sākums" at bounding box center [43, 73] width 29 height 10
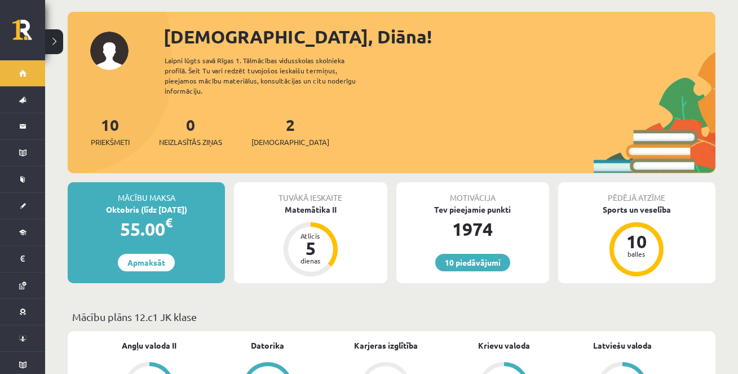
scroll to position [55, 0]
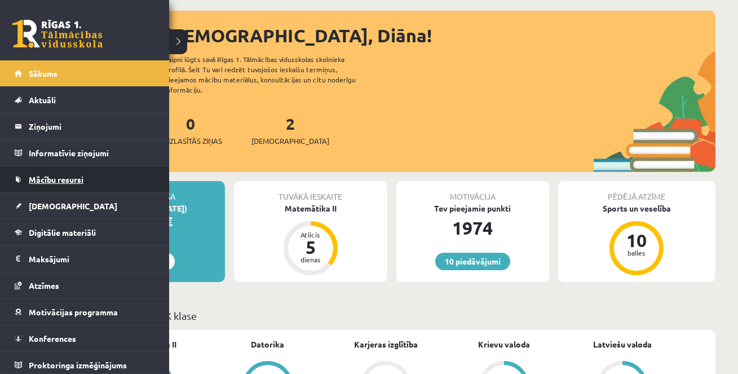
click at [53, 179] on span "Mācību resursi" at bounding box center [56, 179] width 55 height 10
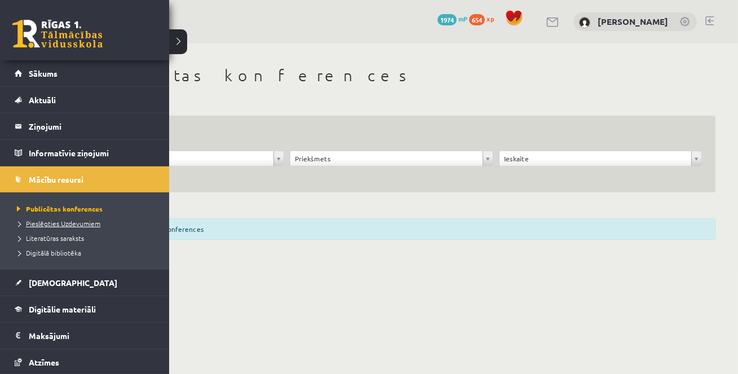
click at [41, 220] on span "Pieslēgties Uzdevumiem" at bounding box center [57, 223] width 86 height 9
